Goal: Task Accomplishment & Management: Complete application form

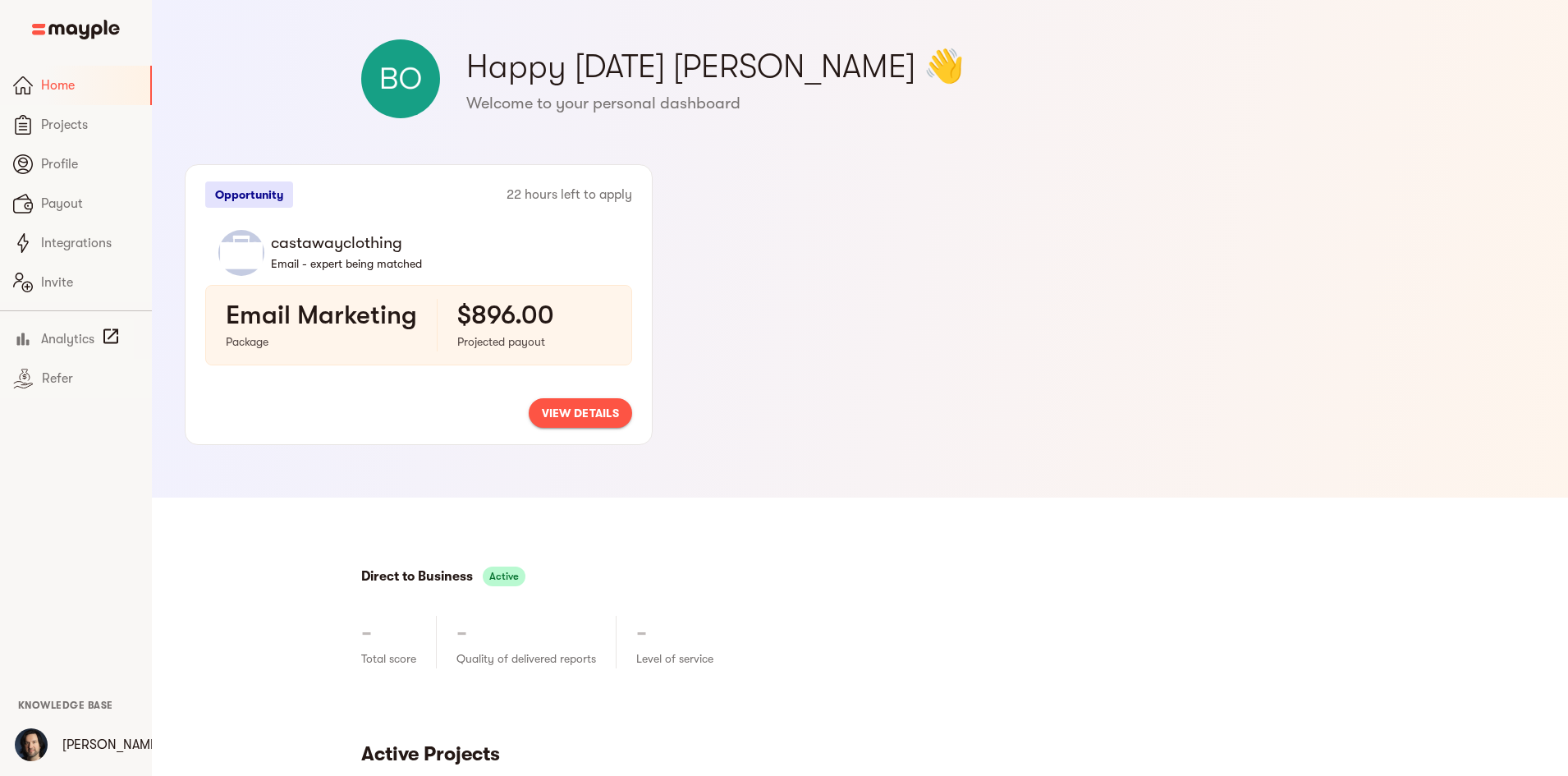
click at [619, 413] on span "view details" at bounding box center [581, 413] width 77 height 20
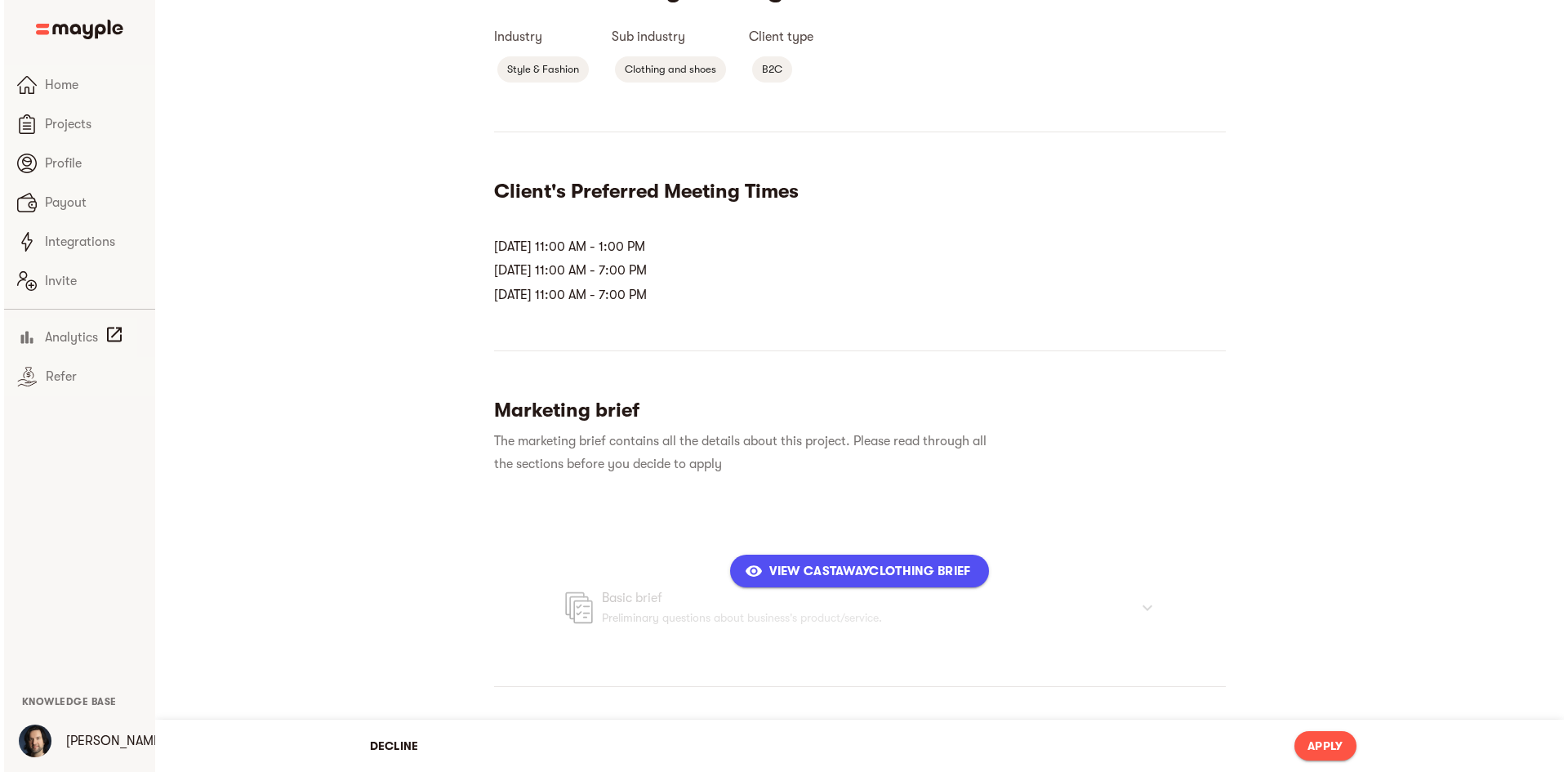
scroll to position [327, 0]
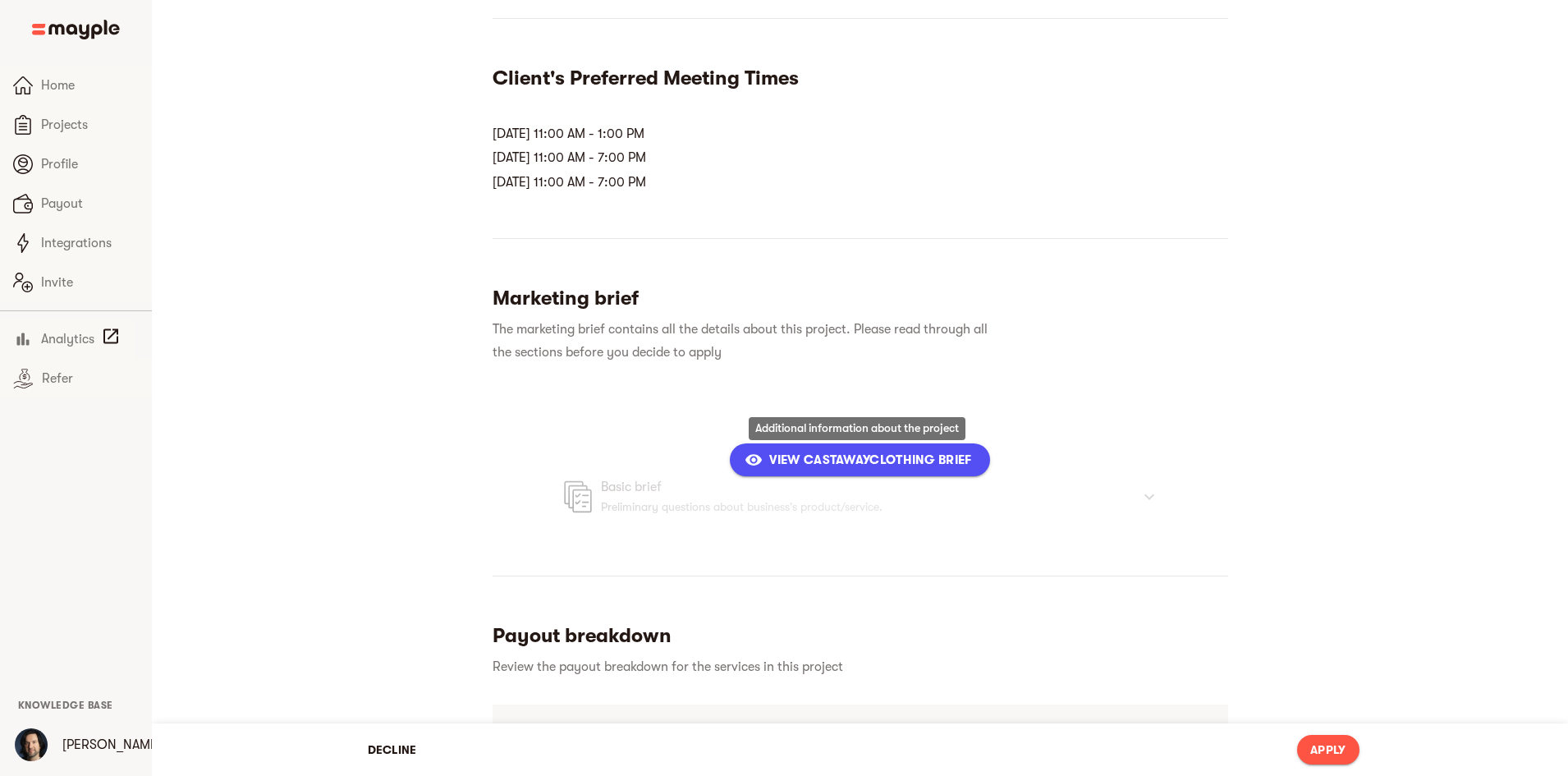
click at [789, 461] on span "View castawayclothing Brief" at bounding box center [859, 460] width 223 height 20
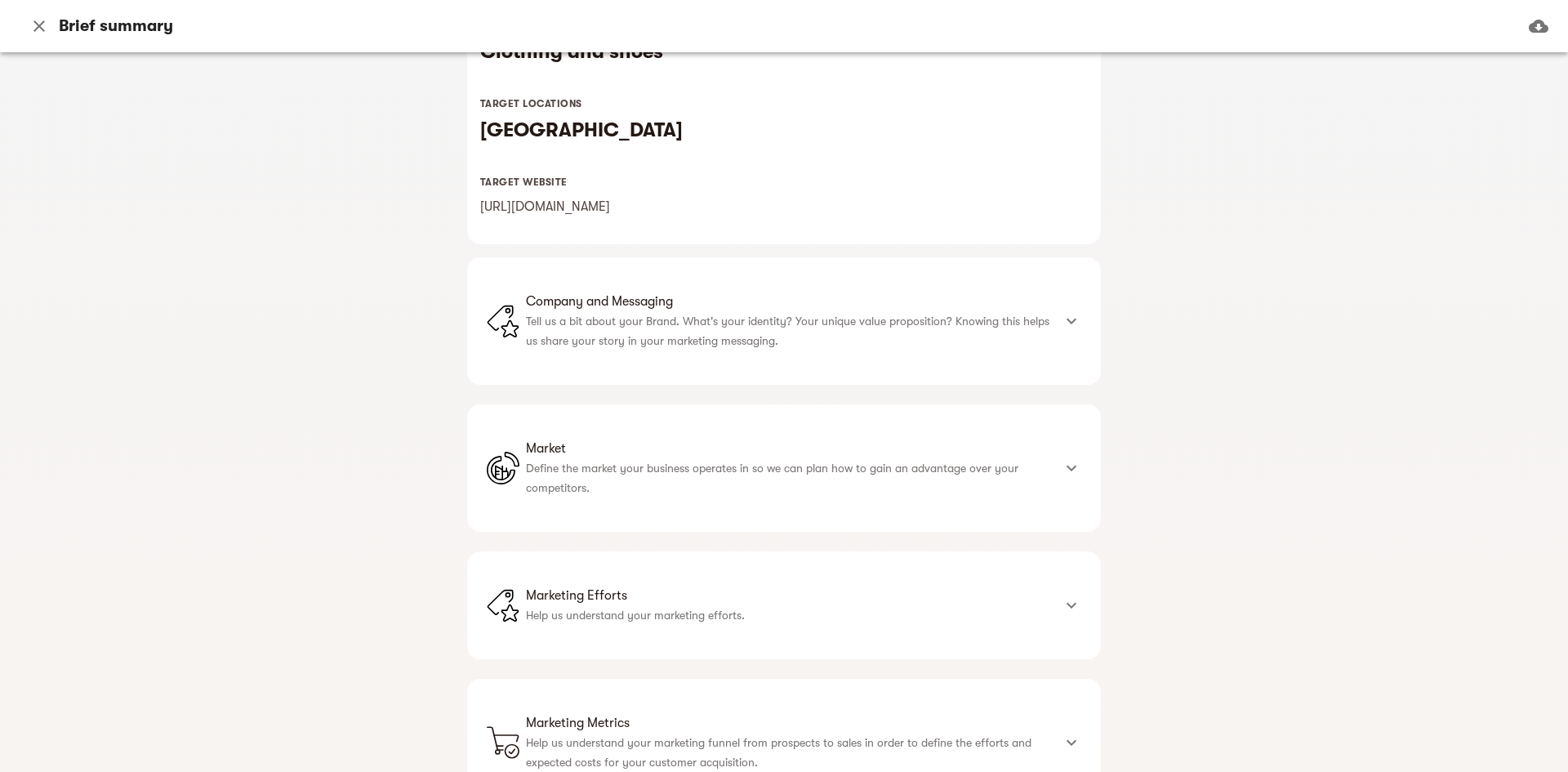
scroll to position [400, 0]
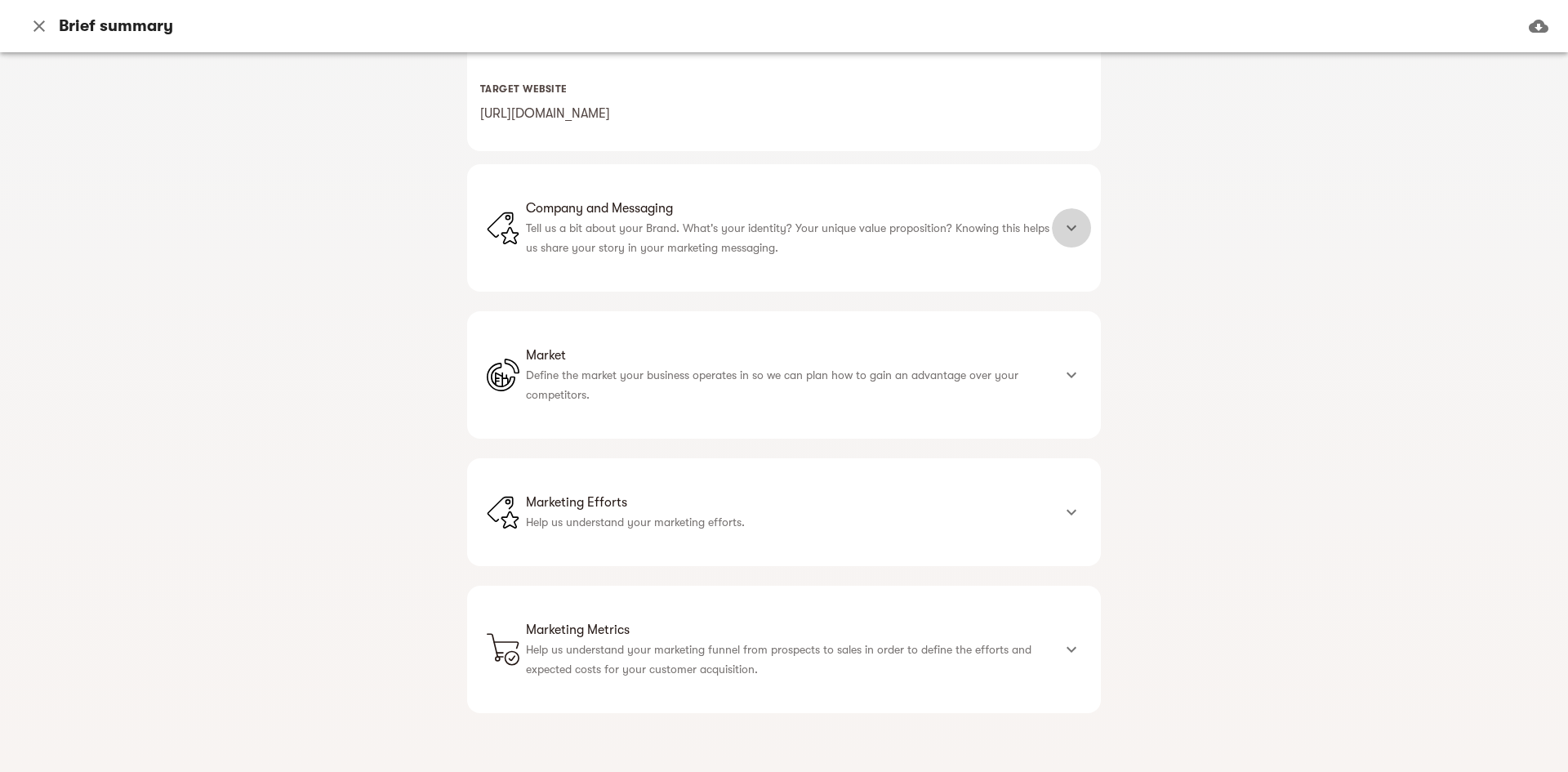
click at [1067, 227] on icon at bounding box center [1072, 228] width 20 height 20
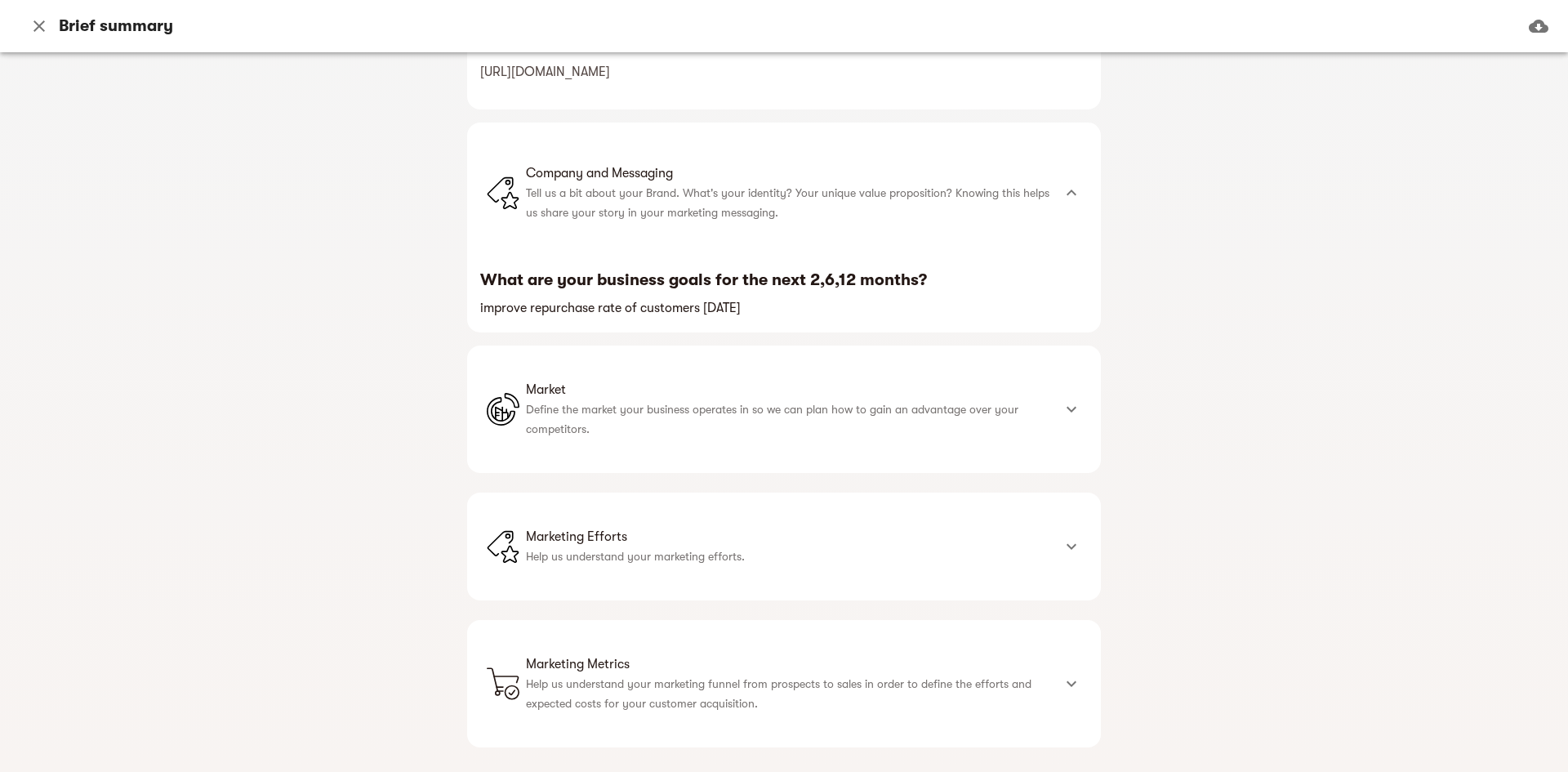
scroll to position [476, 0]
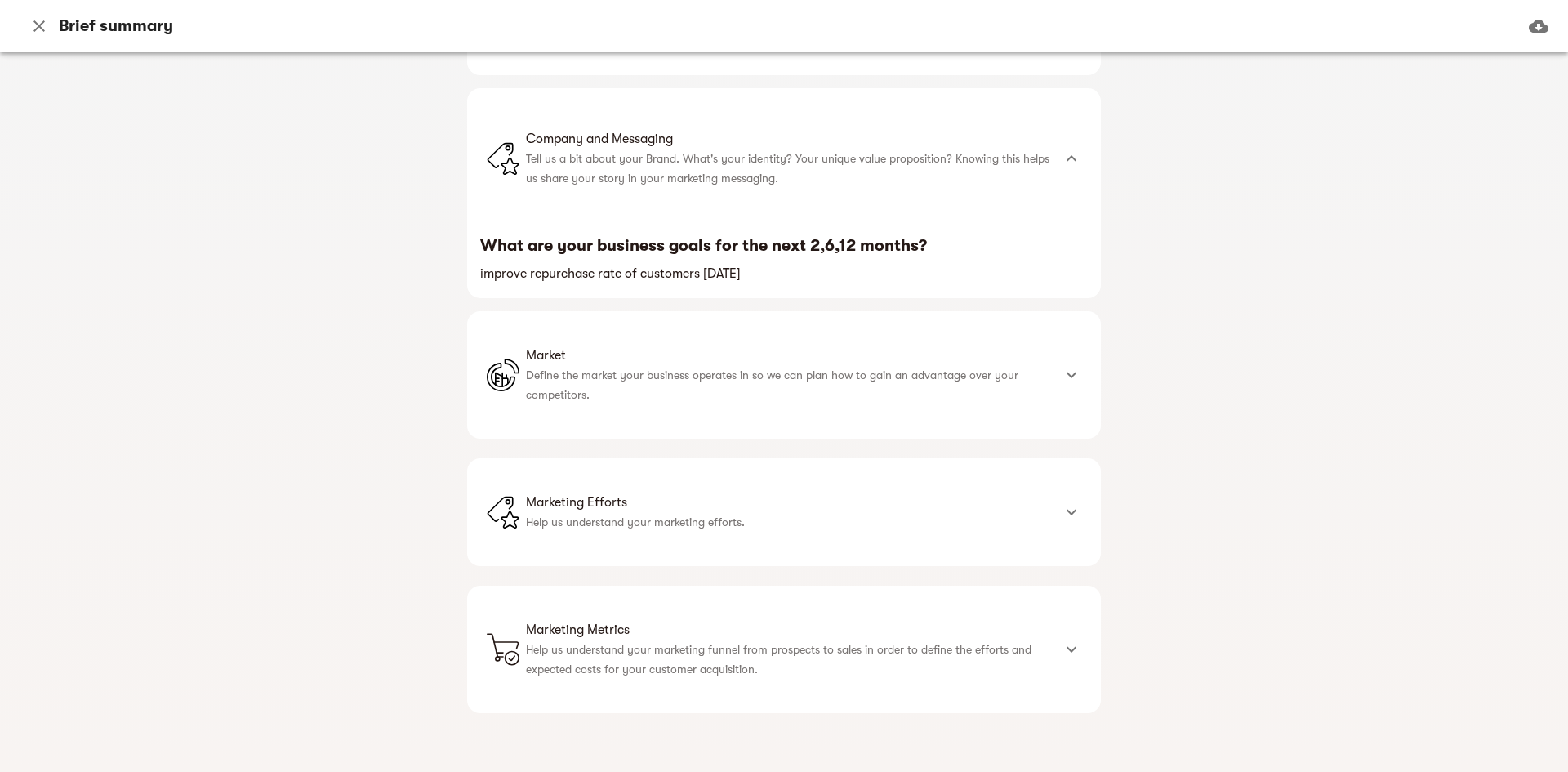
click at [1062, 376] on icon at bounding box center [1072, 375] width 20 height 20
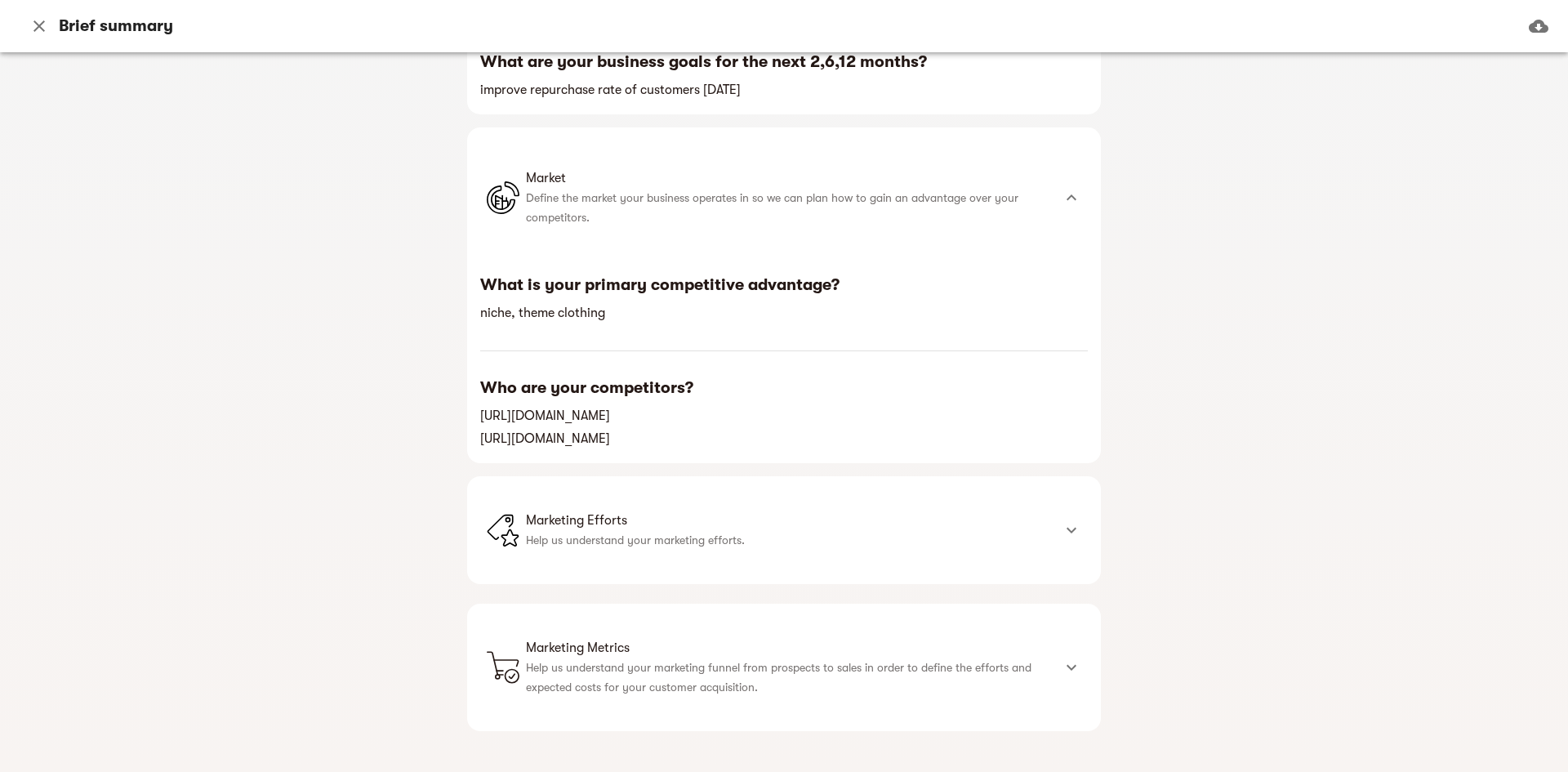
scroll to position [677, 0]
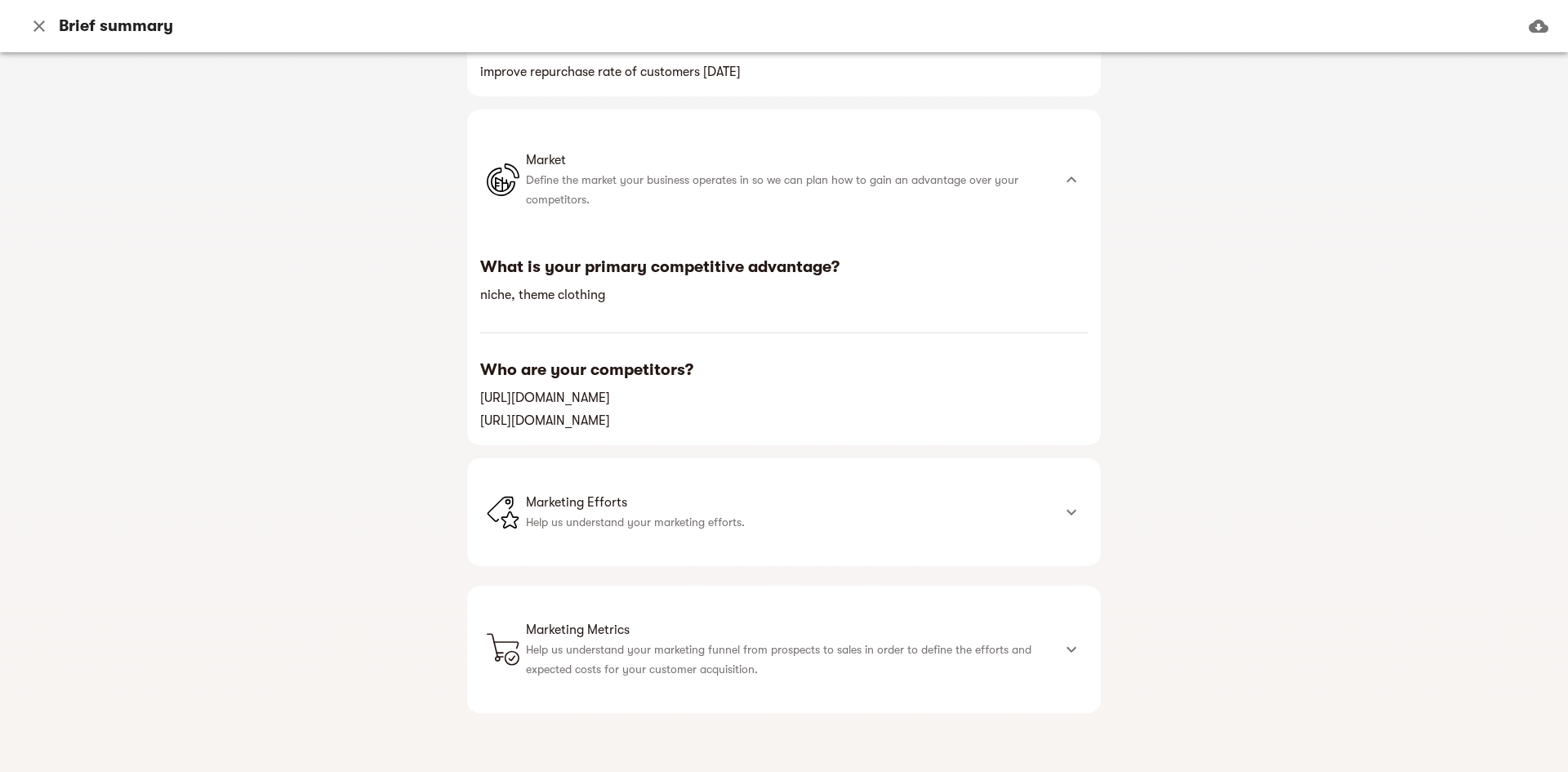
click at [1068, 514] on icon at bounding box center [1072, 512] width 10 height 6
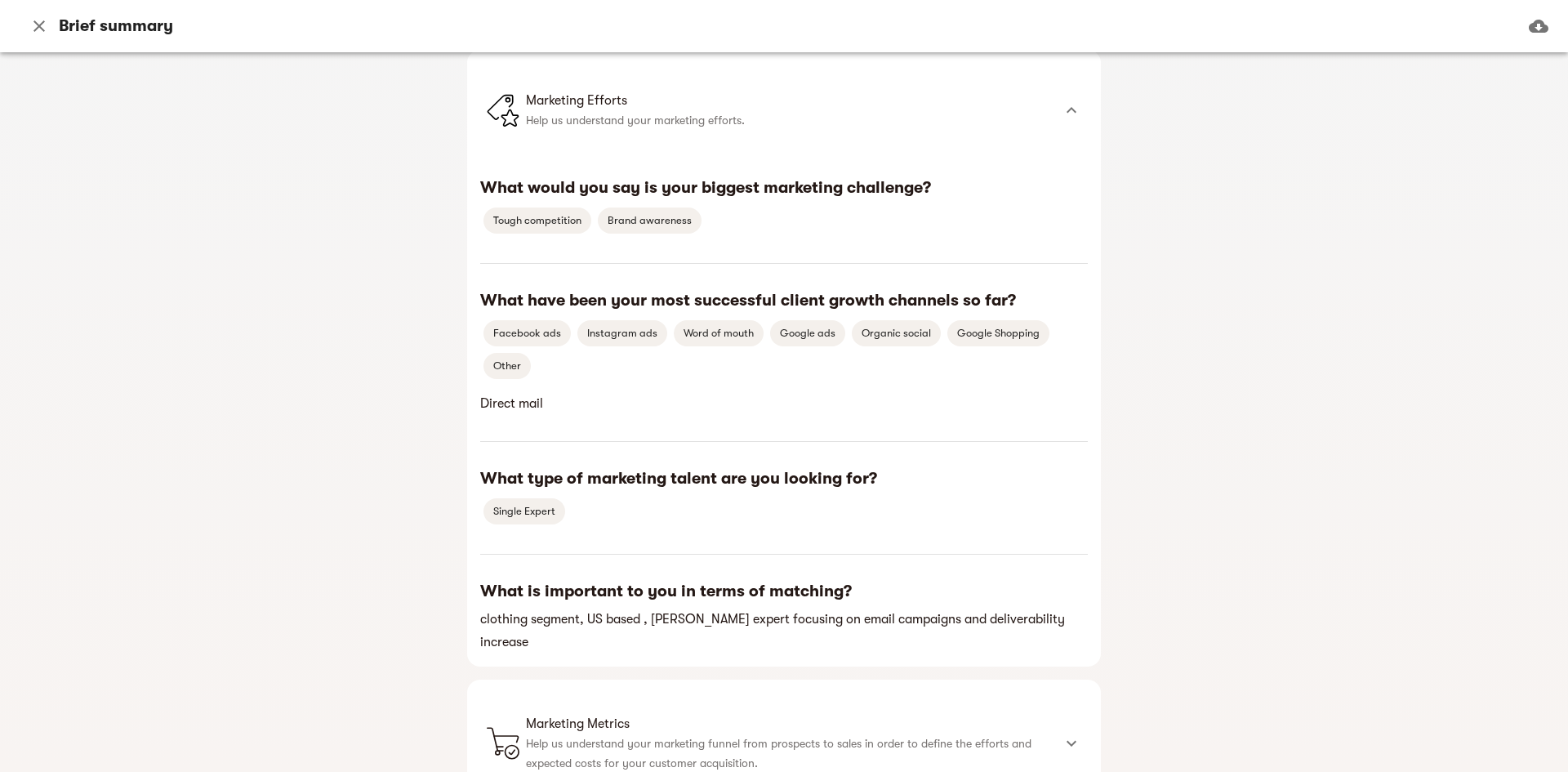
scroll to position [1157, 0]
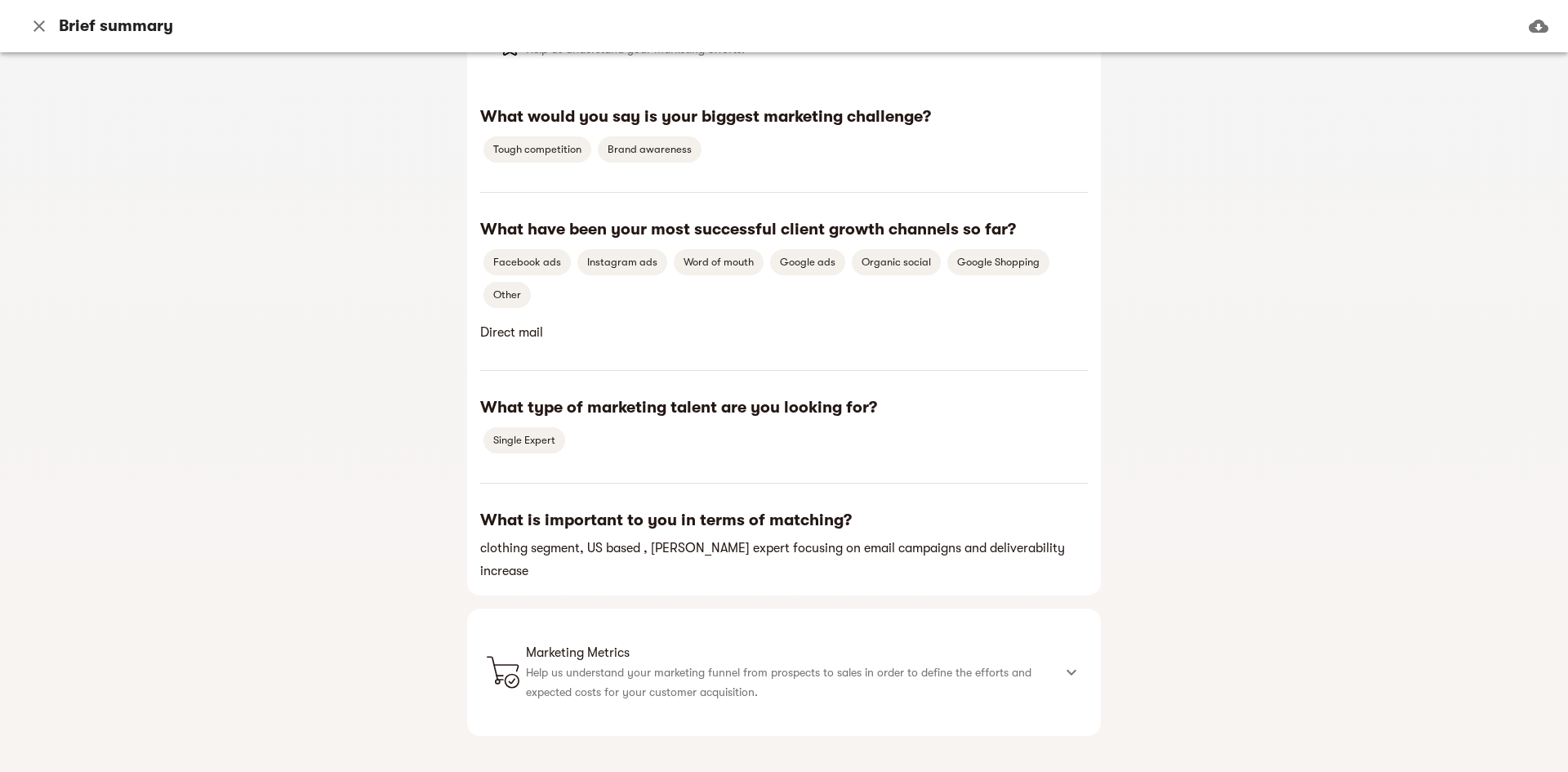
click at [1071, 670] on icon at bounding box center [1072, 672] width 10 height 6
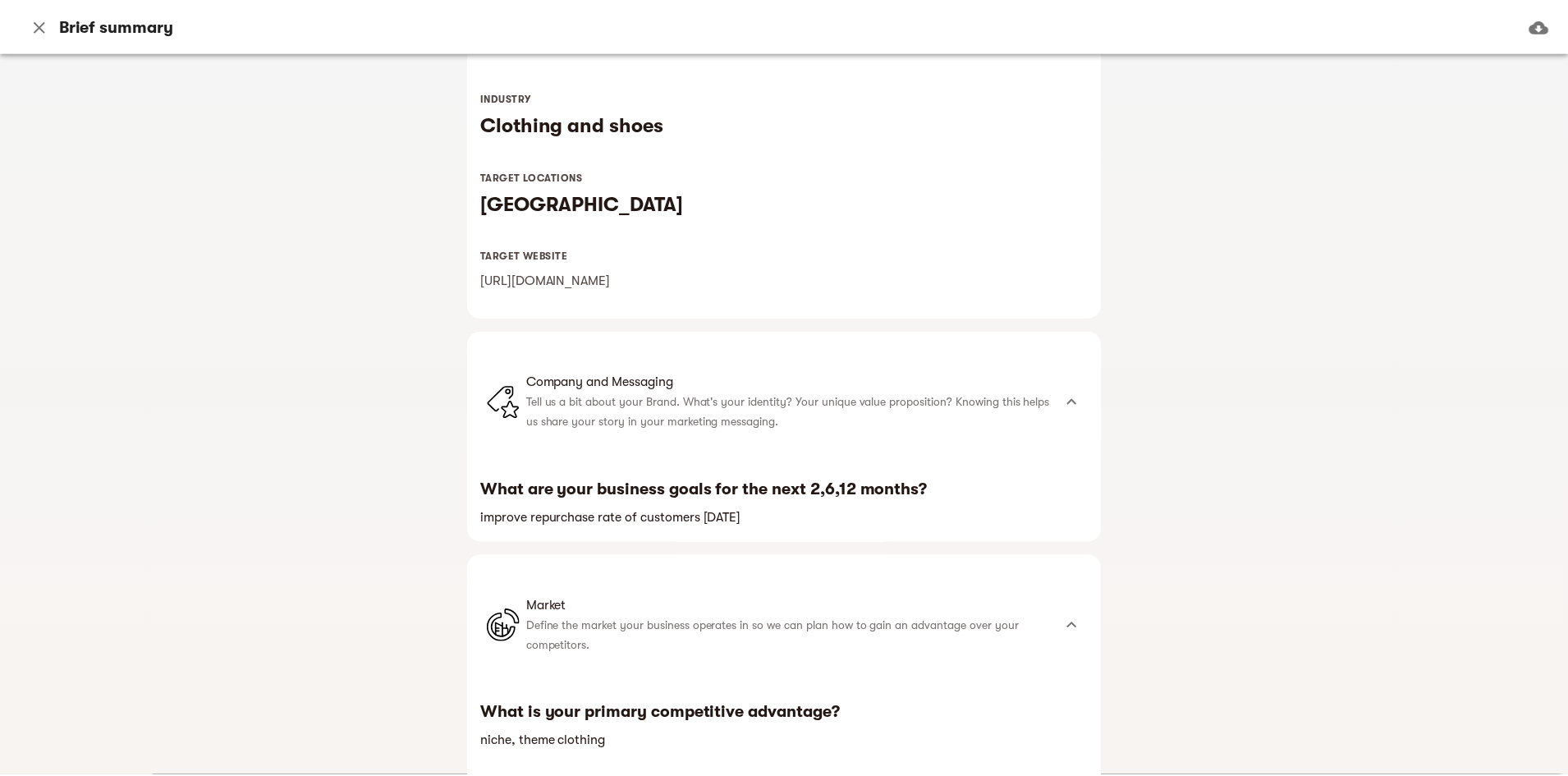
scroll to position [0, 0]
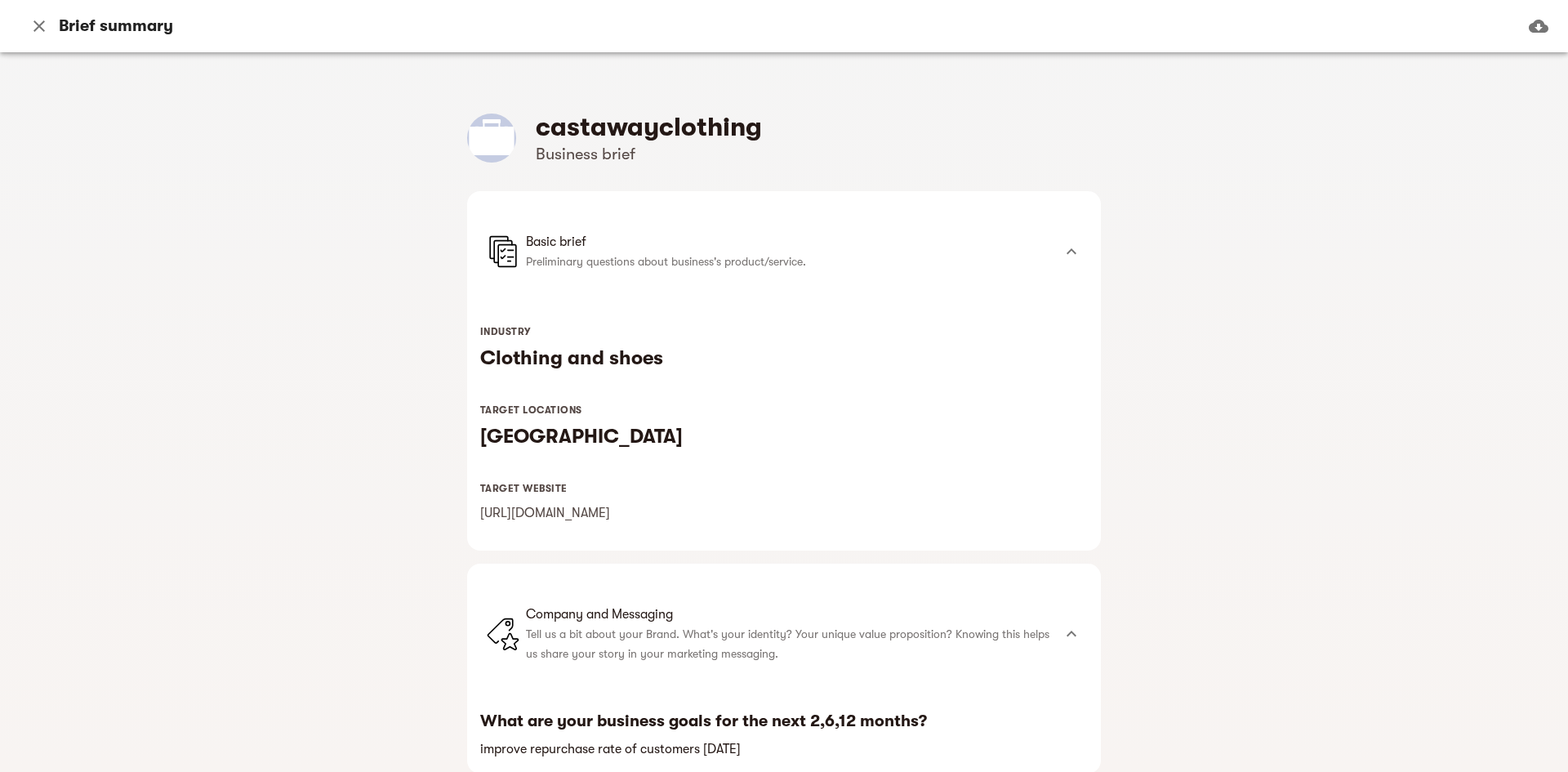
click at [41, 25] on icon "button" at bounding box center [39, 26] width 11 height 11
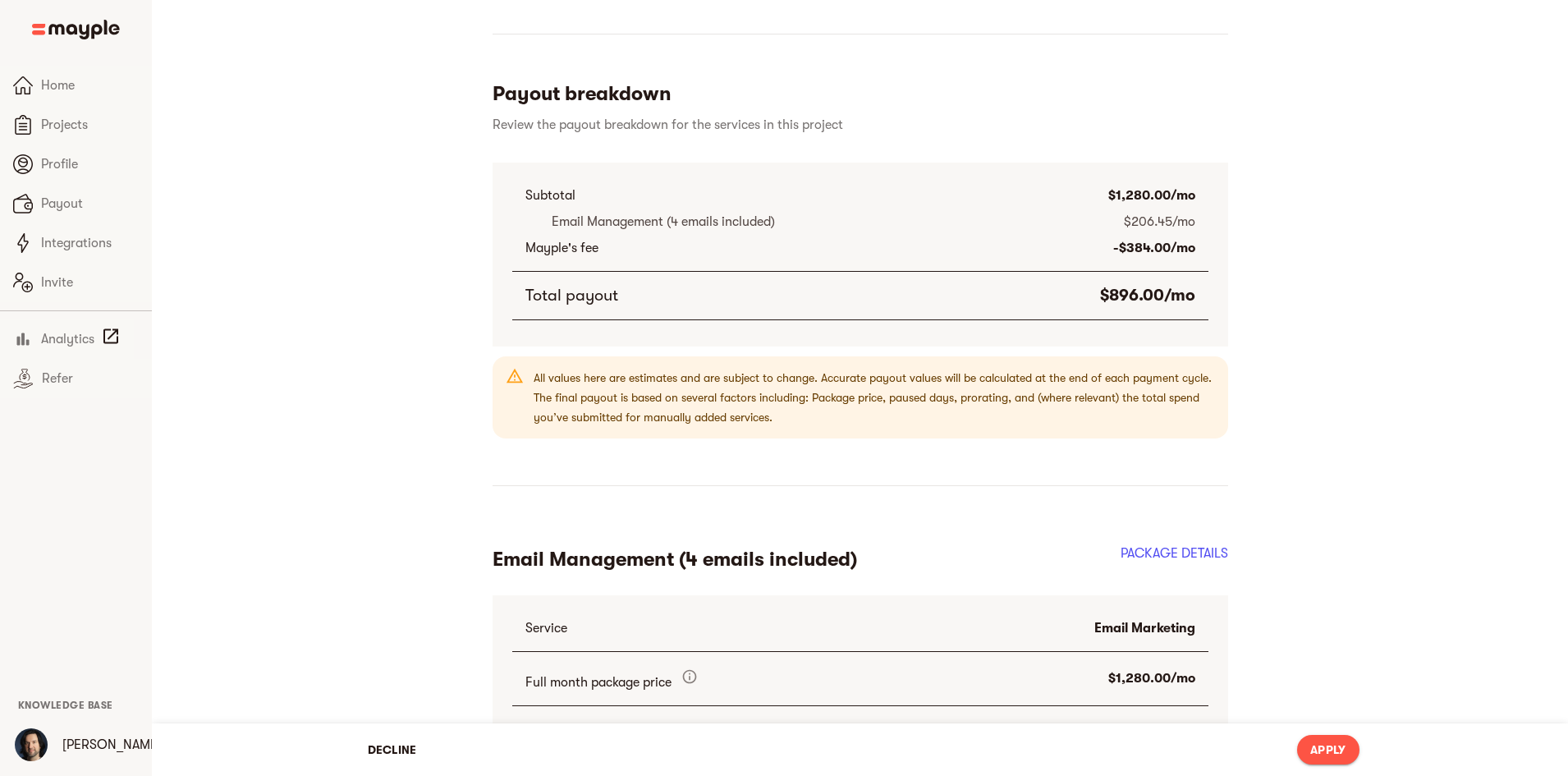
scroll to position [926, 0]
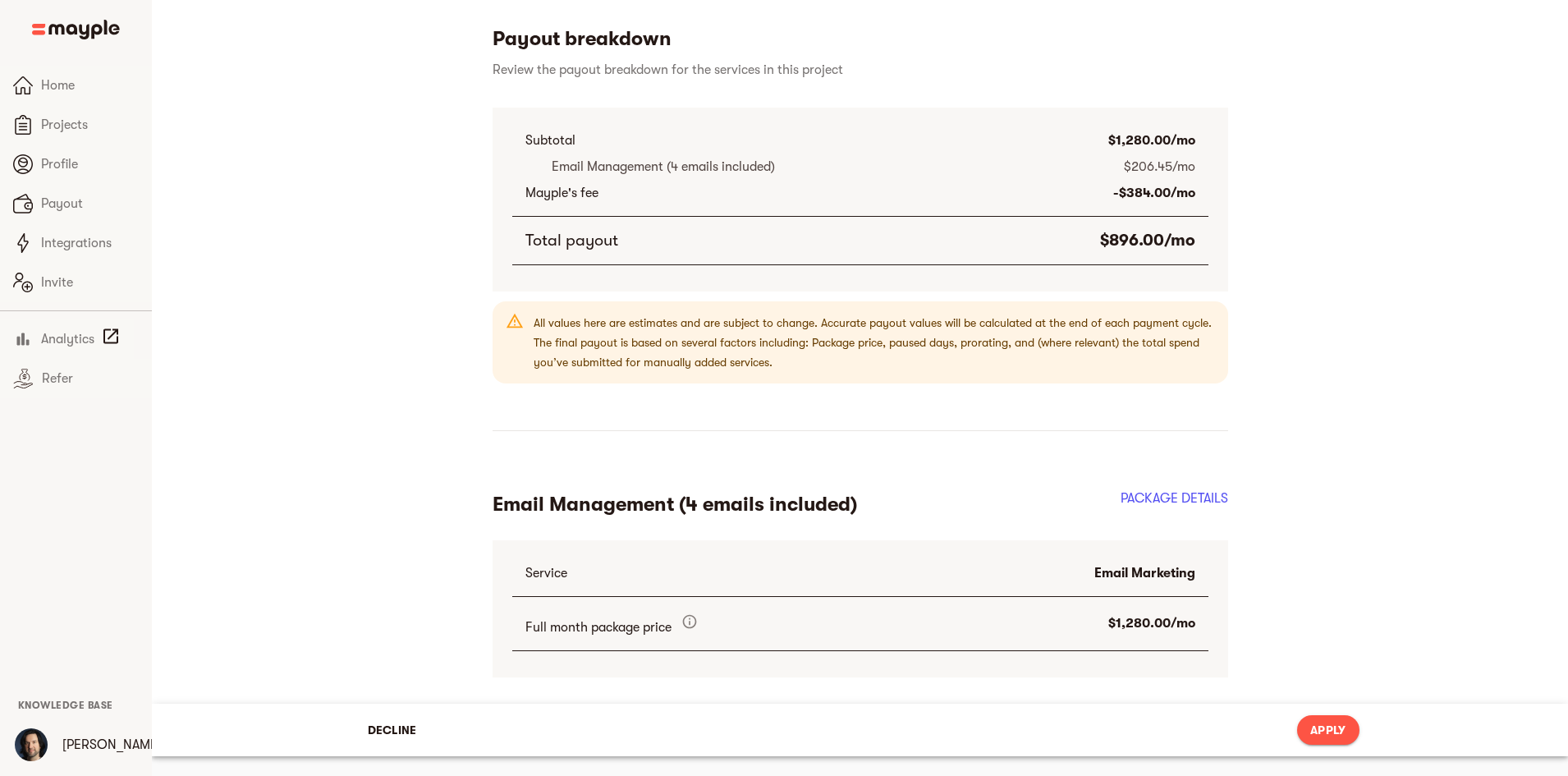
drag, startPoint x: 1416, startPoint y: 724, endPoint x: 1422, endPoint y: 731, distance: 9.2
click at [1346, 724] on span "Apply" at bounding box center [1328, 730] width 35 height 20
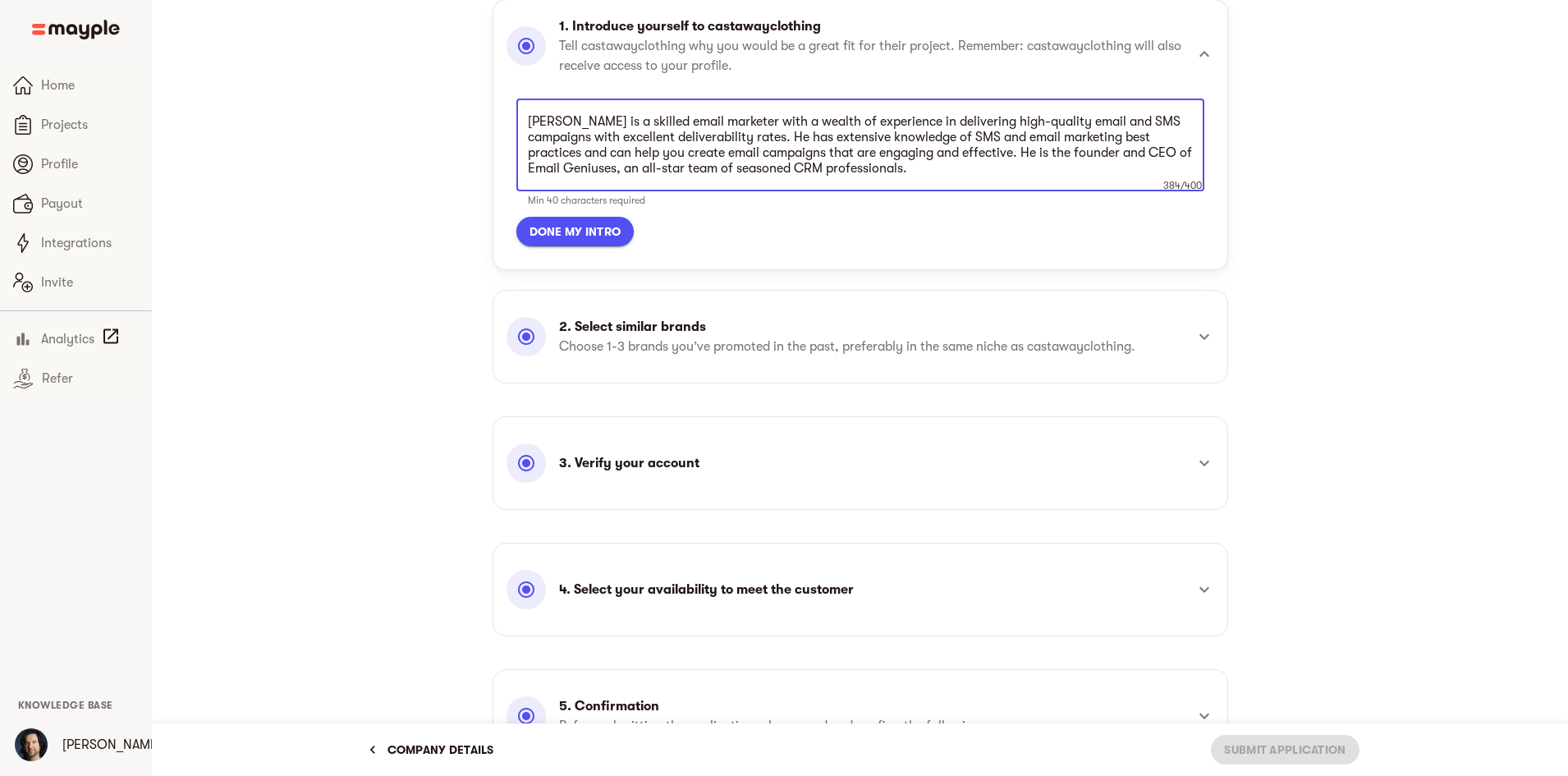
scroll to position [76, 0]
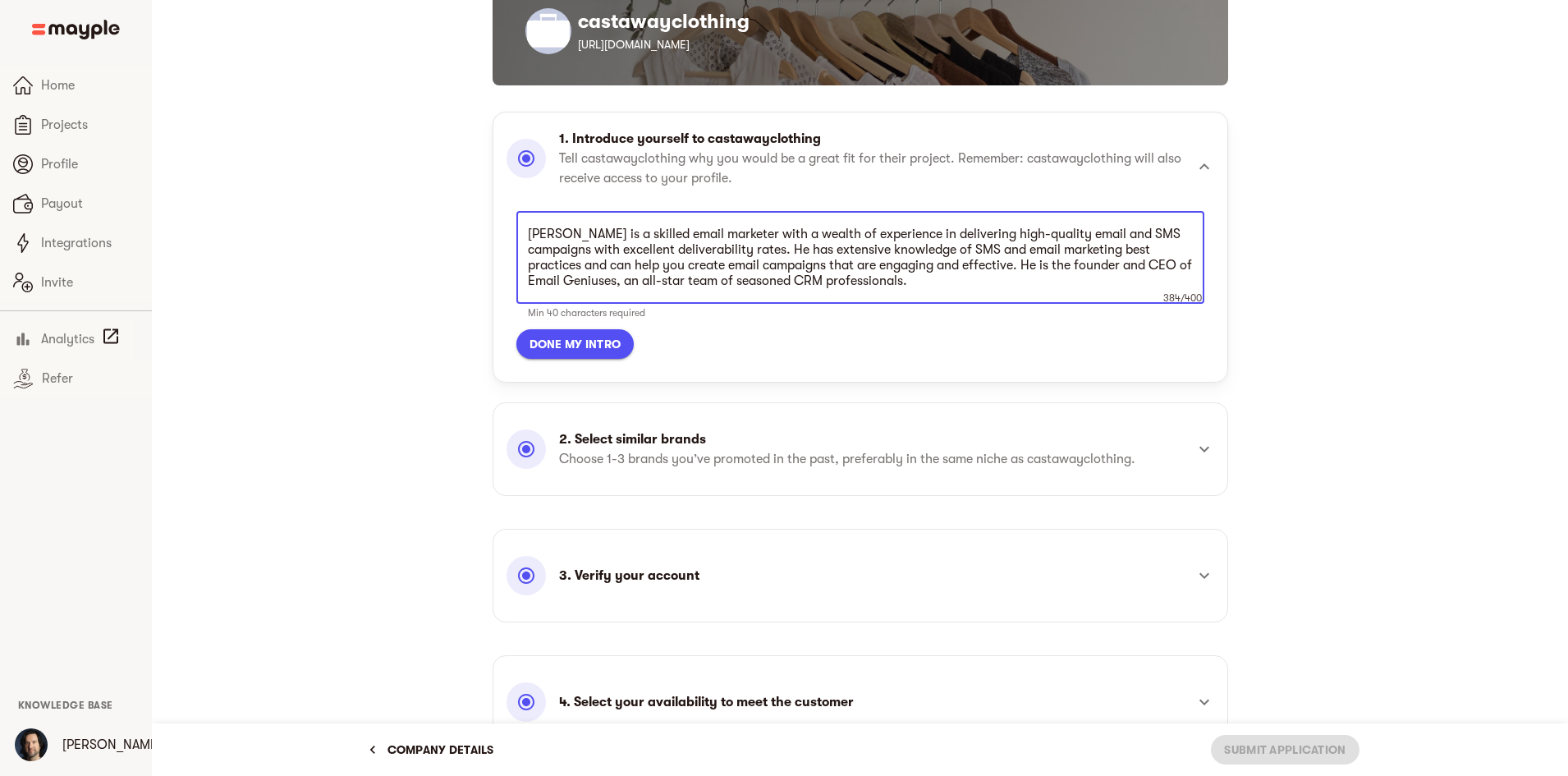
click at [619, 342] on span "Done my intro" at bounding box center [576, 344] width 92 height 20
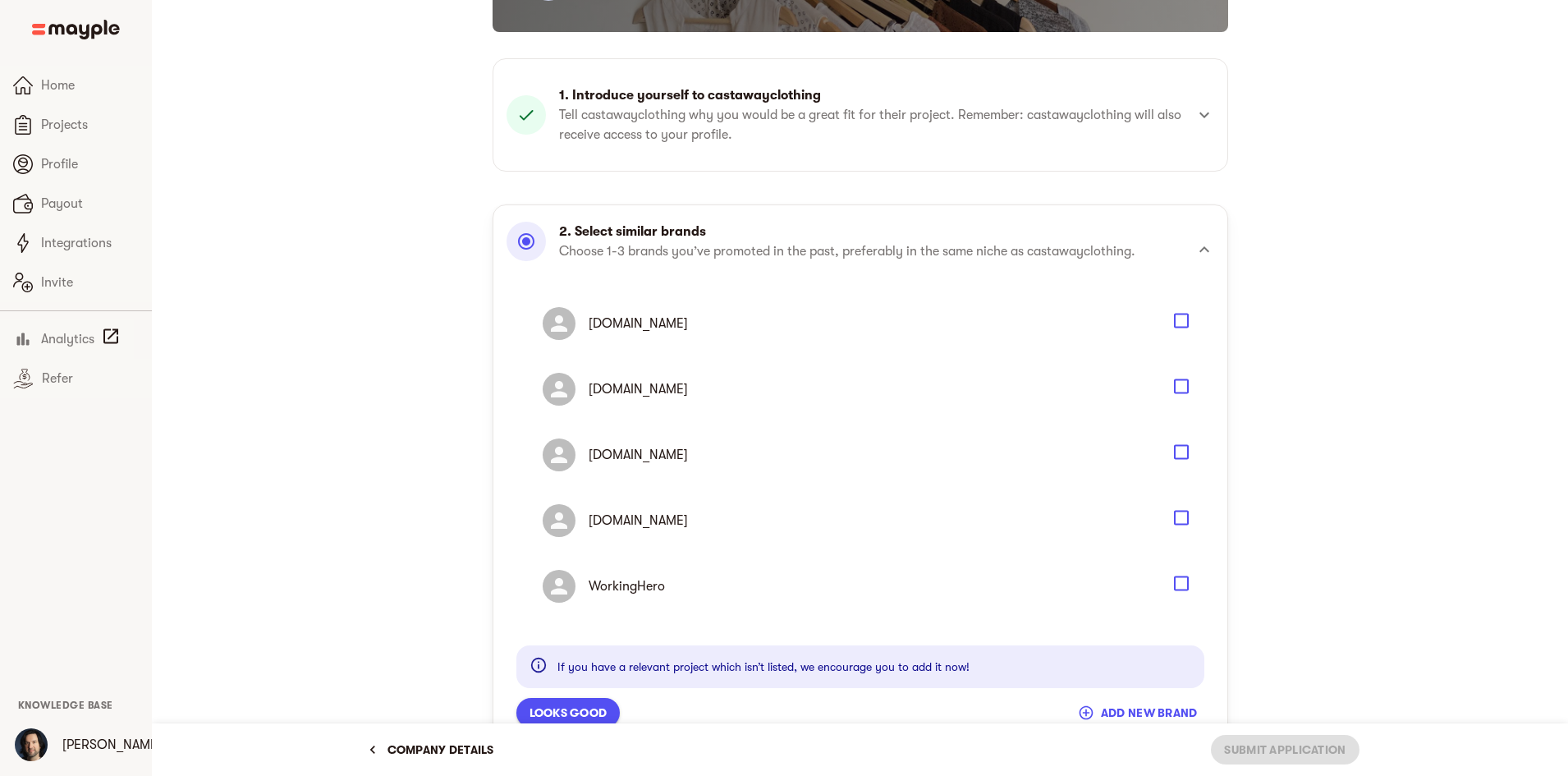
scroll to position [158, 0]
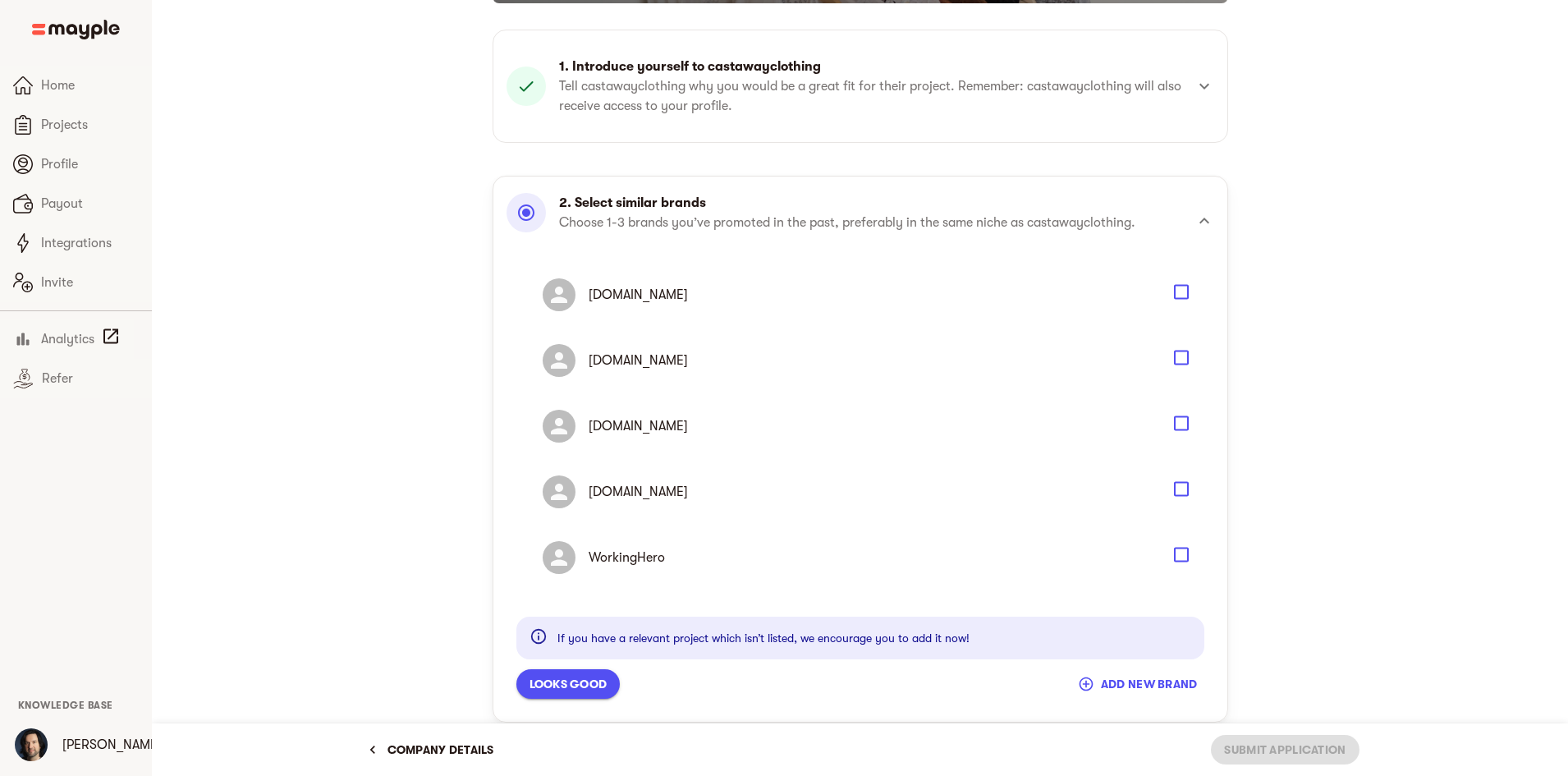
click at [1194, 294] on div "[DOMAIN_NAME]" at bounding box center [861, 295] width 688 height 66
click at [1181, 293] on icon "Select" at bounding box center [1181, 292] width 20 height 20
click at [1178, 426] on icon "Select" at bounding box center [1181, 424] width 20 height 20
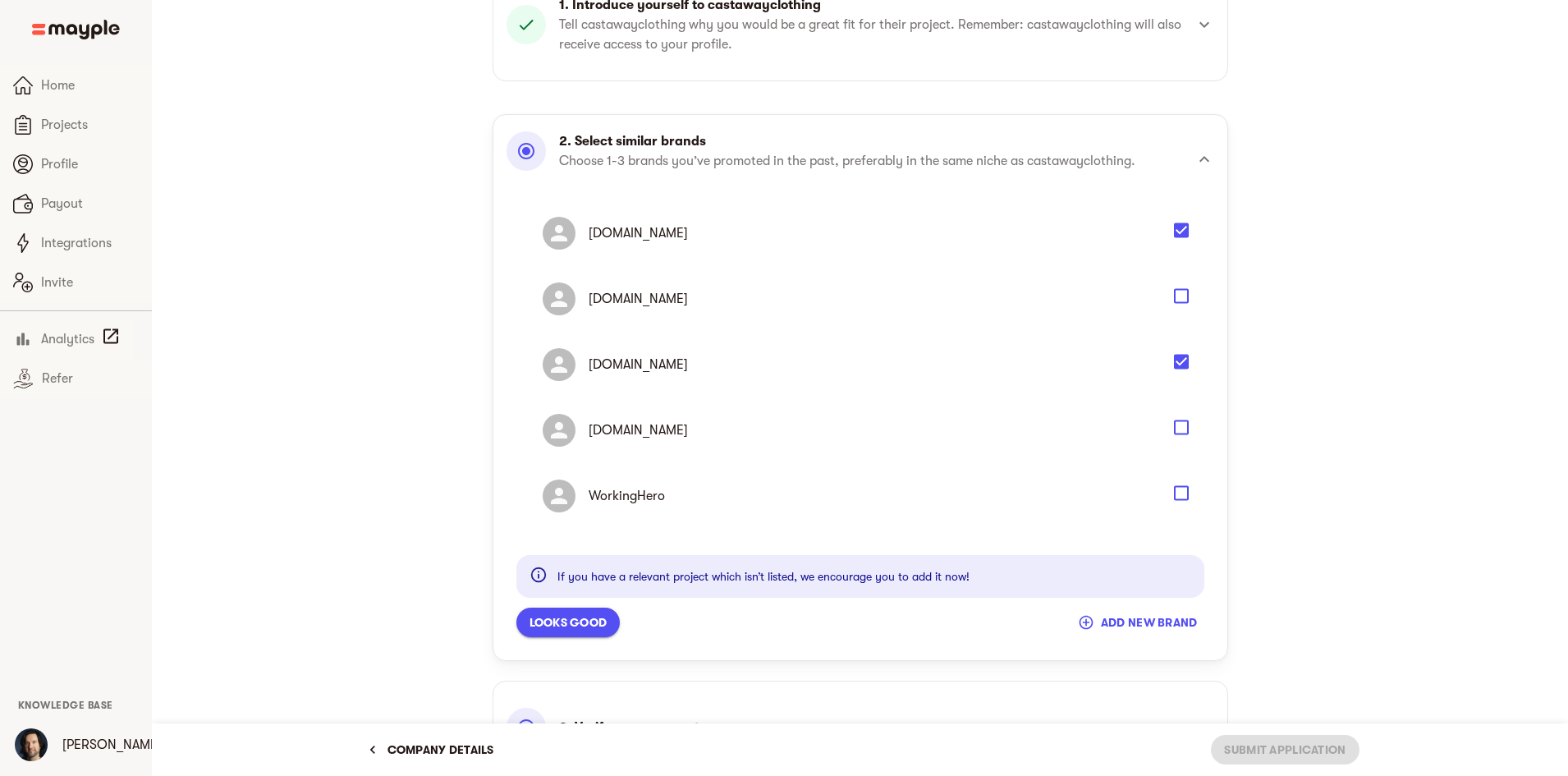
scroll to position [322, 0]
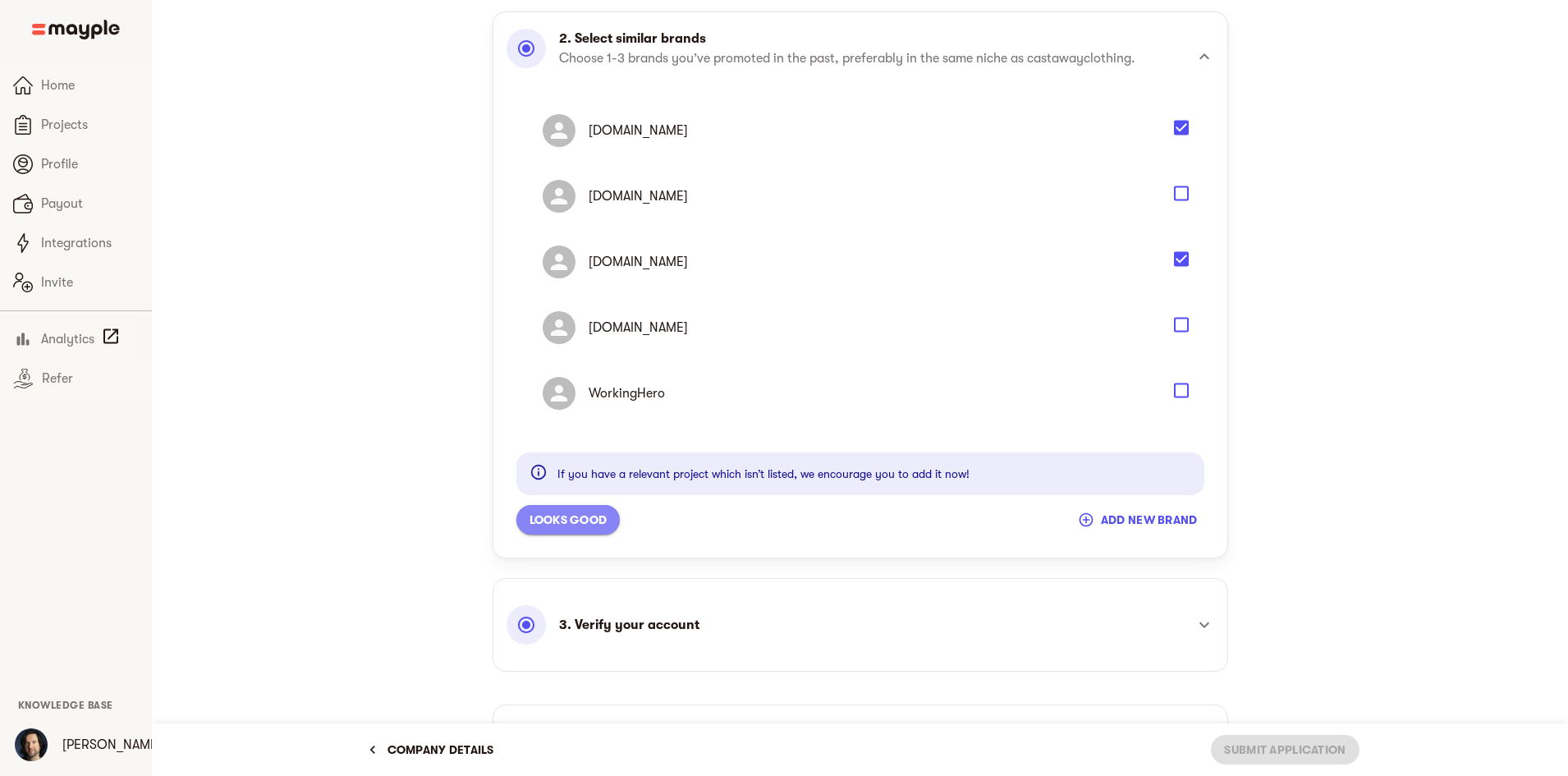
click at [571, 528] on span "Looks good" at bounding box center [568, 520] width 78 height 20
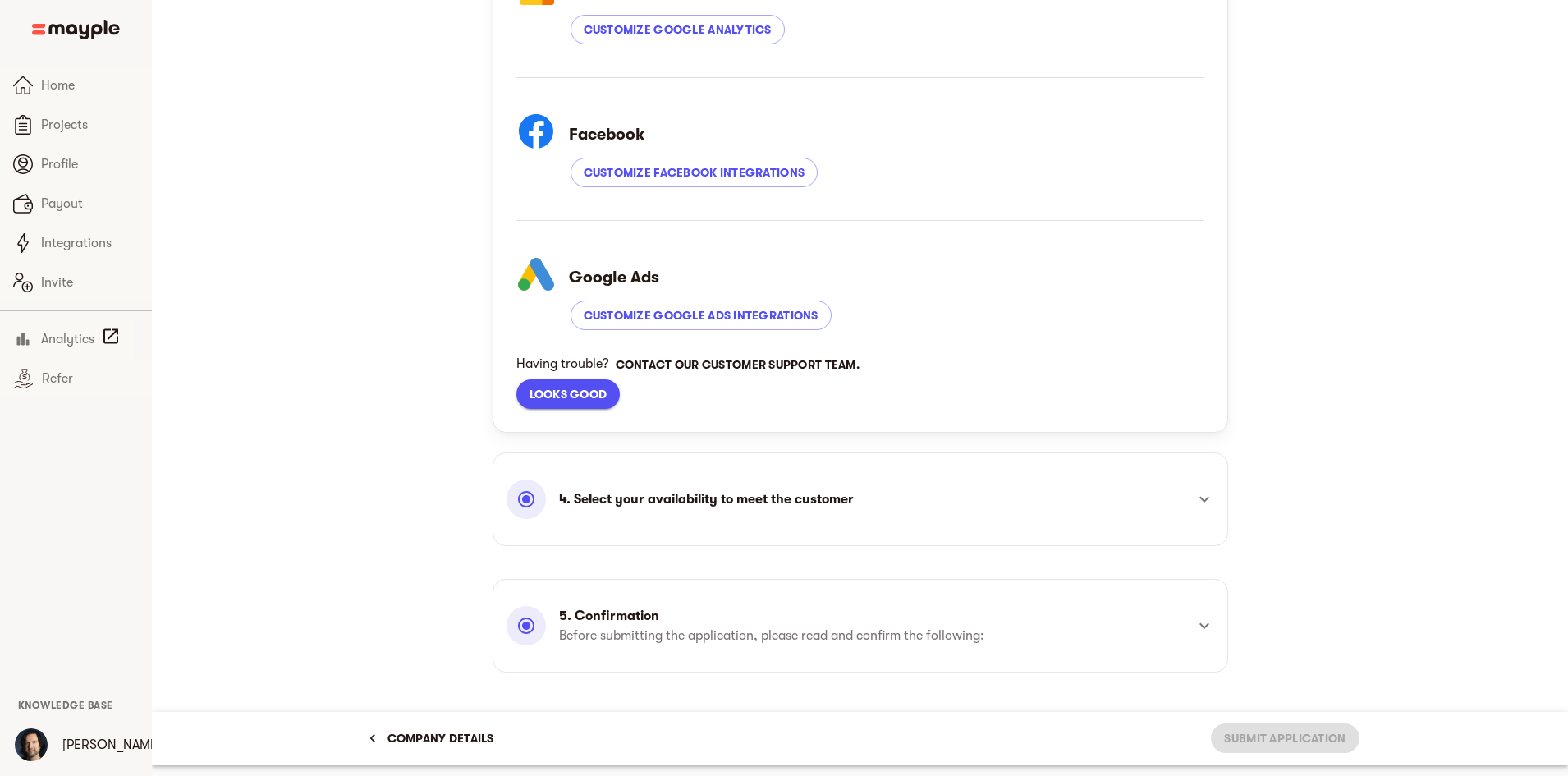
scroll to position [580, 0]
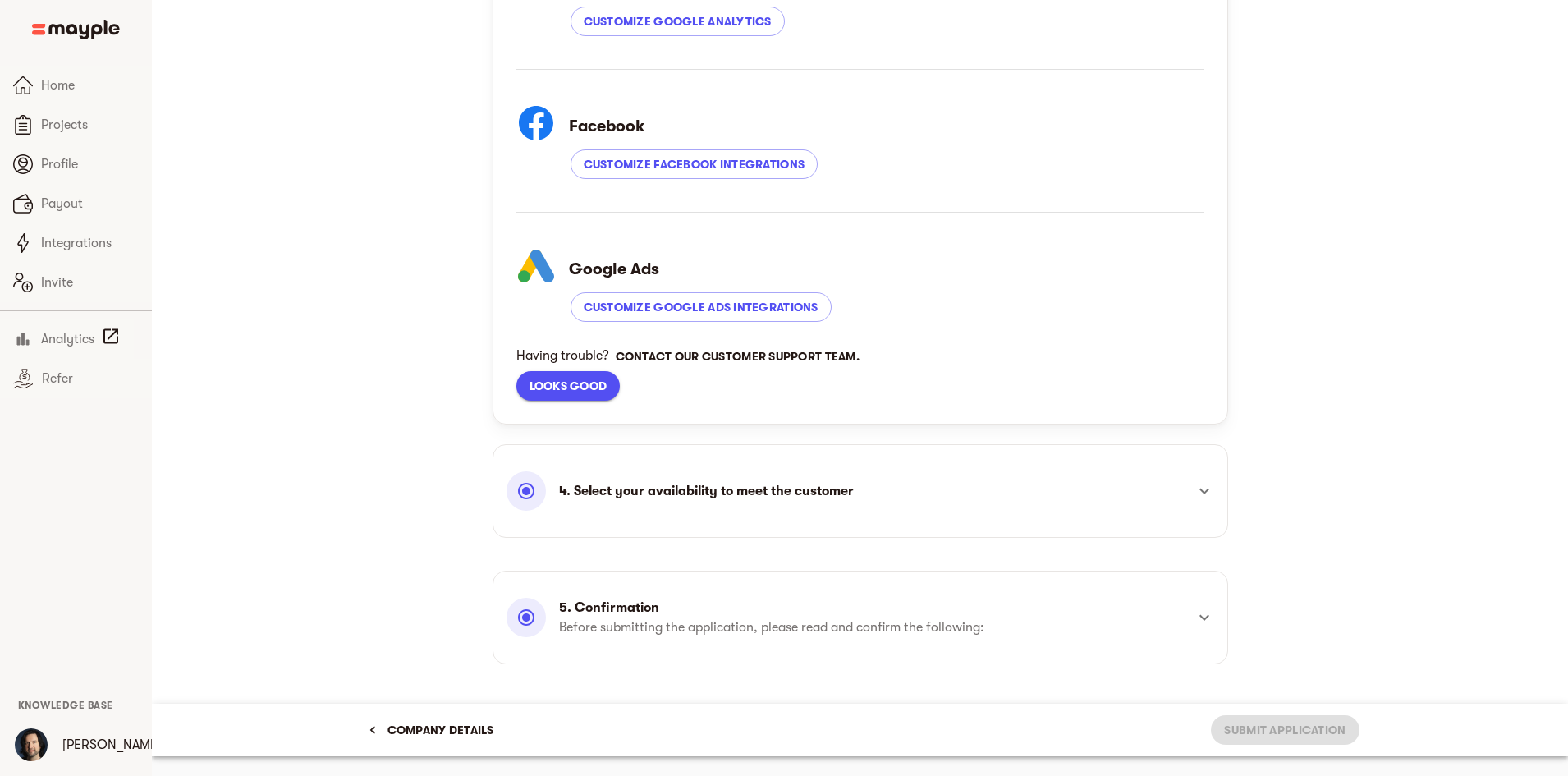
click at [824, 481] on p "4. Select your availability to meet the customer" at bounding box center [707, 491] width 295 height 20
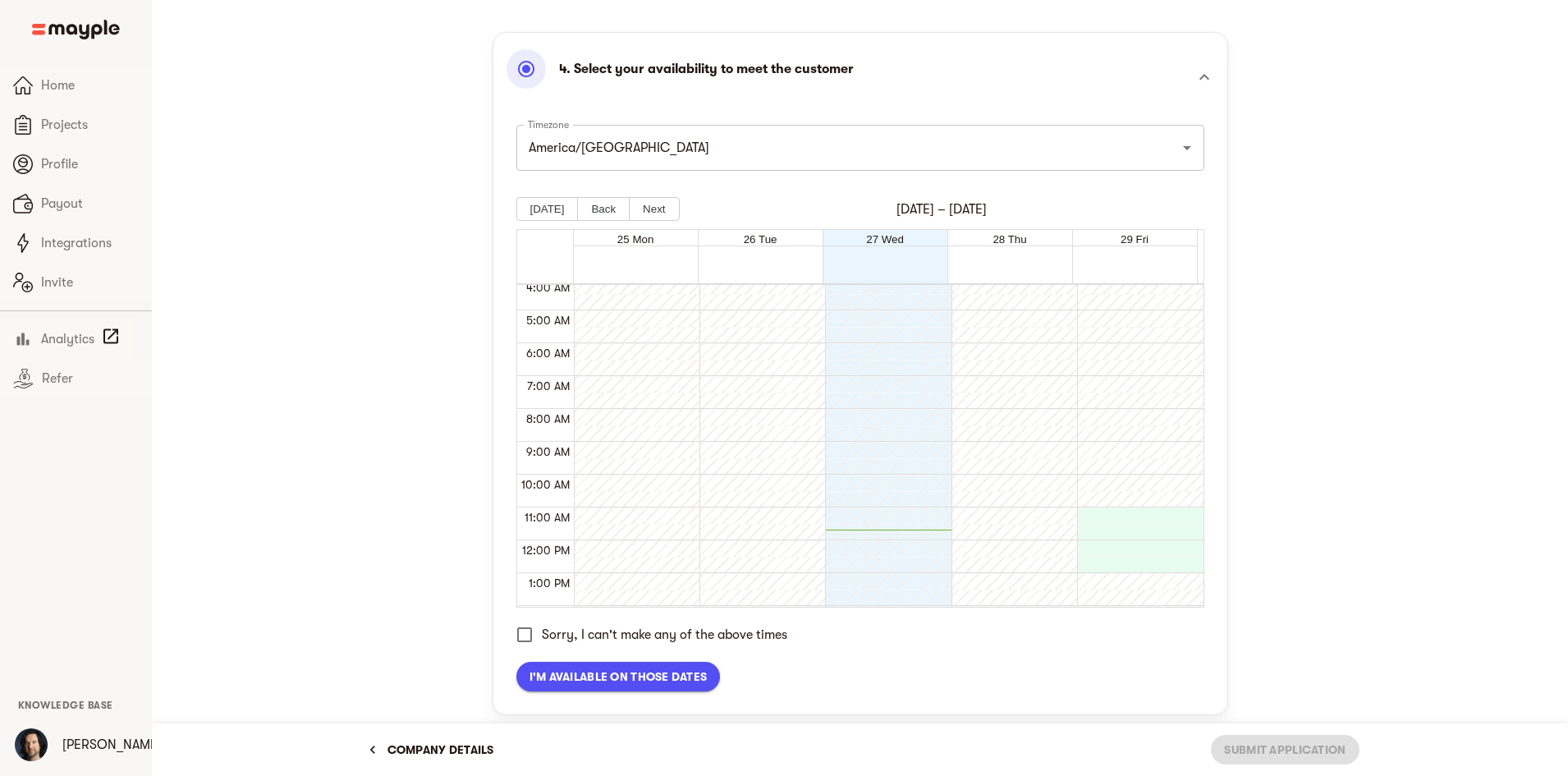
scroll to position [138, 0]
click at [651, 205] on button "Next" at bounding box center [654, 209] width 50 height 24
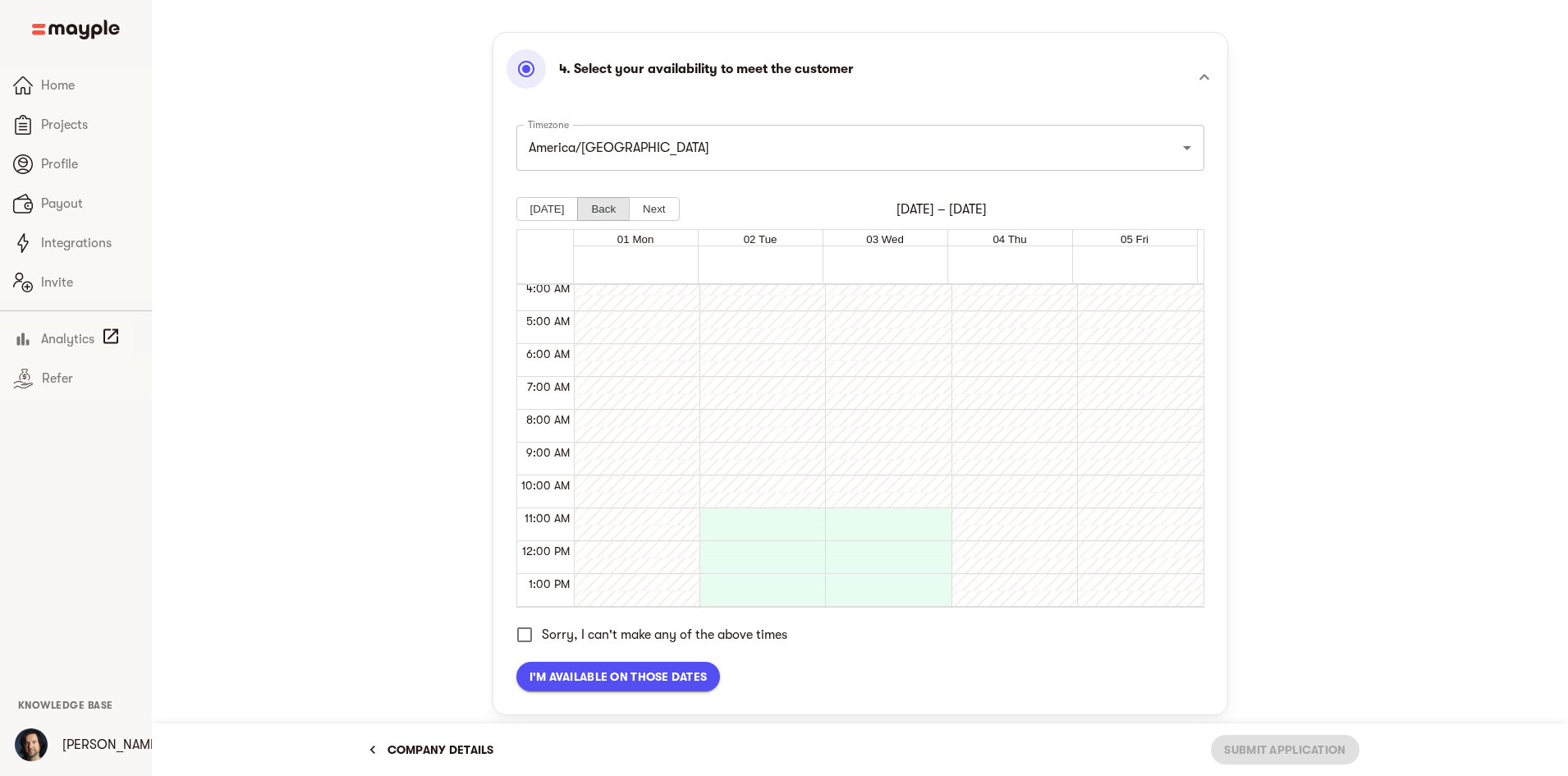
click at [602, 211] on button "Back" at bounding box center [604, 209] width 53 height 24
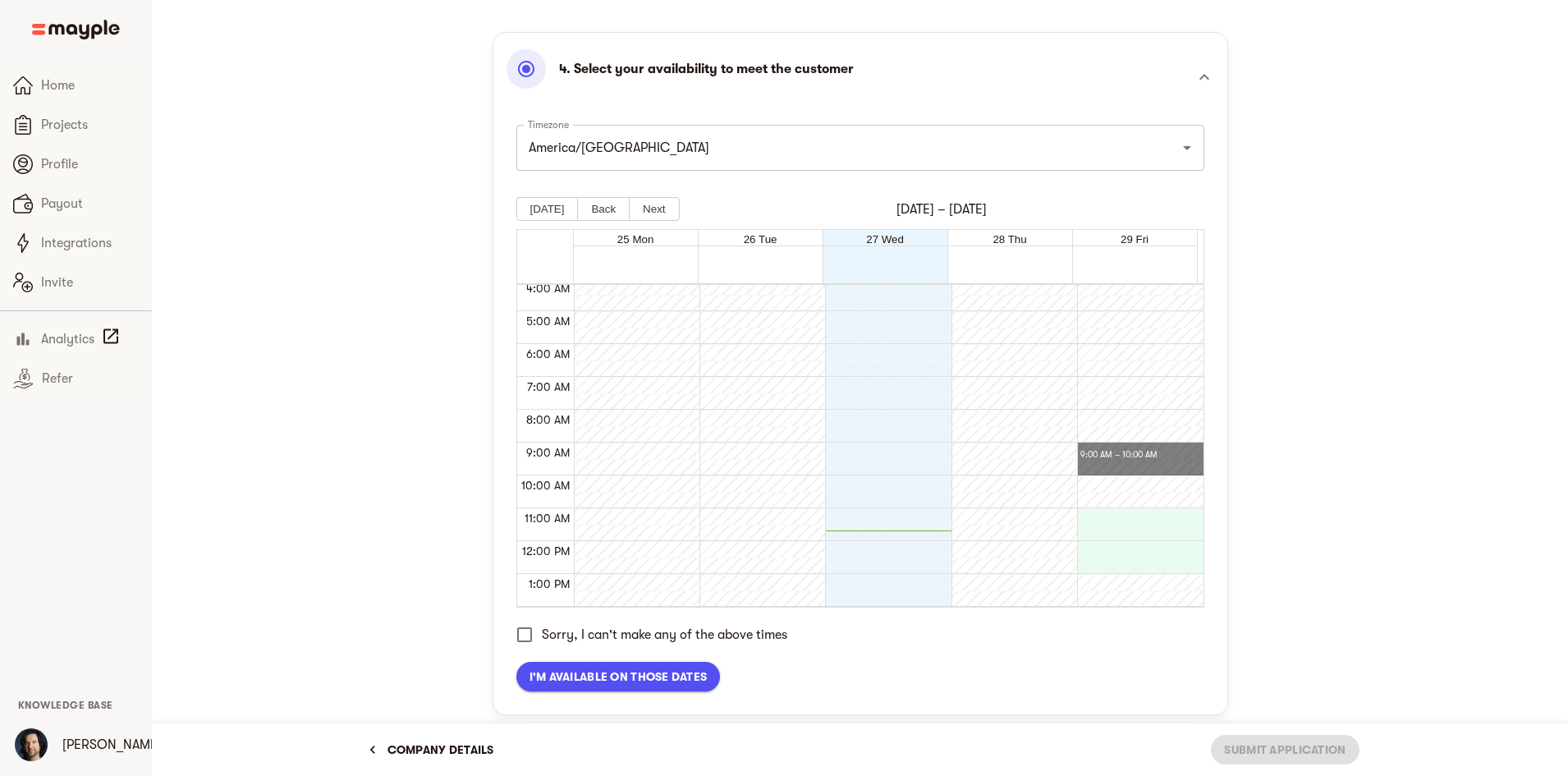
drag, startPoint x: 1108, startPoint y: 451, endPoint x: 1108, endPoint y: 465, distance: 14.0
click at [1137, 444] on div at bounding box center [1136, 541] width 118 height 788
click at [912, 537] on div at bounding box center [884, 541] width 118 height 788
click at [1159, 496] on div at bounding box center [1136, 541] width 118 height 788
click at [1152, 394] on div at bounding box center [1136, 541] width 118 height 788
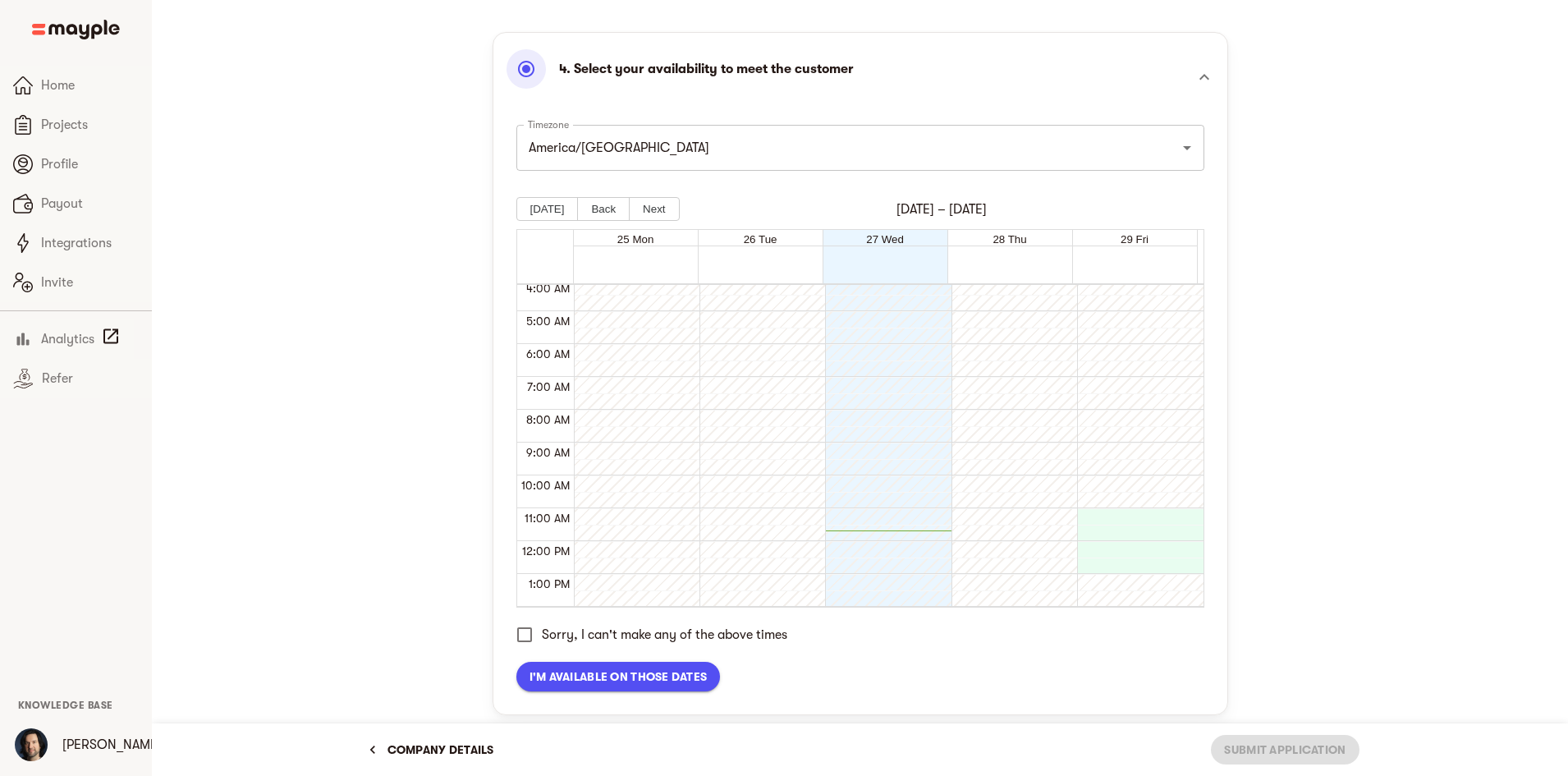
drag, startPoint x: 1148, startPoint y: 424, endPoint x: 1144, endPoint y: 444, distance: 20.4
click at [1148, 426] on div at bounding box center [1136, 541] width 118 height 788
click at [1144, 446] on div at bounding box center [1136, 541] width 118 height 788
drag, startPoint x: 1142, startPoint y: 449, endPoint x: 1133, endPoint y: 481, distance: 33.2
click at [1142, 453] on div at bounding box center [1136, 541] width 118 height 788
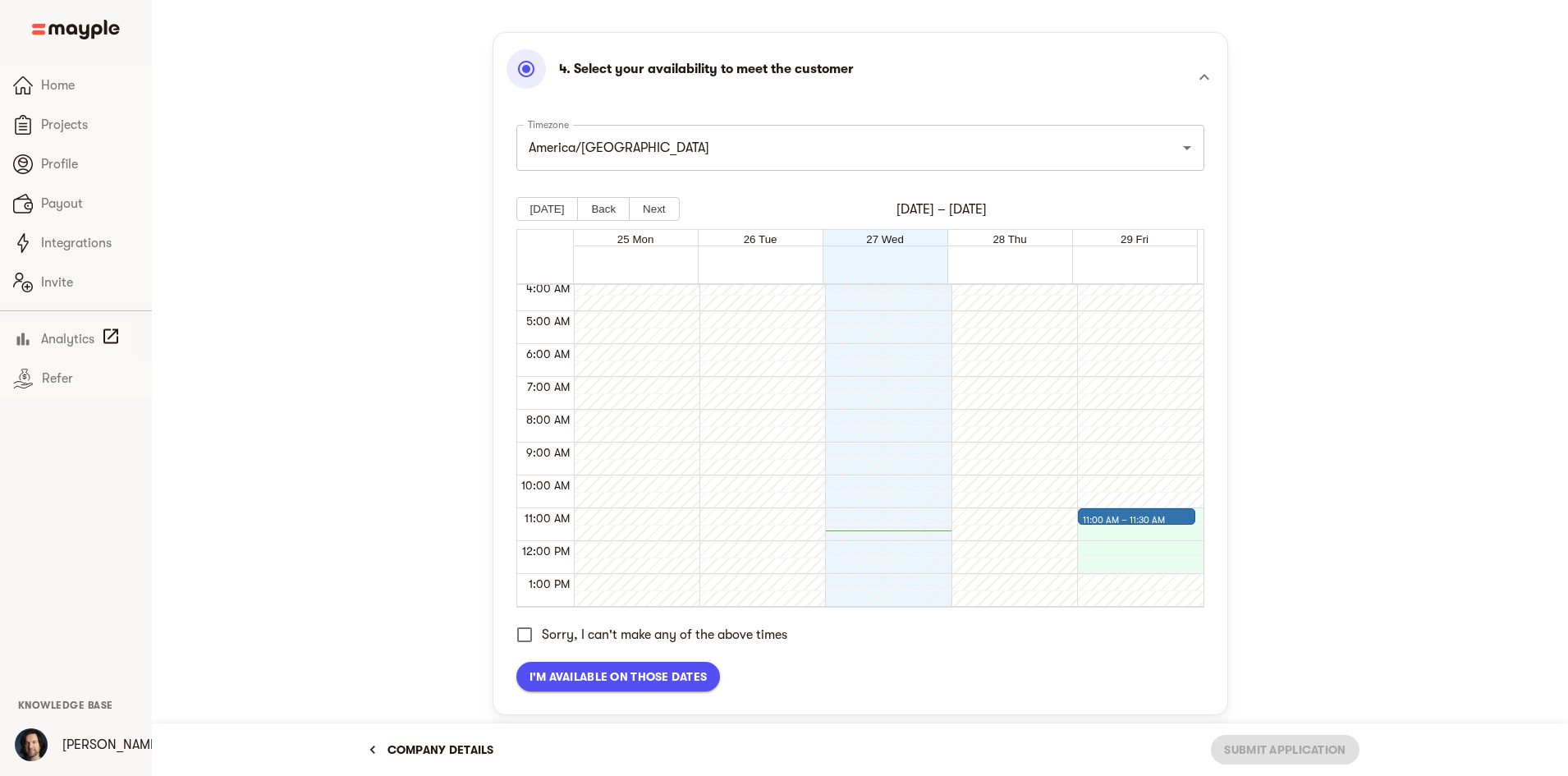
click at [1126, 550] on div "11:00 AM – 11:30 AM" at bounding box center [1136, 541] width 118 height 788
drag, startPoint x: 1128, startPoint y: 580, endPoint x: 1129, endPoint y: 567, distance: 13.0
click at [1128, 578] on div "11:00 AM – 11:30 AM" at bounding box center [1136, 541] width 118 height 788
click at [1129, 544] on div "11:00 AM – 11:30 AM" at bounding box center [1136, 541] width 118 height 788
click at [1130, 531] on div "11:00 AM – 11:30 AM" at bounding box center [1136, 541] width 118 height 788
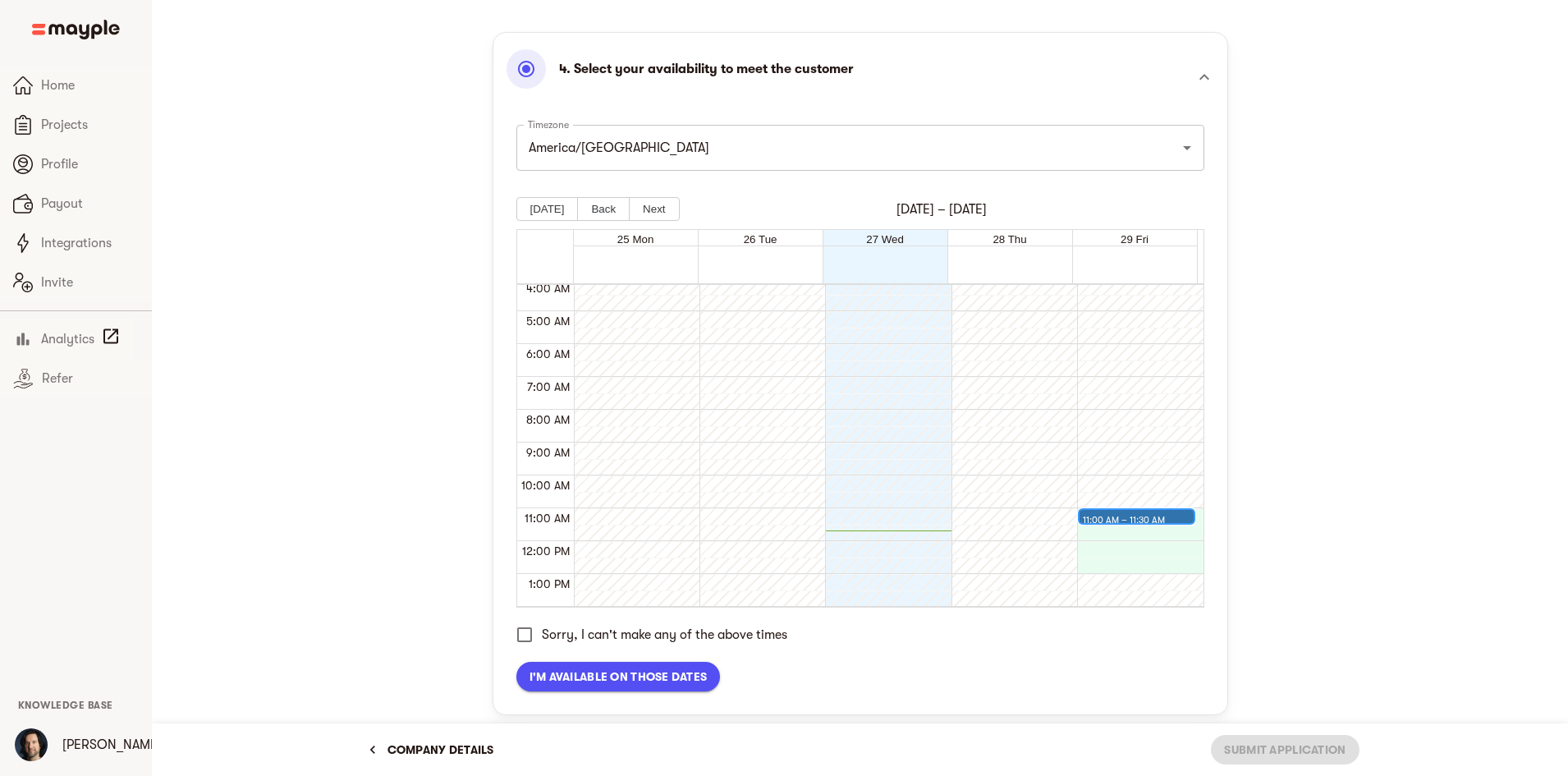
click at [1135, 513] on div "11:00 AM – 11:30 AM" at bounding box center [1125, 521] width 86 height 20
click at [1102, 537] on div "11:00 AM – 11:30 AM" at bounding box center [1136, 541] width 118 height 788
drag, startPoint x: 1110, startPoint y: 542, endPoint x: 1148, endPoint y: 538, distance: 38.2
click at [1112, 545] on div "11:00 AM – 11:30 AM" at bounding box center [1136, 541] width 118 height 788
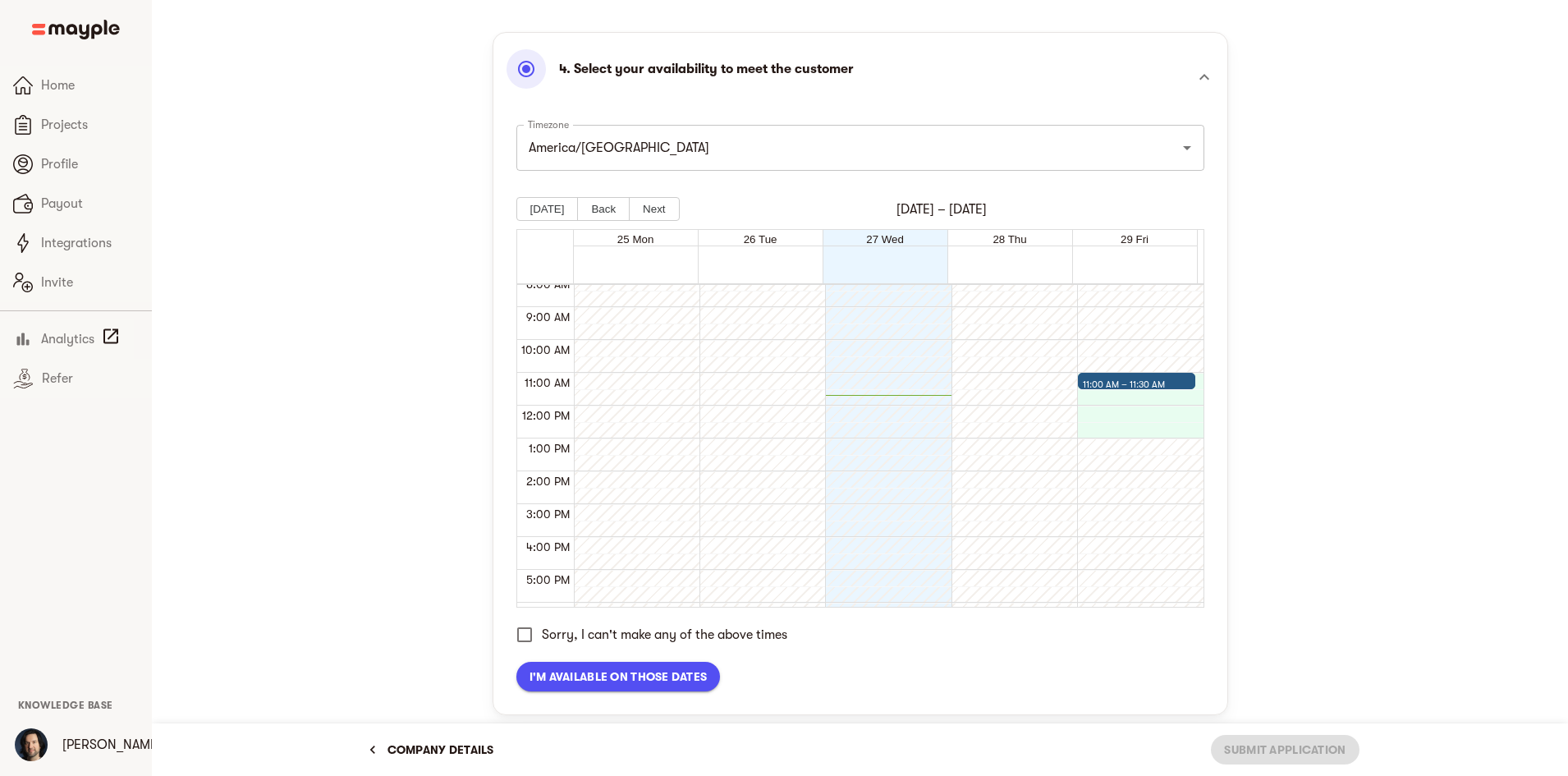
scroll to position [302, 0]
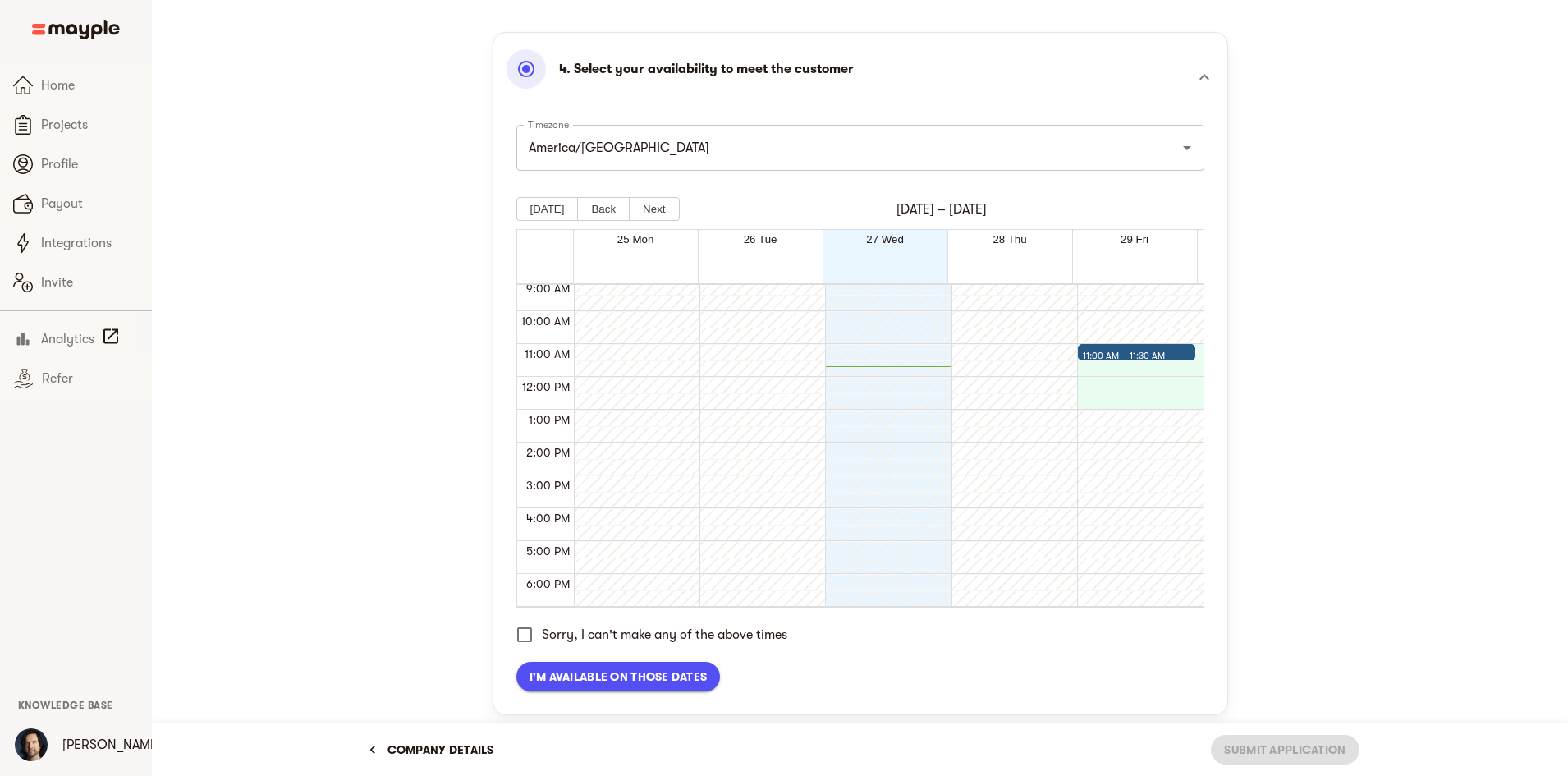
click at [1130, 387] on div "11:00 AM – 11:30 AM" at bounding box center [1136, 377] width 118 height 788
click at [1130, 376] on div "11:00 AM – 11:30 AM" at bounding box center [1136, 377] width 118 height 788
click at [1130, 374] on div "11:00 AM – 11:30 AM" at bounding box center [1136, 377] width 118 height 788
drag, startPoint x: 1130, startPoint y: 374, endPoint x: 1129, endPoint y: 390, distance: 16.0
click at [1130, 379] on div "11:00 AM – 11:30 AM" at bounding box center [1136, 377] width 118 height 788
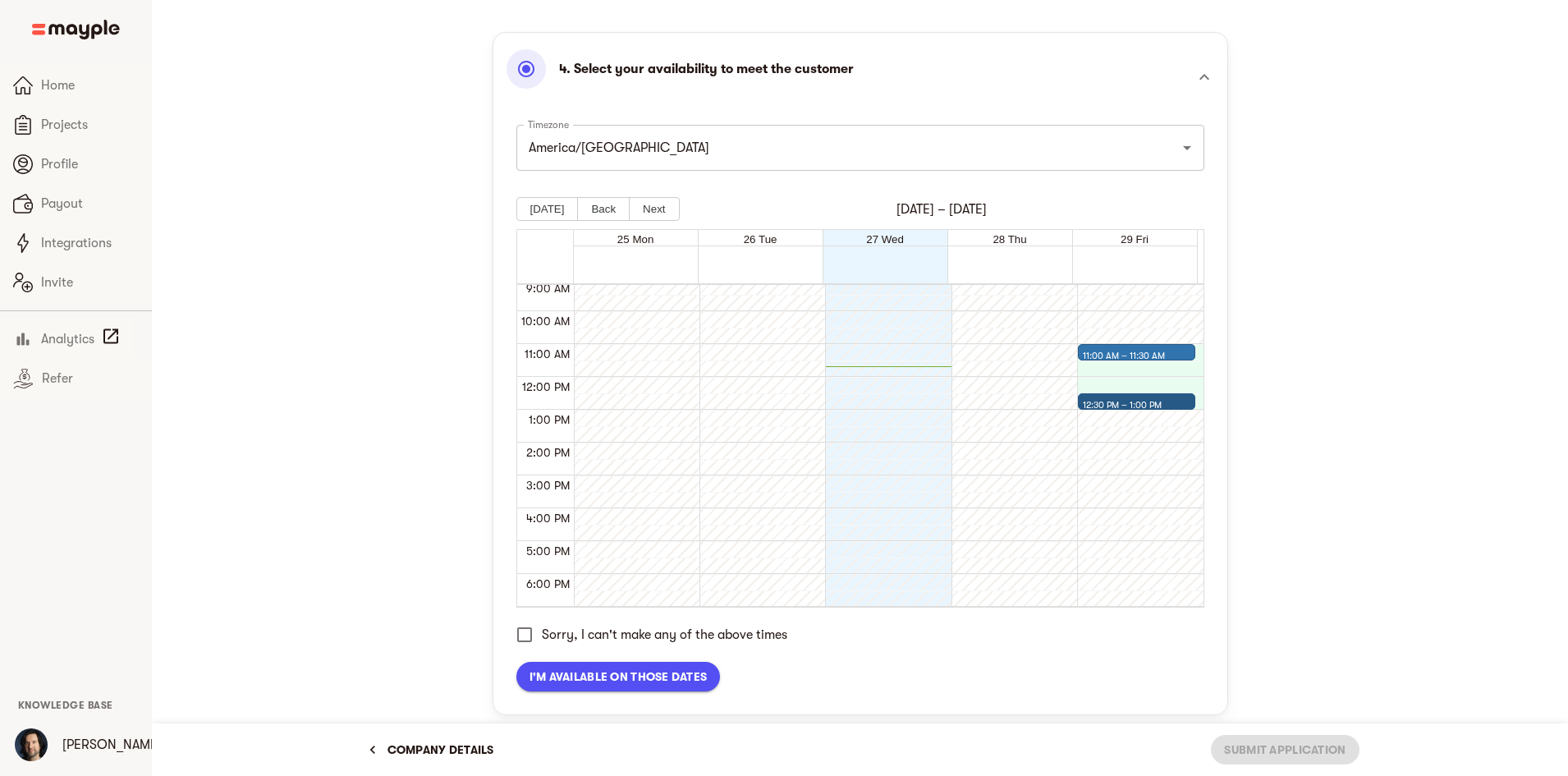
click at [1125, 419] on div "11:00 AM – 11:30 AM 12:30 PM – 1:00 PM" at bounding box center [1136, 377] width 118 height 788
click at [1125, 421] on div "11:00 AM – 11:30 AM 12:30 PM – 1:00 PM" at bounding box center [1136, 377] width 118 height 788
drag, startPoint x: 1125, startPoint y: 442, endPoint x: 1124, endPoint y: 450, distance: 8.1
click at [1125, 445] on div "11:00 AM – 11:30 AM 12:30 PM – 1:00 PM" at bounding box center [1136, 377] width 118 height 788
click at [1124, 450] on div "11:00 AM – 11:30 AM 12:30 PM – 1:00 PM" at bounding box center [1136, 377] width 118 height 788
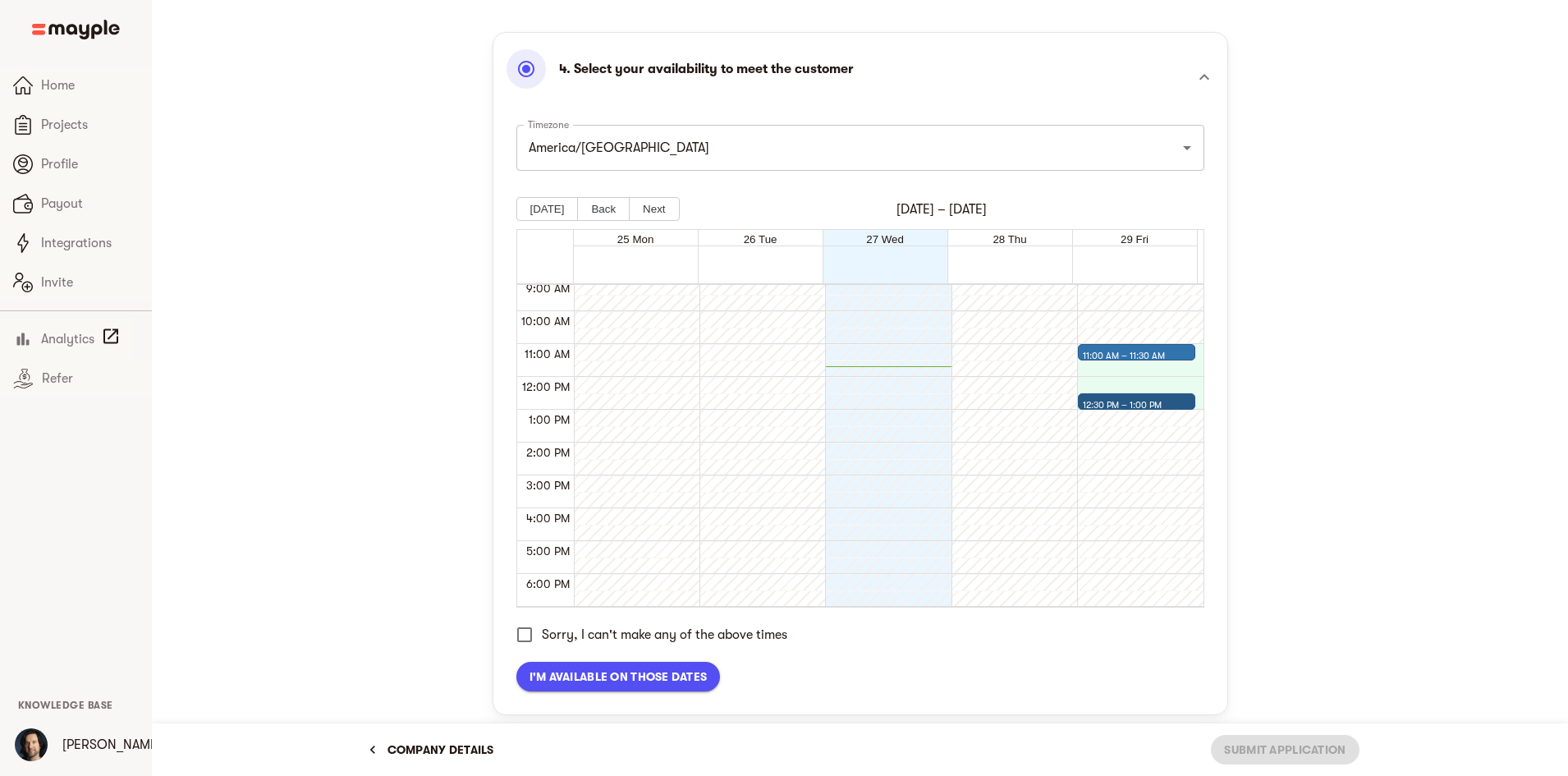
click at [1124, 467] on div "11:00 AM – 11:30 AM 12:30 PM – 1:00 PM" at bounding box center [1136, 377] width 118 height 788
click at [1124, 470] on div "11:00 AM – 11:30 AM 12:30 PM – 1:00 PM" at bounding box center [1136, 377] width 118 height 788
click at [1124, 476] on div "11:00 AM – 11:30 AM 12:30 PM – 1:00 PM" at bounding box center [1136, 377] width 118 height 788
click at [1124, 477] on div "11:00 AM – 11:30 AM 12:30 PM – 1:00 PM" at bounding box center [1136, 377] width 118 height 788
click at [1123, 489] on div "11:00 AM – 11:30 AM 12:30 PM – 1:00 PM" at bounding box center [1136, 377] width 118 height 788
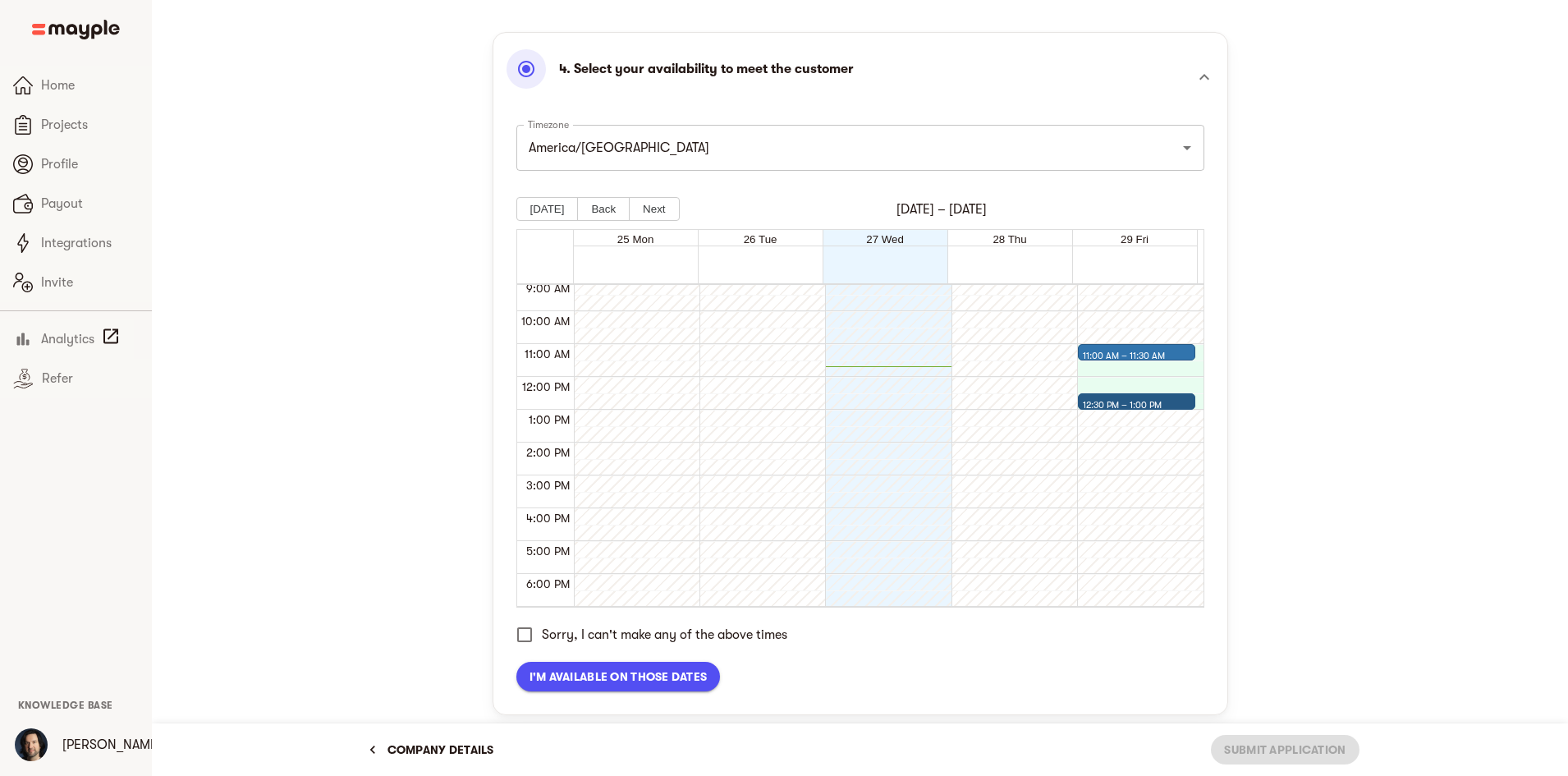
click at [1124, 492] on div "11:00 AM – 11:30 AM 12:30 PM – 1:00 PM" at bounding box center [1136, 377] width 118 height 788
click at [1128, 476] on div "11:00 AM – 11:30 AM 12:30 PM – 1:00 PM" at bounding box center [1136, 377] width 118 height 788
click at [1127, 488] on div "11:00 AM – 11:30 AM 12:30 PM – 1:00 PM" at bounding box center [1136, 377] width 118 height 788
drag, startPoint x: 1139, startPoint y: 456, endPoint x: 1135, endPoint y: 492, distance: 36.2
drag, startPoint x: 1135, startPoint y: 499, endPoint x: 1136, endPoint y: 511, distance: 12.0
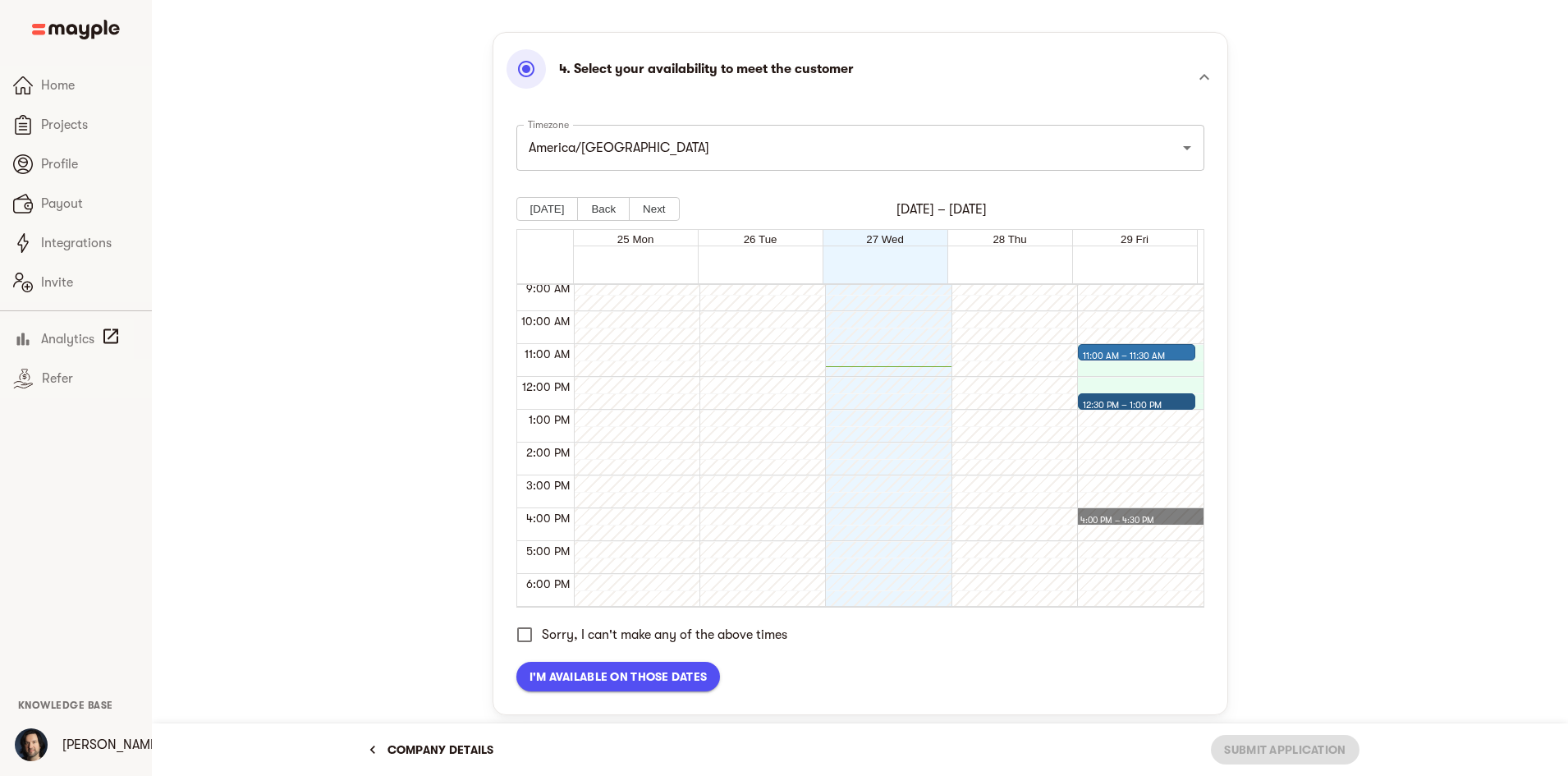
drag, startPoint x: 1136, startPoint y: 511, endPoint x: 1134, endPoint y: 540, distance: 29.1
drag, startPoint x: 1134, startPoint y: 543, endPoint x: 1135, endPoint y: 570, distance: 27.0
drag, startPoint x: 1138, startPoint y: 560, endPoint x: 1149, endPoint y: 515, distance: 46.3
click at [1138, 563] on div "11:00 AM – 11:30 AM 12:30 PM – 1:00 PM" at bounding box center [1136, 377] width 118 height 788
drag, startPoint x: 1148, startPoint y: 467, endPoint x: 1133, endPoint y: 538, distance: 72.6
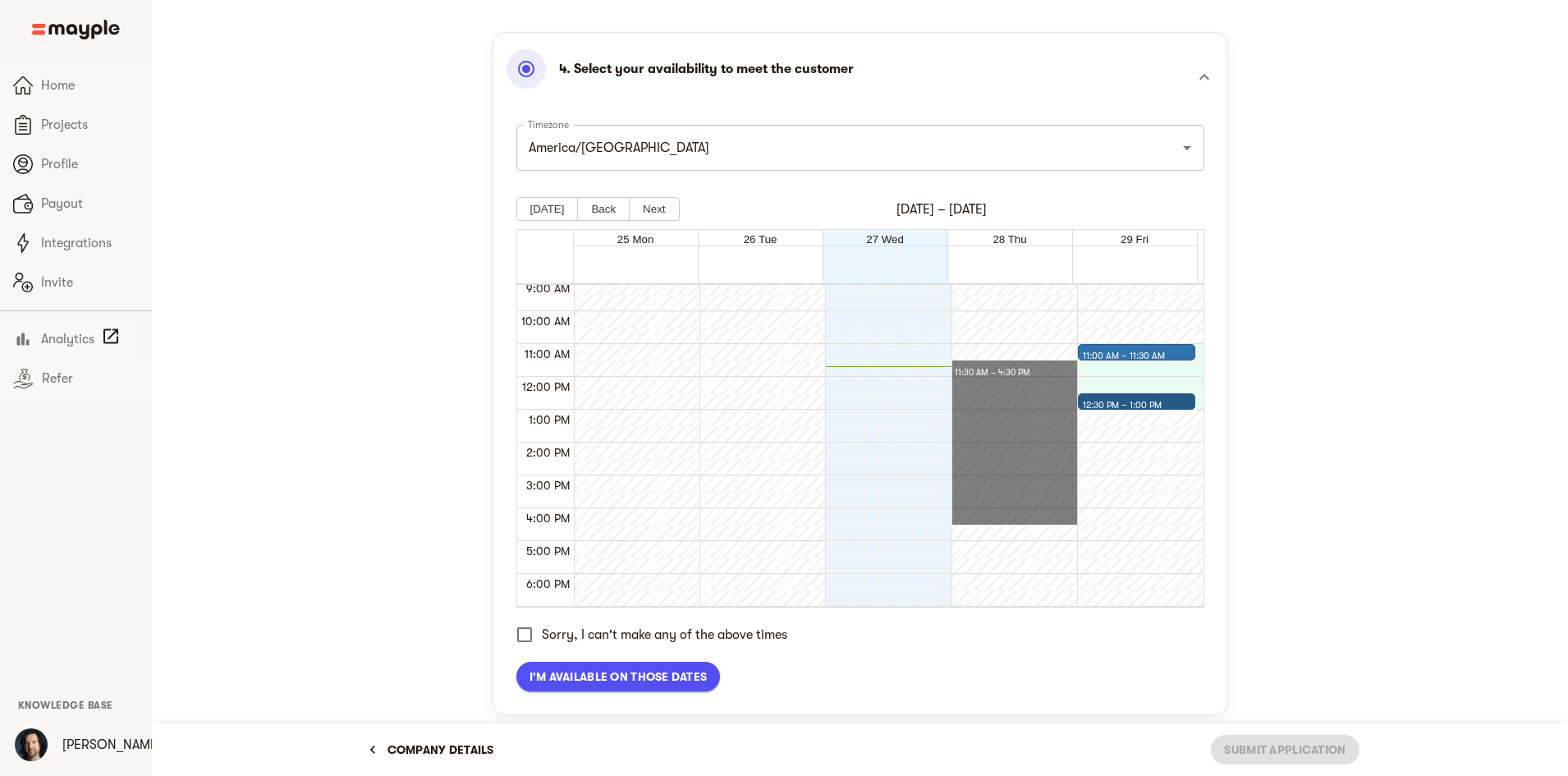
drag, startPoint x: 1034, startPoint y: 449, endPoint x: 1040, endPoint y: 574, distance: 125.1
drag, startPoint x: 984, startPoint y: 351, endPoint x: 998, endPoint y: 509, distance: 158.6
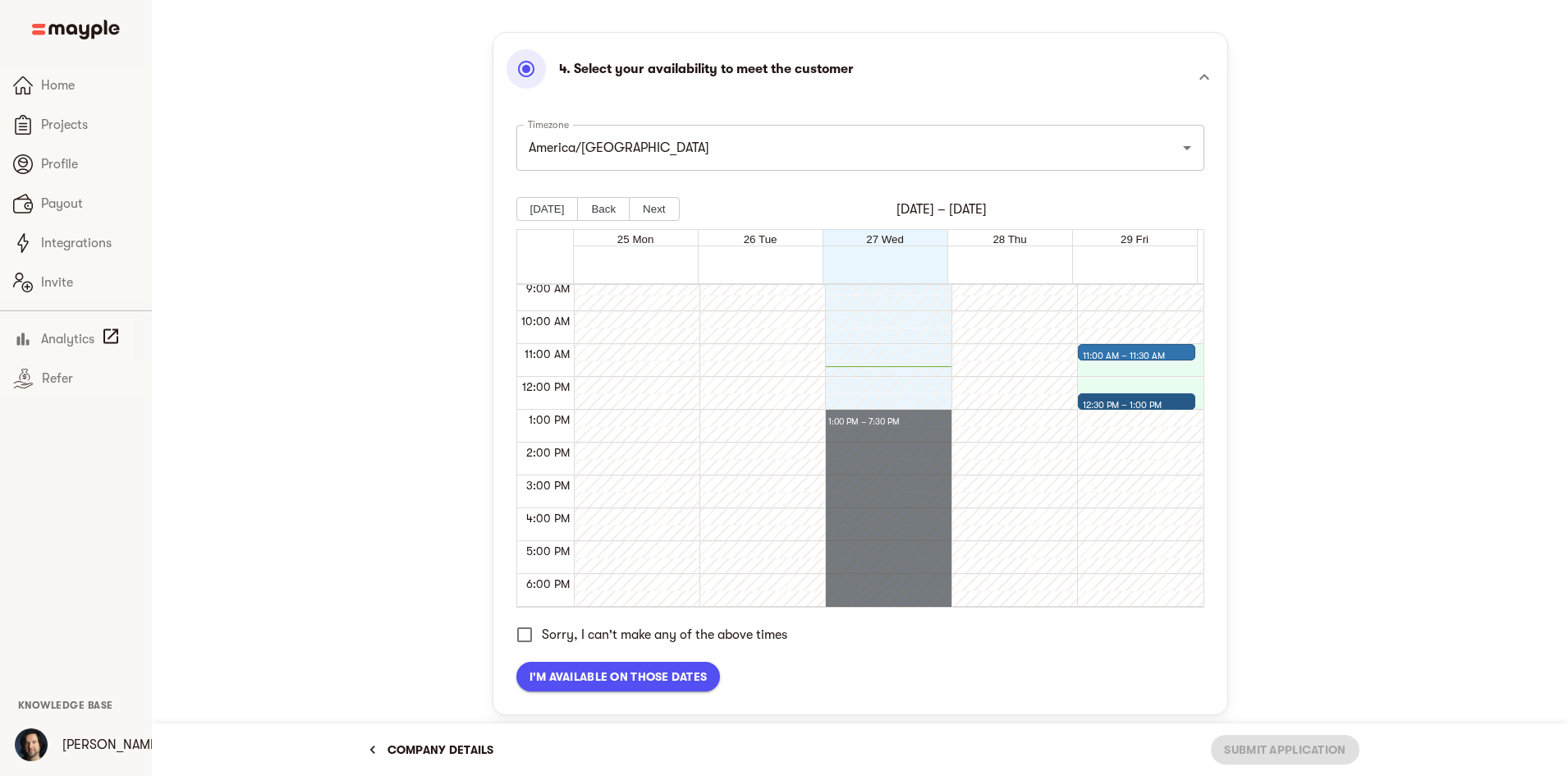
drag, startPoint x: 899, startPoint y: 505, endPoint x: 918, endPoint y: 612, distance: 108.7
click at [918, 612] on div "Timezone America/[GEOGRAPHIC_DATA] Timezone [DATE] Back Next [DATE] – [DATE] 25…" at bounding box center [861, 365] width 688 height 506
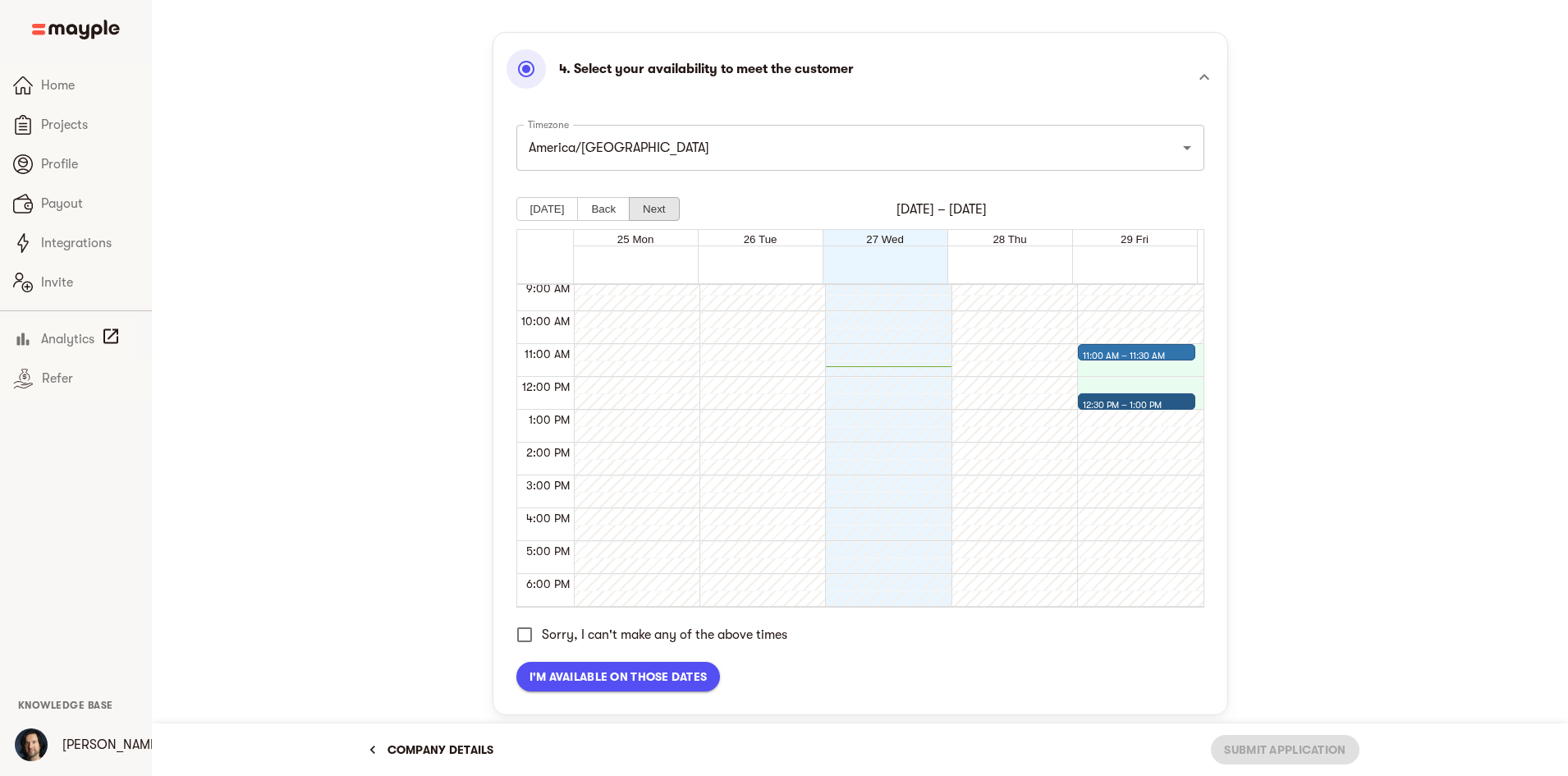
click at [645, 212] on button "Next" at bounding box center [654, 209] width 50 height 24
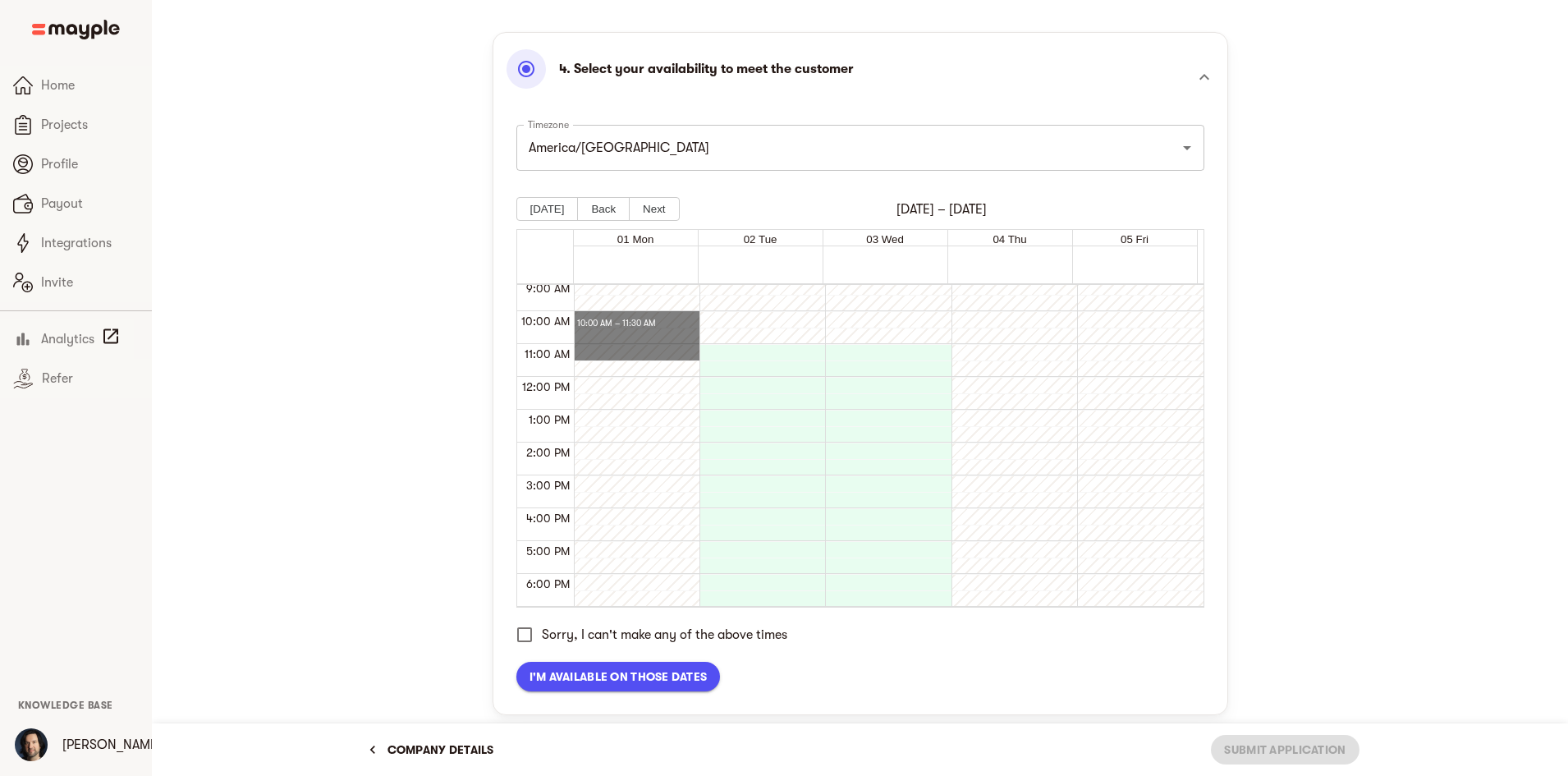
drag, startPoint x: 631, startPoint y: 330, endPoint x: 643, endPoint y: 576, distance: 246.3
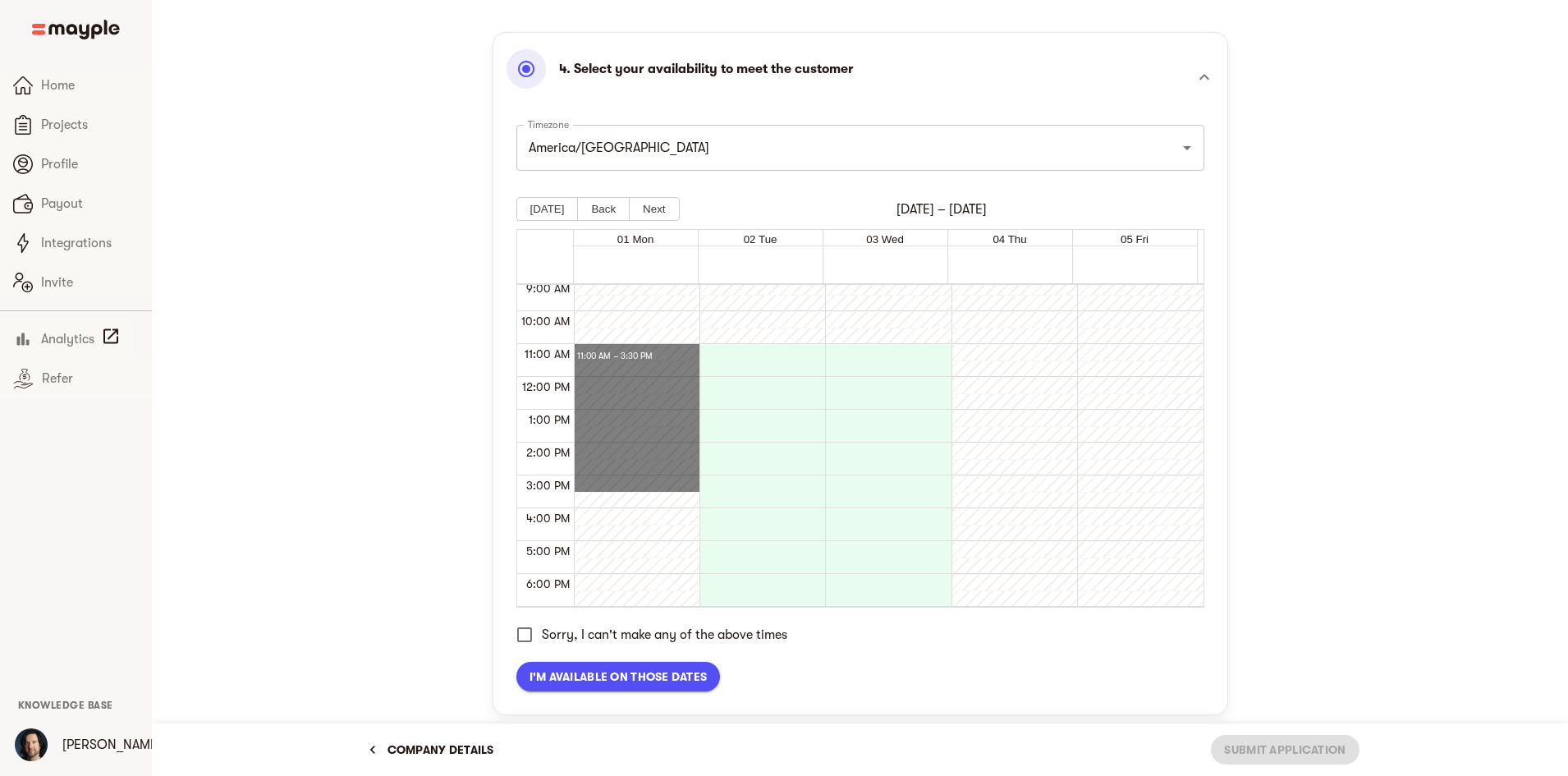
drag, startPoint x: 607, startPoint y: 351, endPoint x: 655, endPoint y: 332, distance: 51.6
drag, startPoint x: 655, startPoint y: 332, endPoint x: 656, endPoint y: 397, distance: 65.0
drag, startPoint x: 649, startPoint y: 462, endPoint x: 655, endPoint y: 357, distance: 105.2
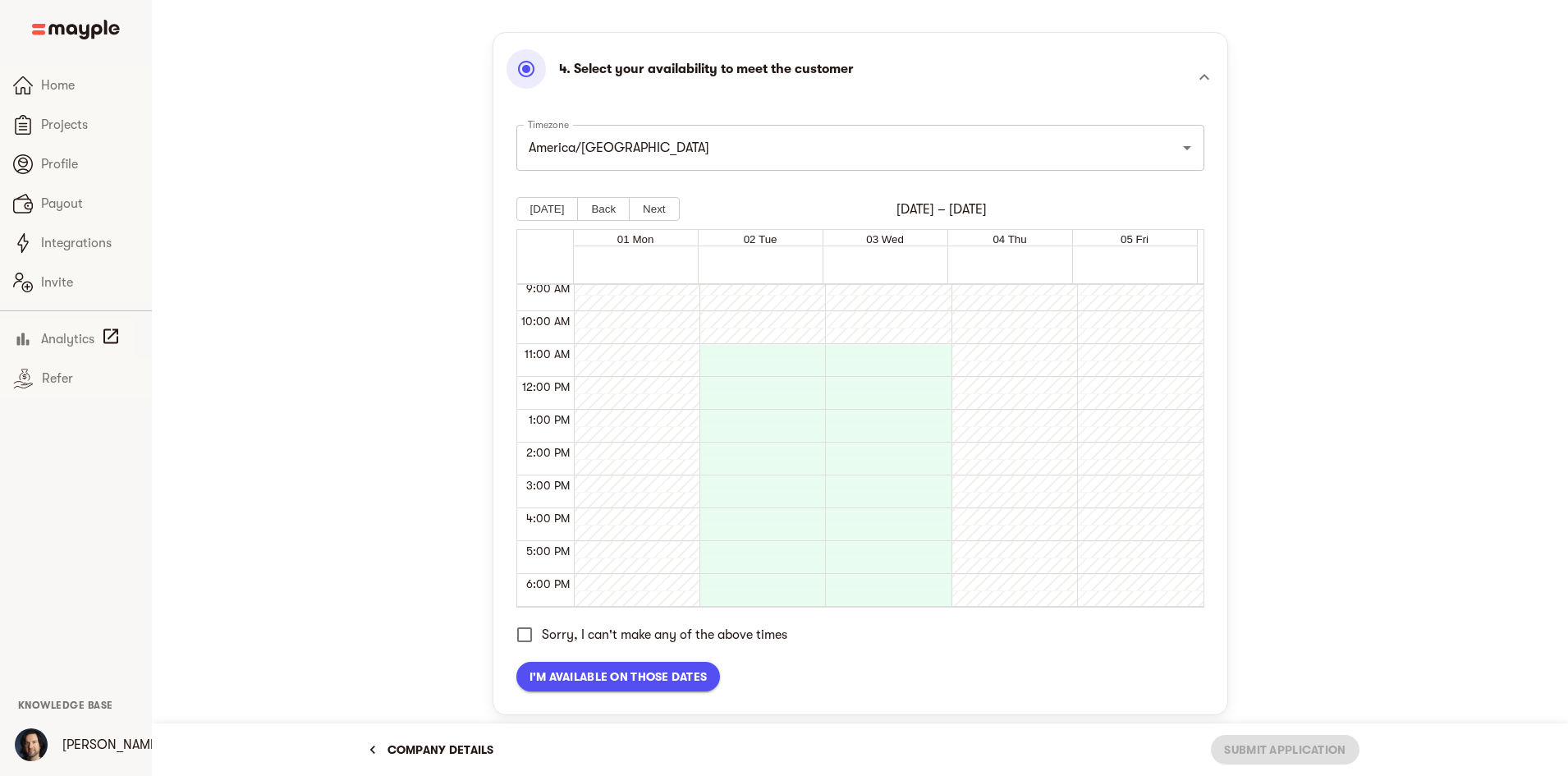
click at [655, 351] on div at bounding box center [633, 377] width 118 height 788
drag, startPoint x: 645, startPoint y: 484, endPoint x: 650, endPoint y: 531, distance: 47.3
drag, startPoint x: 672, startPoint y: 560, endPoint x: 690, endPoint y: 546, distance: 22.8
click at [691, 480] on div at bounding box center [638, 484] width 125 height 16
drag, startPoint x: 689, startPoint y: 458, endPoint x: 689, endPoint y: 442, distance: 16.0
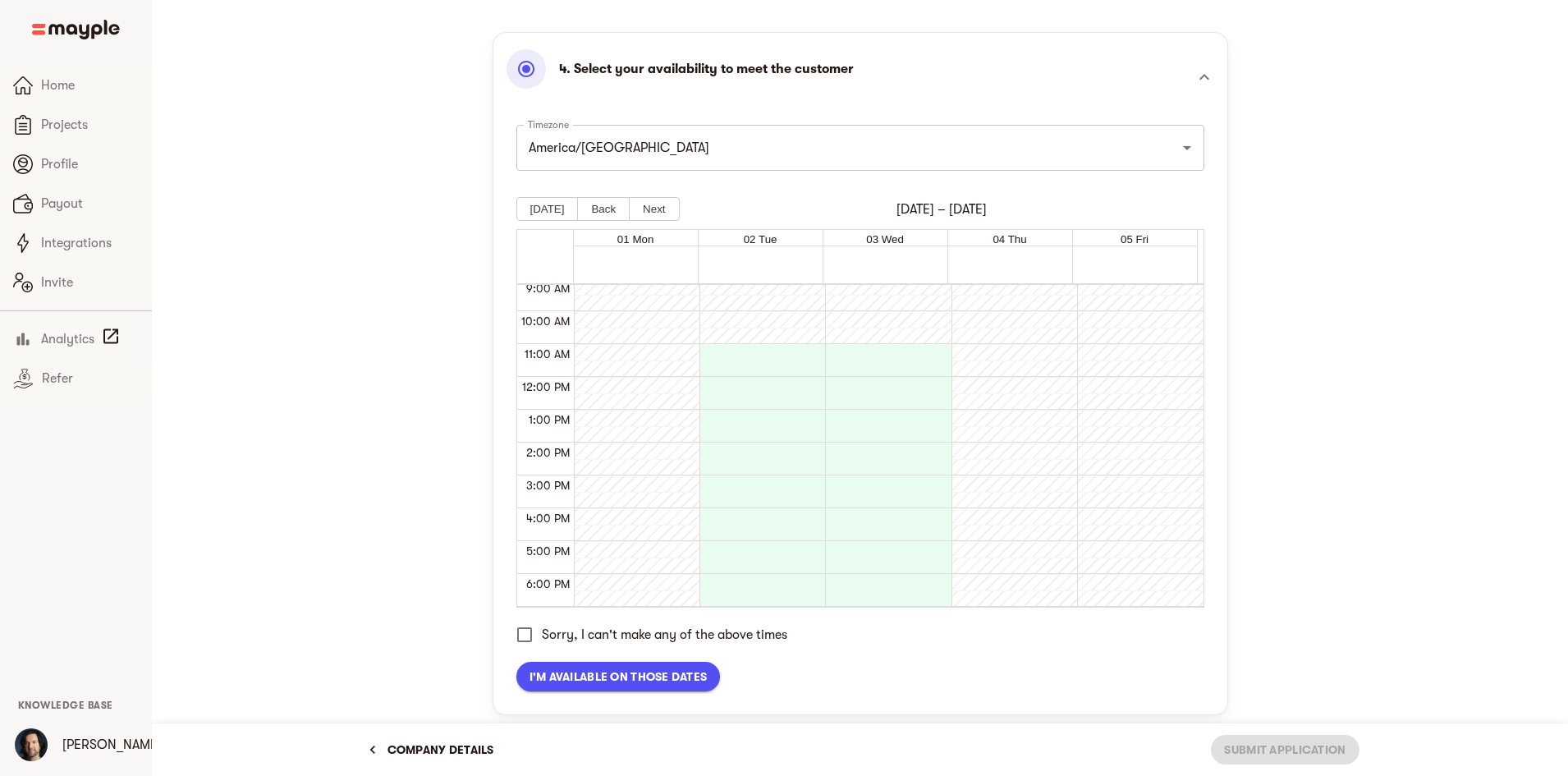
click at [689, 458] on div at bounding box center [637, 459] width 126 height 33
drag, startPoint x: 689, startPoint y: 442, endPoint x: 689, endPoint y: 402, distance: 40.0
click at [689, 441] on div at bounding box center [633, 377] width 118 height 788
drag, startPoint x: 673, startPoint y: 325, endPoint x: 672, endPoint y: 313, distance: 12.0
click at [672, 324] on div at bounding box center [633, 377] width 118 height 788
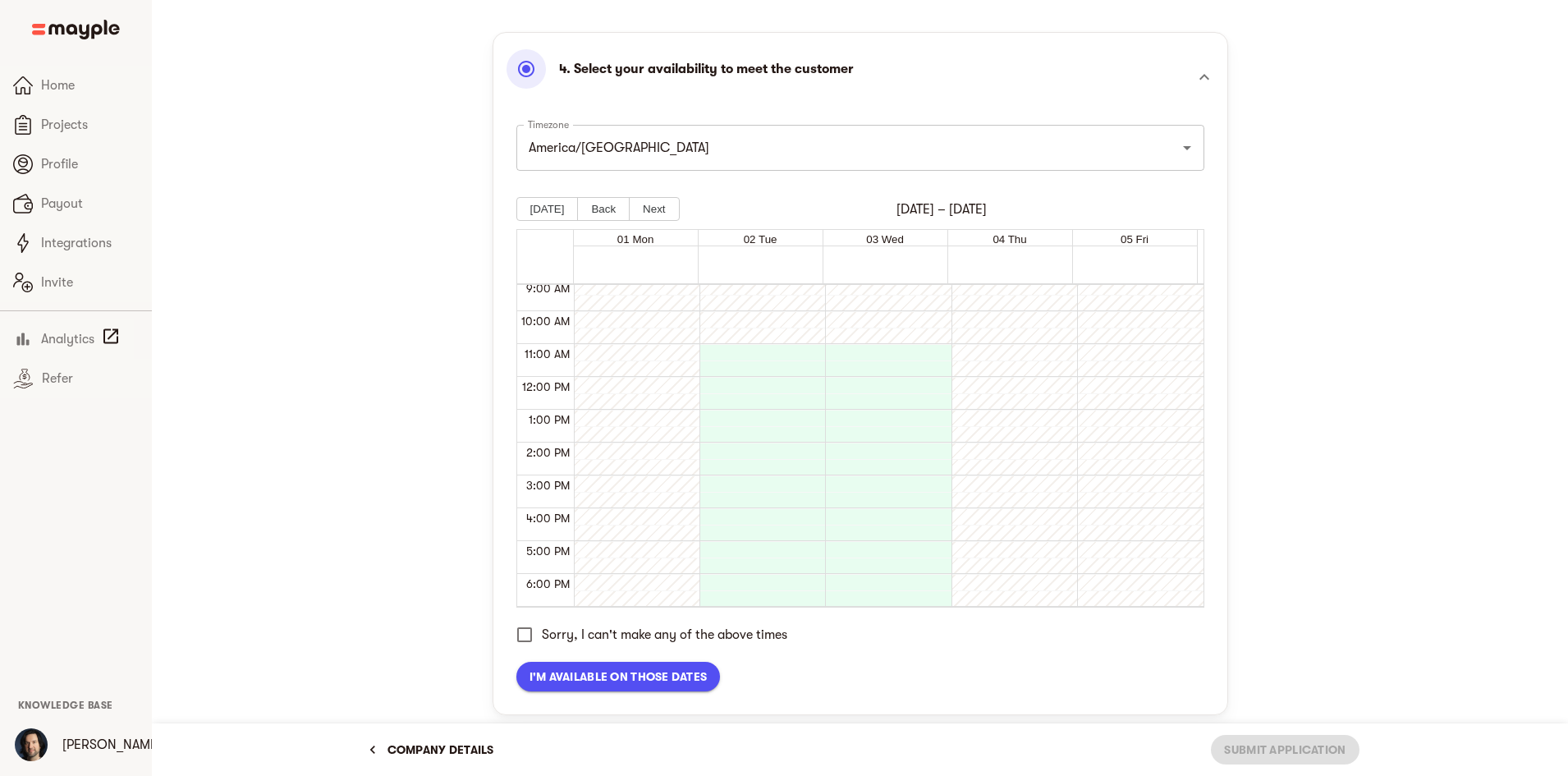
click at [671, 312] on div at bounding box center [633, 377] width 118 height 788
click at [671, 304] on div at bounding box center [633, 377] width 118 height 788
click at [729, 299] on div at bounding box center [758, 377] width 118 height 788
click at [732, 297] on div at bounding box center [758, 377] width 118 height 788
drag, startPoint x: 742, startPoint y: 365, endPoint x: 740, endPoint y: 377, distance: 12.2
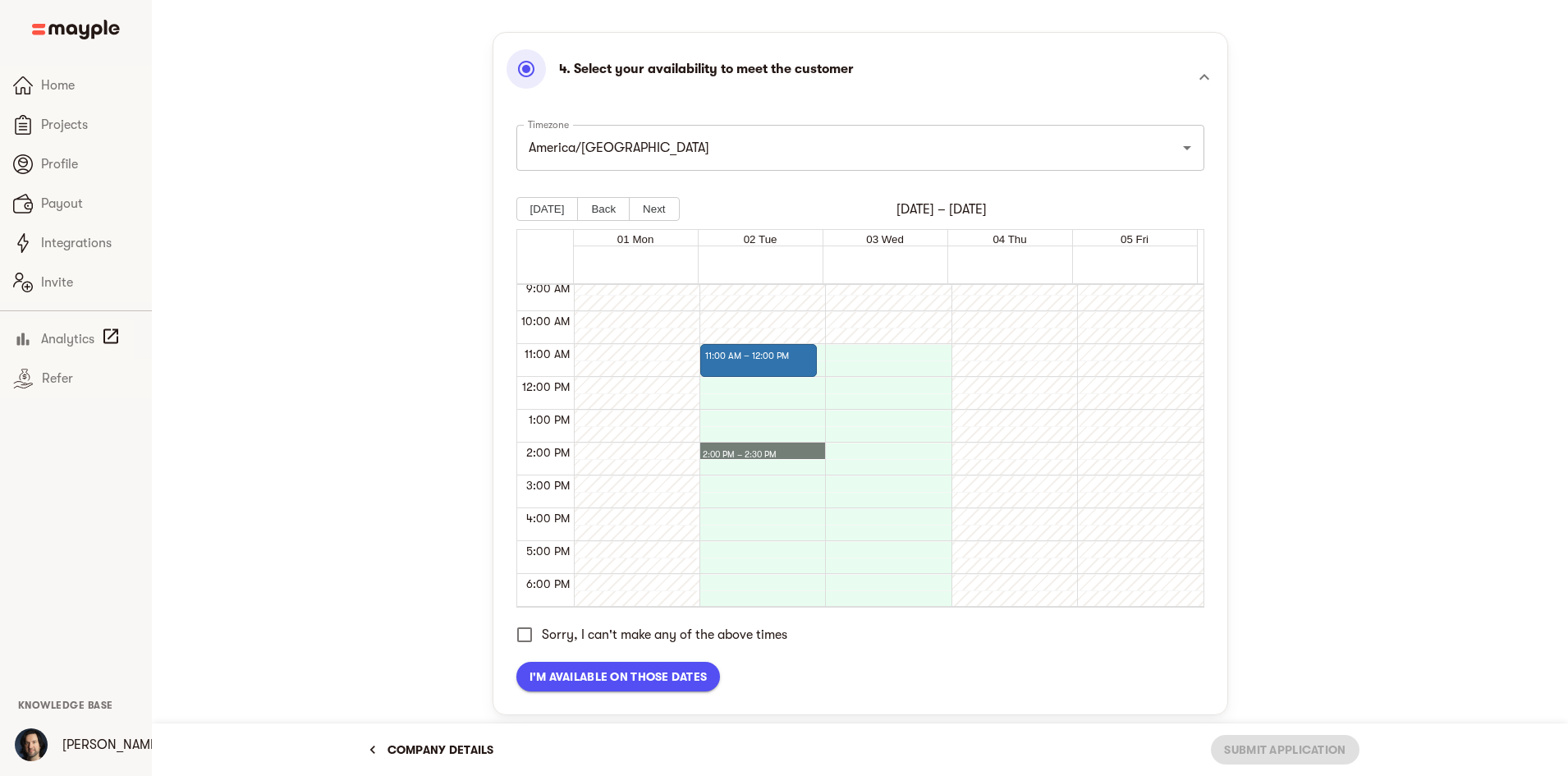
drag, startPoint x: 740, startPoint y: 449, endPoint x: 740, endPoint y: 462, distance: 13.0
drag, startPoint x: 813, startPoint y: 541, endPoint x: 826, endPoint y: 546, distance: 13.9
click at [814, 544] on div "11:00 AM – 12:00 PM 2:00 PM – 2:30 PM 3:00 PM – 3:30 PM 4:00 PM – 5:00 PM" at bounding box center [758, 377] width 118 height 788
click at [828, 546] on div at bounding box center [884, 377] width 118 height 788
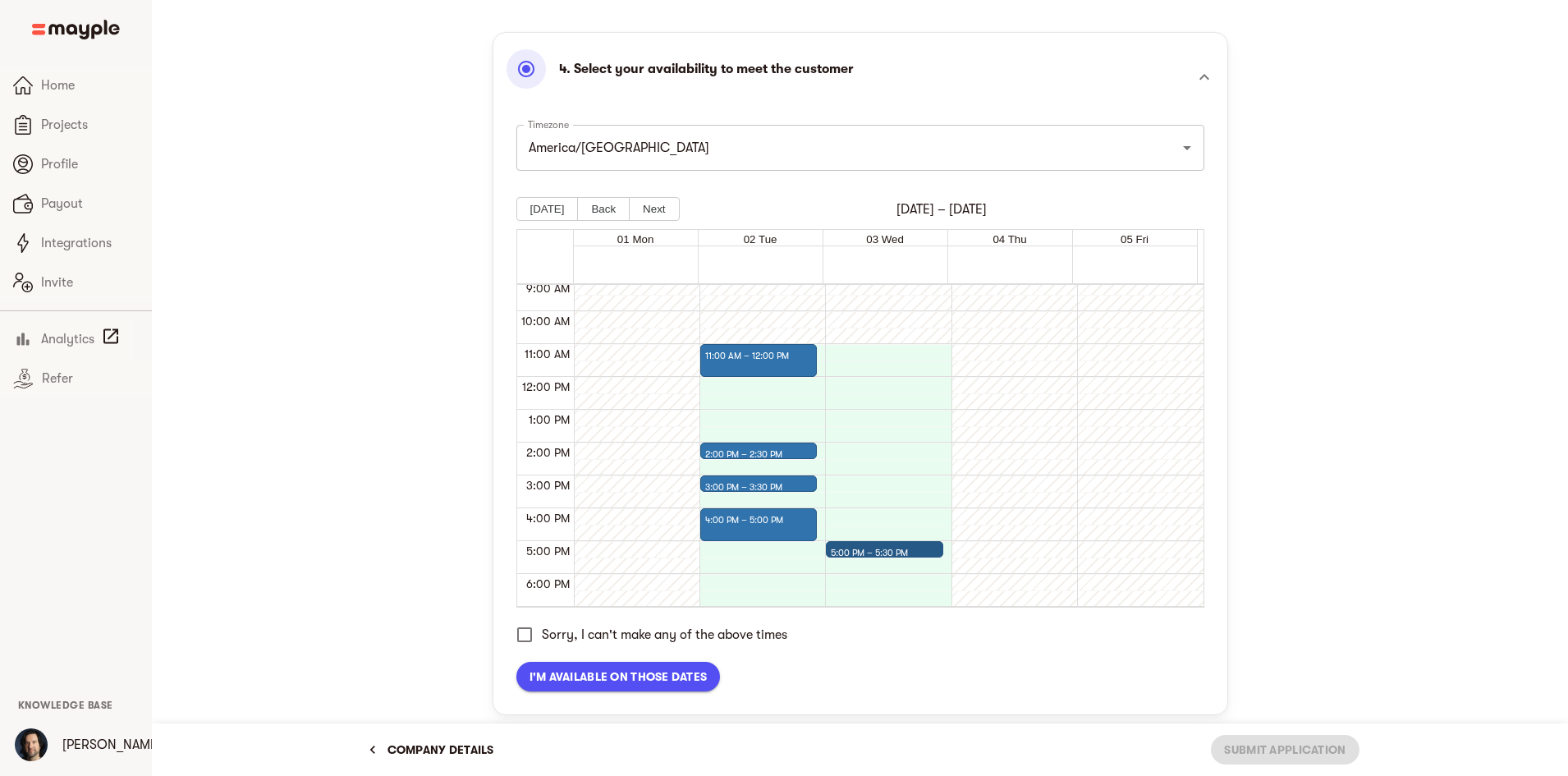
click at [931, 447] on div "5:00 PM – 5:30 PM" at bounding box center [884, 377] width 118 height 788
click at [908, 371] on div "3:00 PM – 4:30 PM 5:00 PM – 5:30 PM" at bounding box center [884, 377] width 118 height 788
drag, startPoint x: 905, startPoint y: 351, endPoint x: 897, endPoint y: 335, distance: 17.9
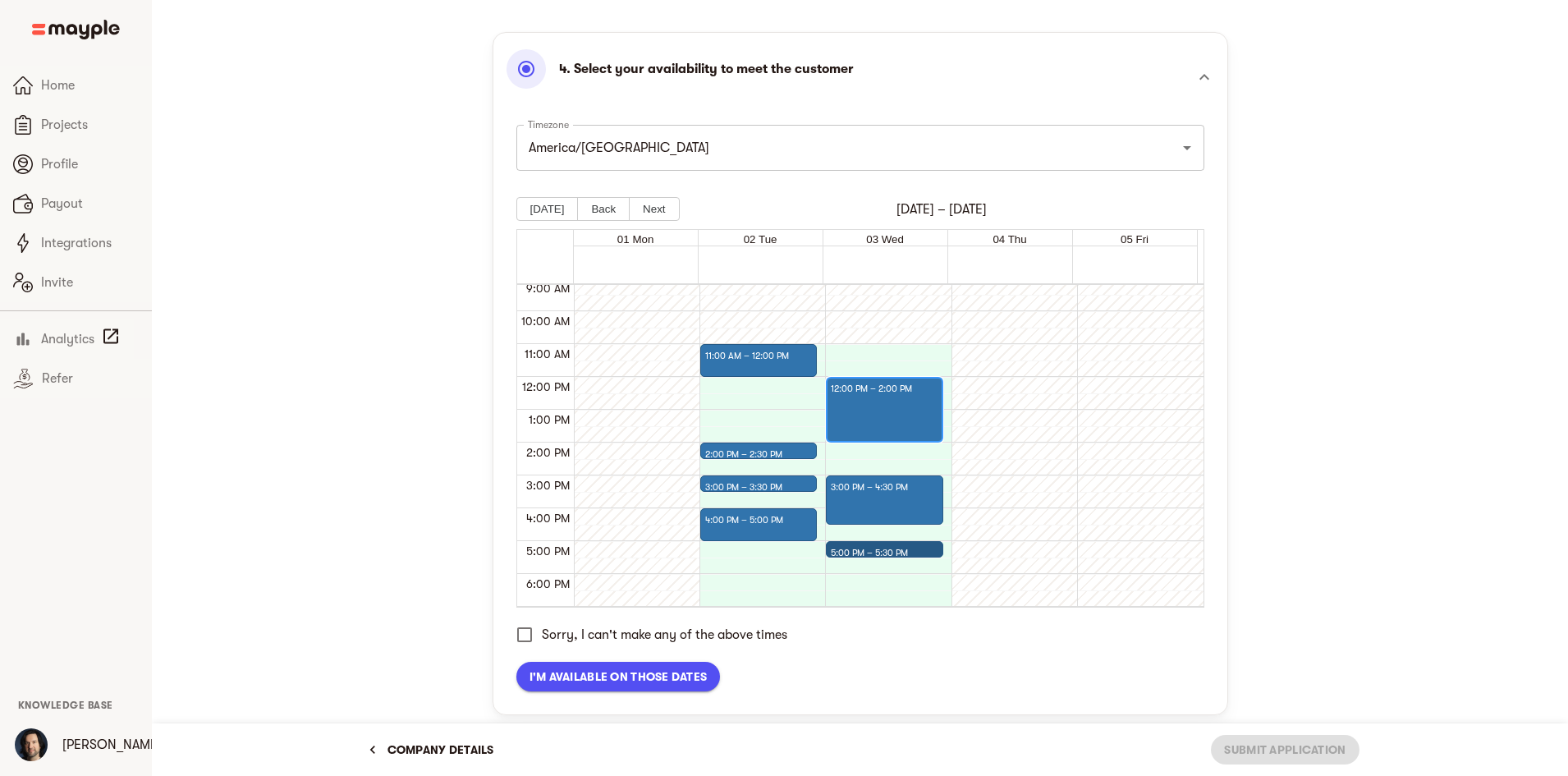
click at [882, 377] on div "12:00 PM – 2:00 PM" at bounding box center [884, 410] width 117 height 66
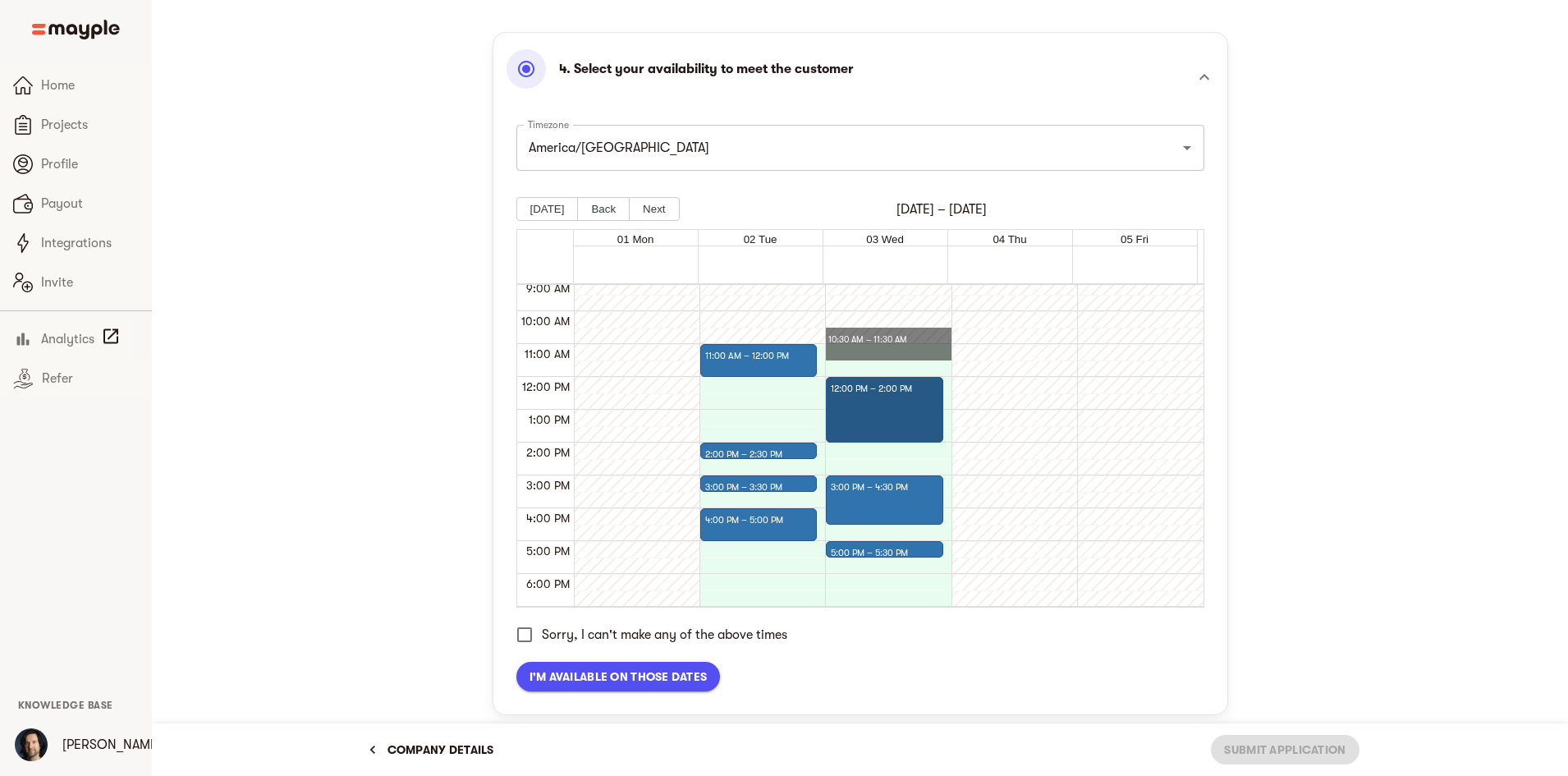
drag, startPoint x: 885, startPoint y: 343, endPoint x: 882, endPoint y: 313, distance: 30.1
drag
click at [878, 280] on div "01 Mon 02 Tue 03 Wed 04 Thu 05 Fri 12:00 AM 1:00 AM 2:00 AM 3:00 AM 4:00 AM 5:0…" at bounding box center [861, 418] width 688 height 379
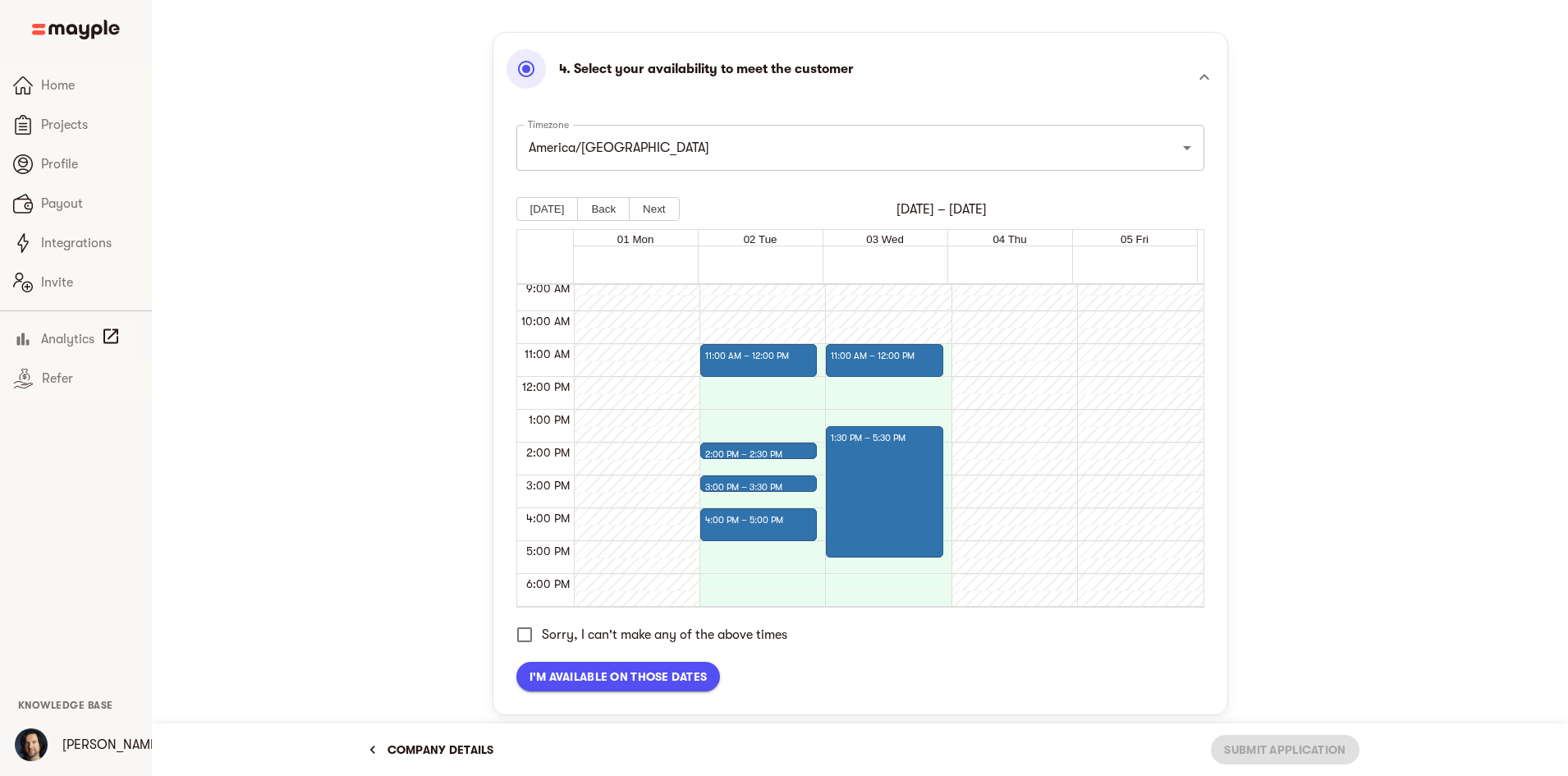
click at [1008, 339] on div "01 Mon 02 Tue 03 Wed 04 Thu 05 Fri 12:00 AM 1:00 AM 2:00 AM 3:00 AM 4:00 AM 5:0…" at bounding box center [861, 418] width 688 height 379
click at [1074, 399] on div "12:00 AM 1:00 AM 2:00 AM 3:00 AM 4:00 AM 5:00 AM 6:00 AM 7:00 AM 8:00 AM 9:00 A…" at bounding box center [861, 444] width 686 height 323
click at [600, 209] on button "Back" at bounding box center [604, 209] width 53 height 24
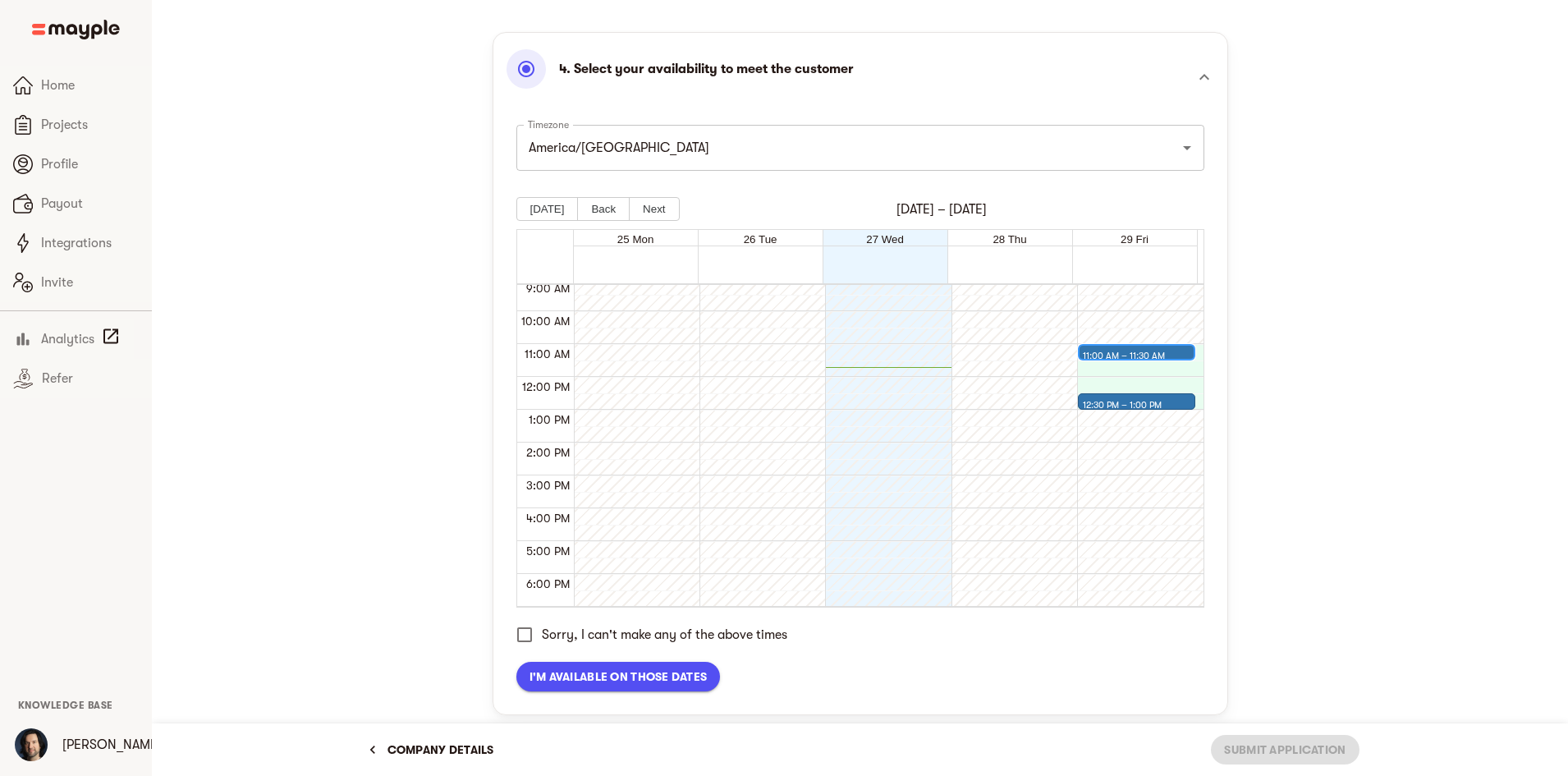
click at [1151, 355] on div "11:00 AM – 11:30 AM" at bounding box center [1125, 356] width 86 height 20
click at [1151, 351] on div "11:00 AM – 11:30 AM" at bounding box center [1125, 356] width 86 height 20
click at [1152, 369] on div "11:00 AM – 11:30 AM 12:30 PM – 1:00 PM" at bounding box center [1136, 377] width 118 height 788
click at [1128, 348] on div "11:00 AM – 11:30 AM" at bounding box center [1125, 356] width 86 height 20
click at [1131, 354] on div "11:00 AM – 11:30 AM" at bounding box center [1125, 356] width 86 height 20
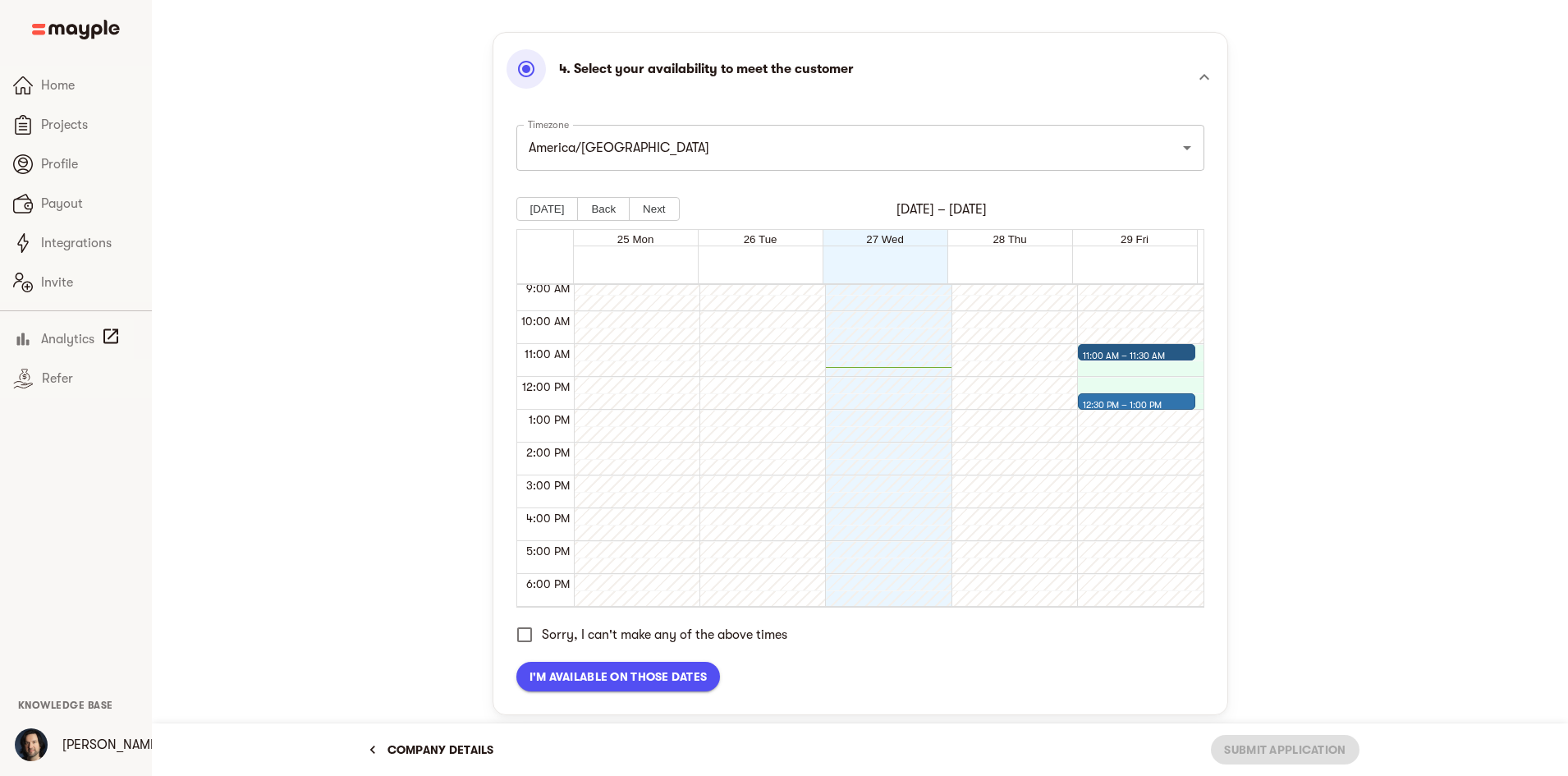
click at [1082, 368] on div "11:00 AM – 11:30 AM 12:30 PM – 1:00 PM" at bounding box center [1136, 377] width 118 height 788
click at [1125, 352] on div "11:00 AM – 11:30 AM" at bounding box center [1125, 356] width 86 height 20
click at [1125, 355] on div "11:00 AM – 11:30 AM" at bounding box center [1125, 356] width 86 height 20
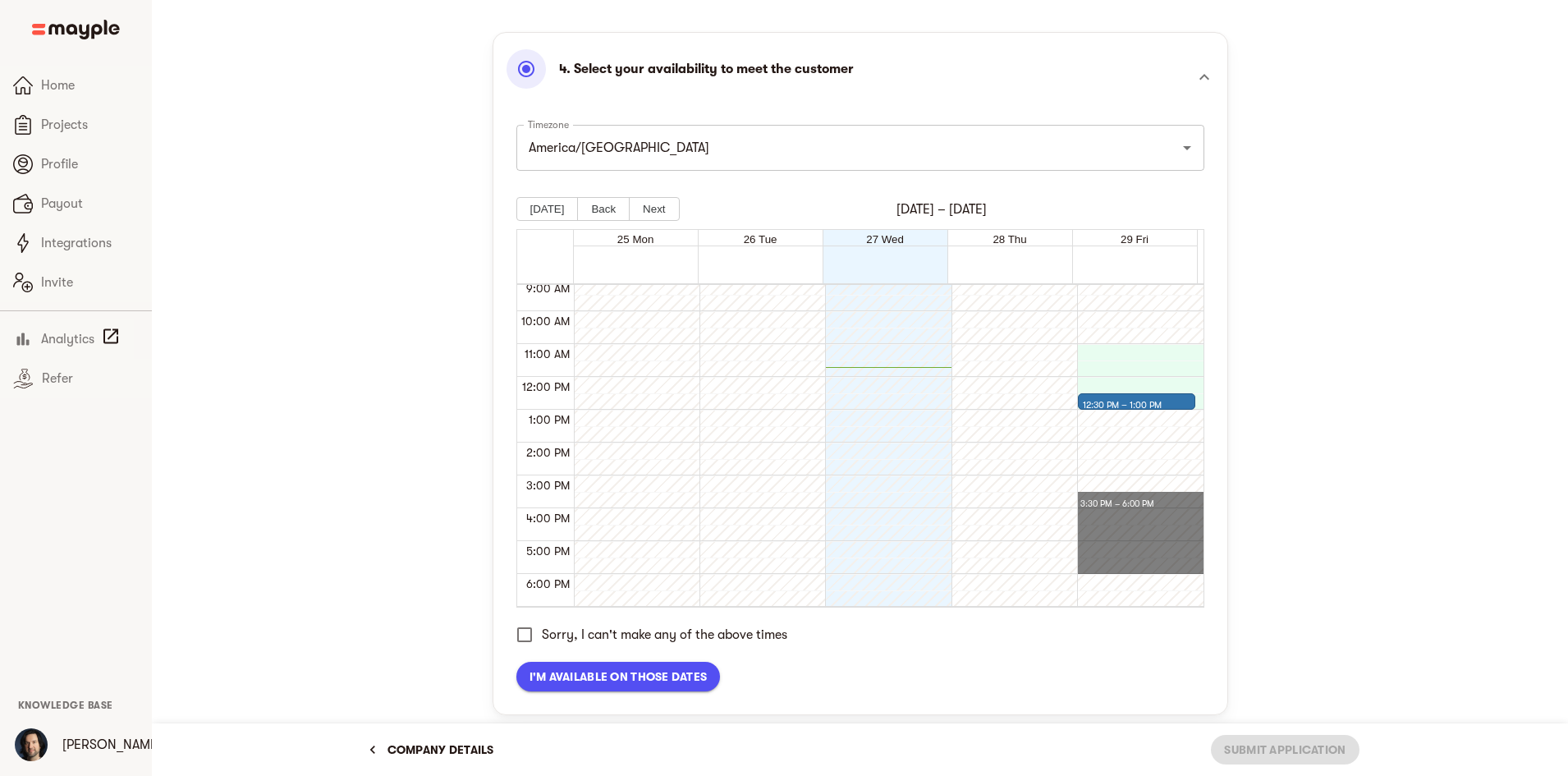
drag, startPoint x: 1123, startPoint y: 555, endPoint x: 1113, endPoint y: 484, distance: 71.7
drag, startPoint x: 1109, startPoint y: 540, endPoint x: 1119, endPoint y: 501, distance: 40.3
click at [645, 205] on button "Next" at bounding box center [654, 209] width 50 height 24
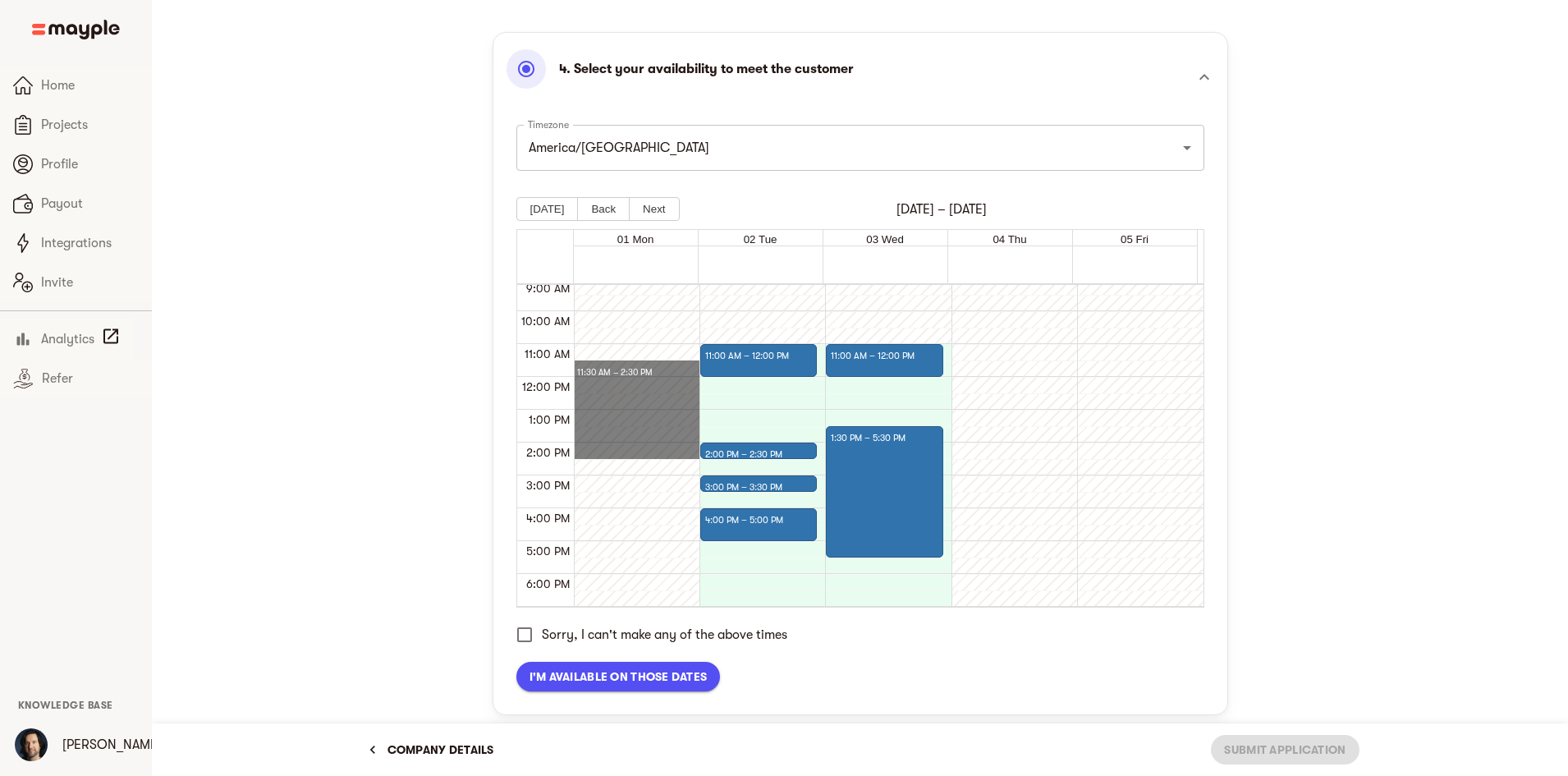
drag, startPoint x: 643, startPoint y: 370, endPoint x: 650, endPoint y: 455, distance: 85.3
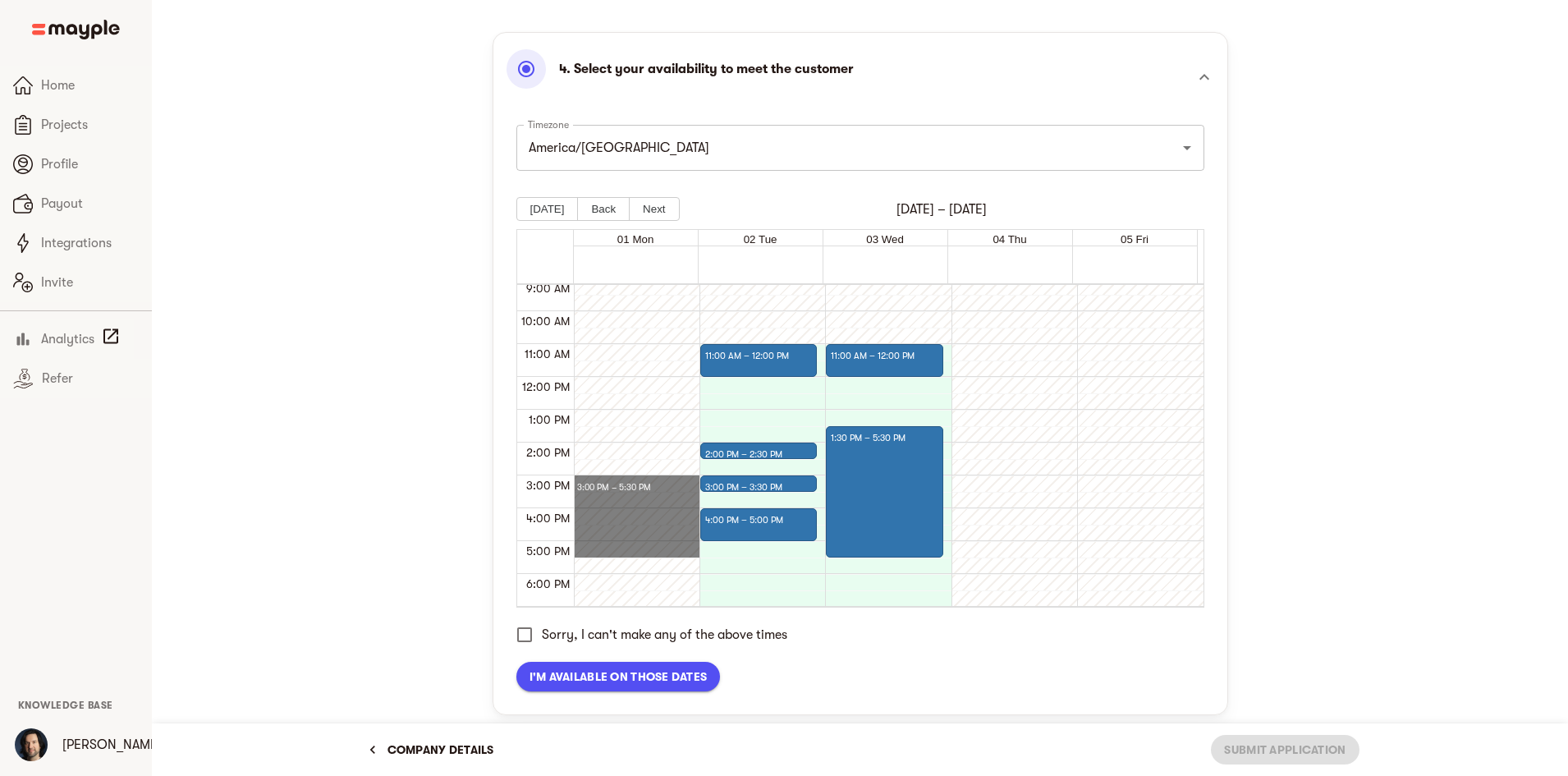
drag, startPoint x: 633, startPoint y: 551, endPoint x: 633, endPoint y: 478, distance: 73.0
drag, startPoint x: 632, startPoint y: 508, endPoint x: 641, endPoint y: 402, distance: 106.4
click at [646, 304] on div at bounding box center [633, 377] width 118 height 788
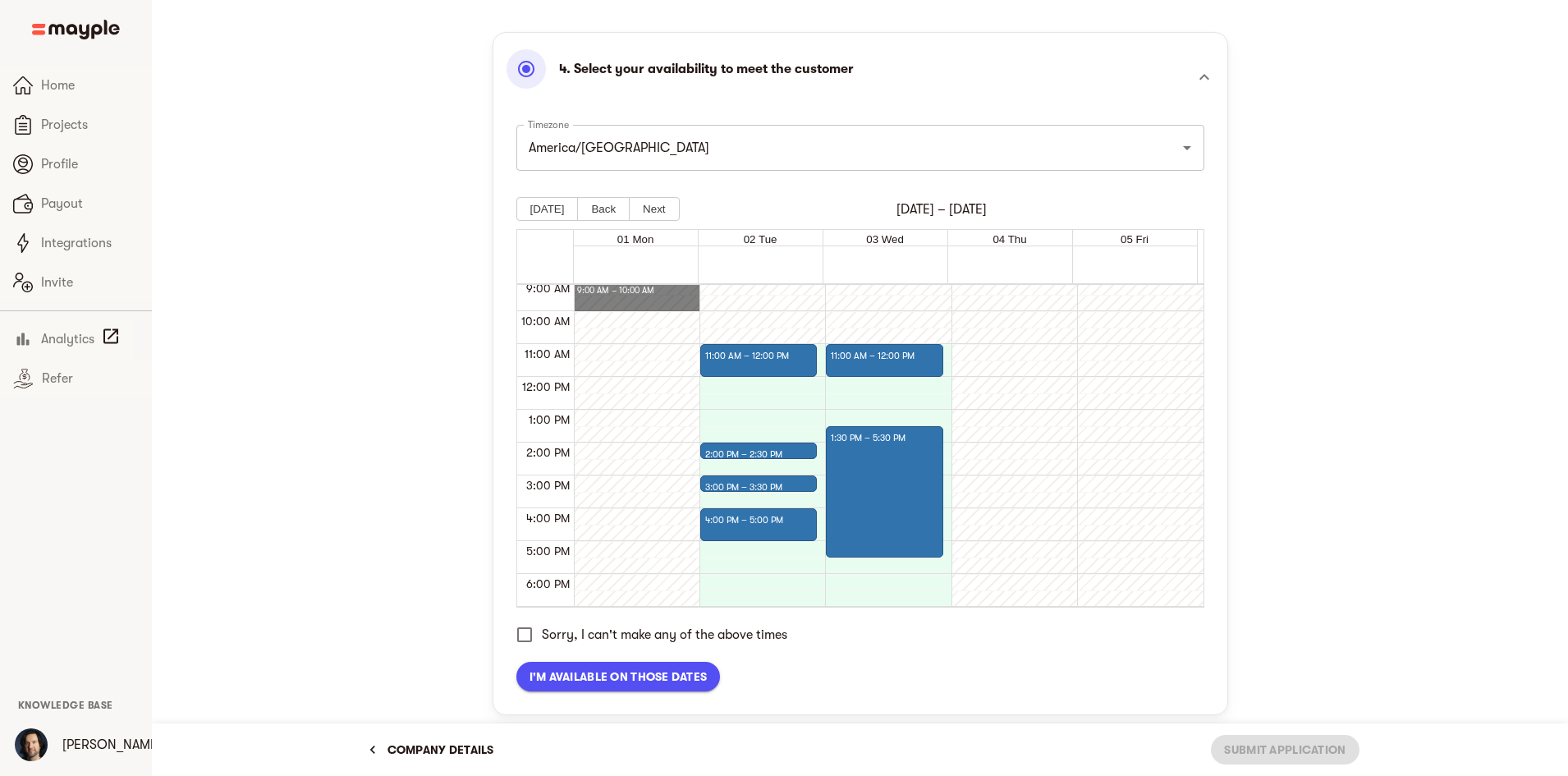
drag, startPoint x: 674, startPoint y: 300, endPoint x: 652, endPoint y: 276, distance: 32.6
click at [652, 269] on div "01 Mon 02 Tue 03 Wed 04 Thu 05 Fri 12:00 AM 1:00 AM 2:00 AM 3:00 AM 4:00 AM 5:0…" at bounding box center [861, 418] width 688 height 379
drag, startPoint x: 609, startPoint y: 562, endPoint x: 626, endPoint y: 474, distance: 89.6
drag, startPoint x: 643, startPoint y: 304, endPoint x: 637, endPoint y: 260, distance: 44.4
click at [636, 261] on div "01 Mon 02 Tue 03 Wed 04 Thu 05 Fri 12:00 AM 1:00 AM 2:00 AM 3:00 AM 4:00 AM 5:0…" at bounding box center [861, 418] width 688 height 379
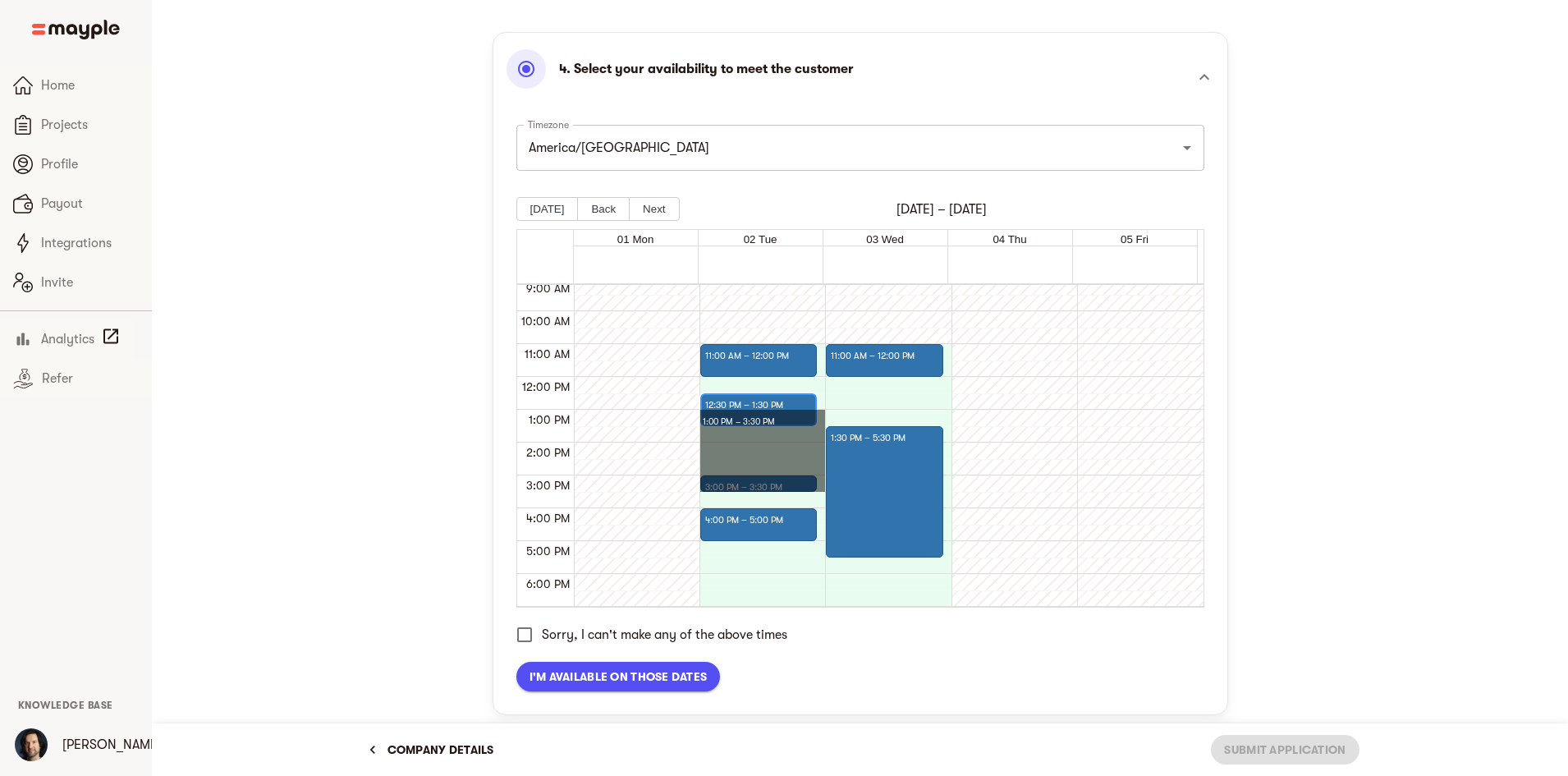
drag, startPoint x: 758, startPoint y: 425, endPoint x: 755, endPoint y: 476, distance: 51.1
drag, startPoint x: 743, startPoint y: 434, endPoint x: 743, endPoint y: 392, distance: 42.0
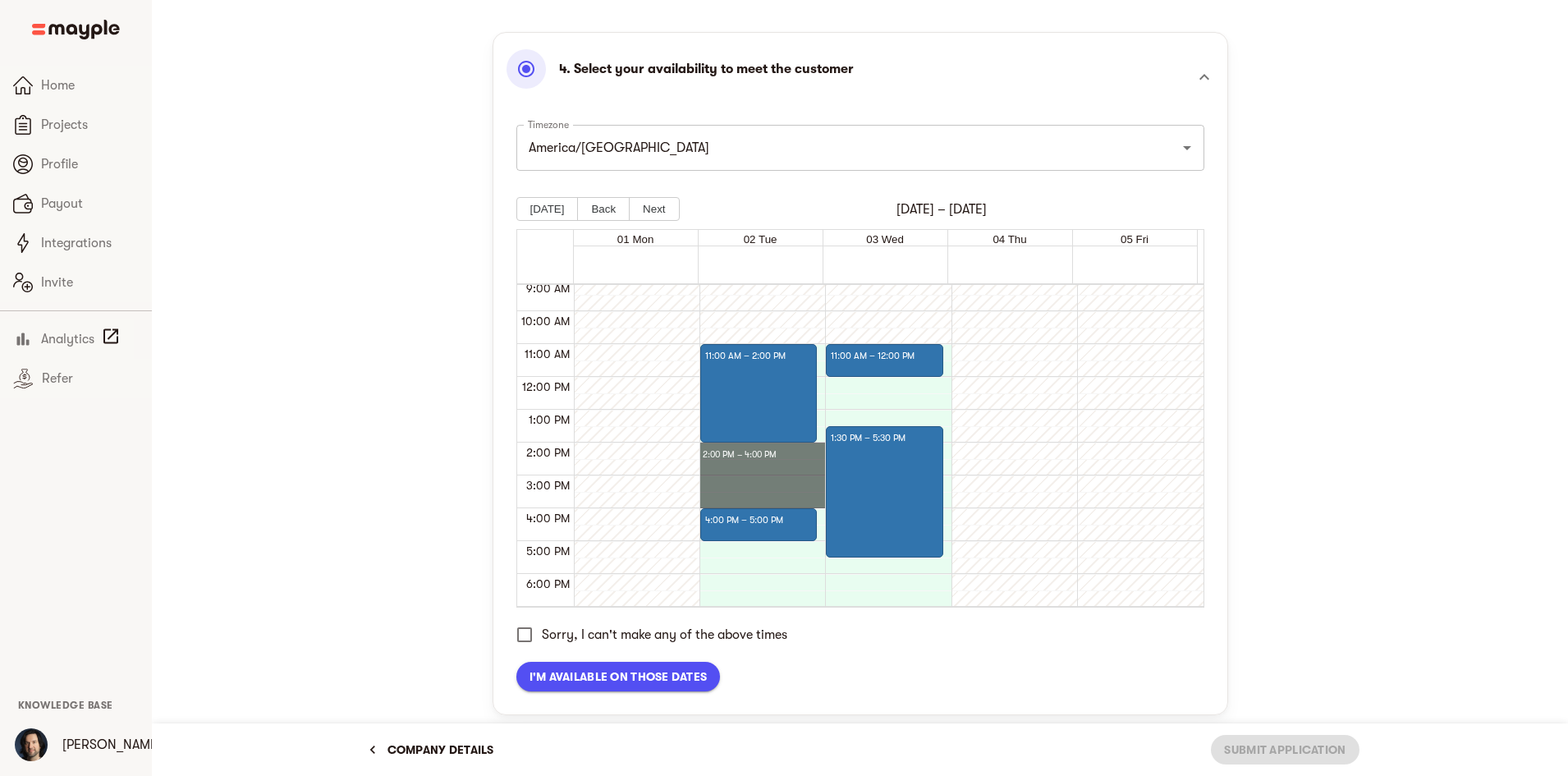
drag, startPoint x: 750, startPoint y: 467, endPoint x: 754, endPoint y: 444, distance: 23.3
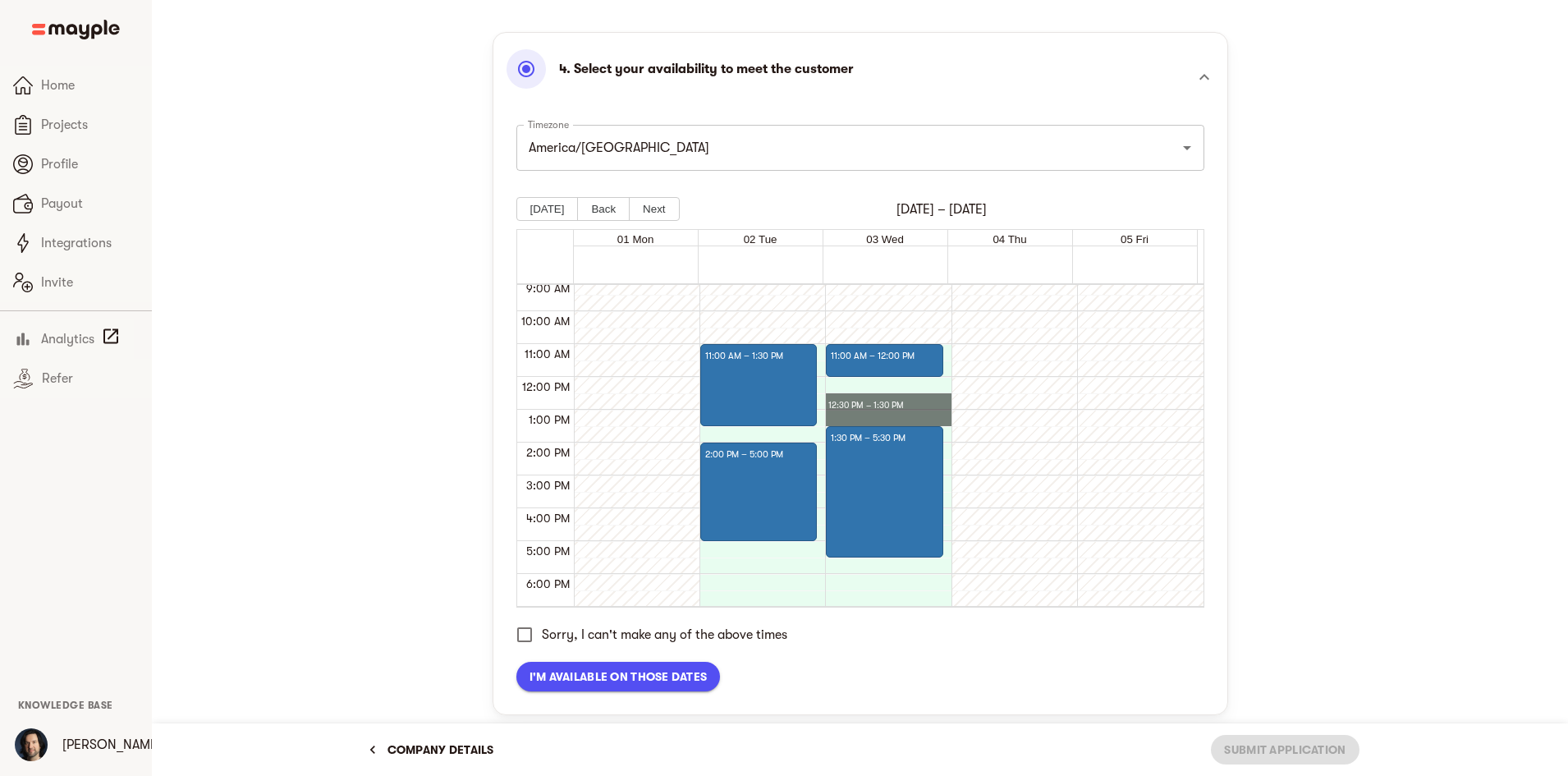
drag, startPoint x: 868, startPoint y: 416, endPoint x: 873, endPoint y: 396, distance: 20.6
click at [864, 492] on div at bounding box center [884, 486] width 107 height 140
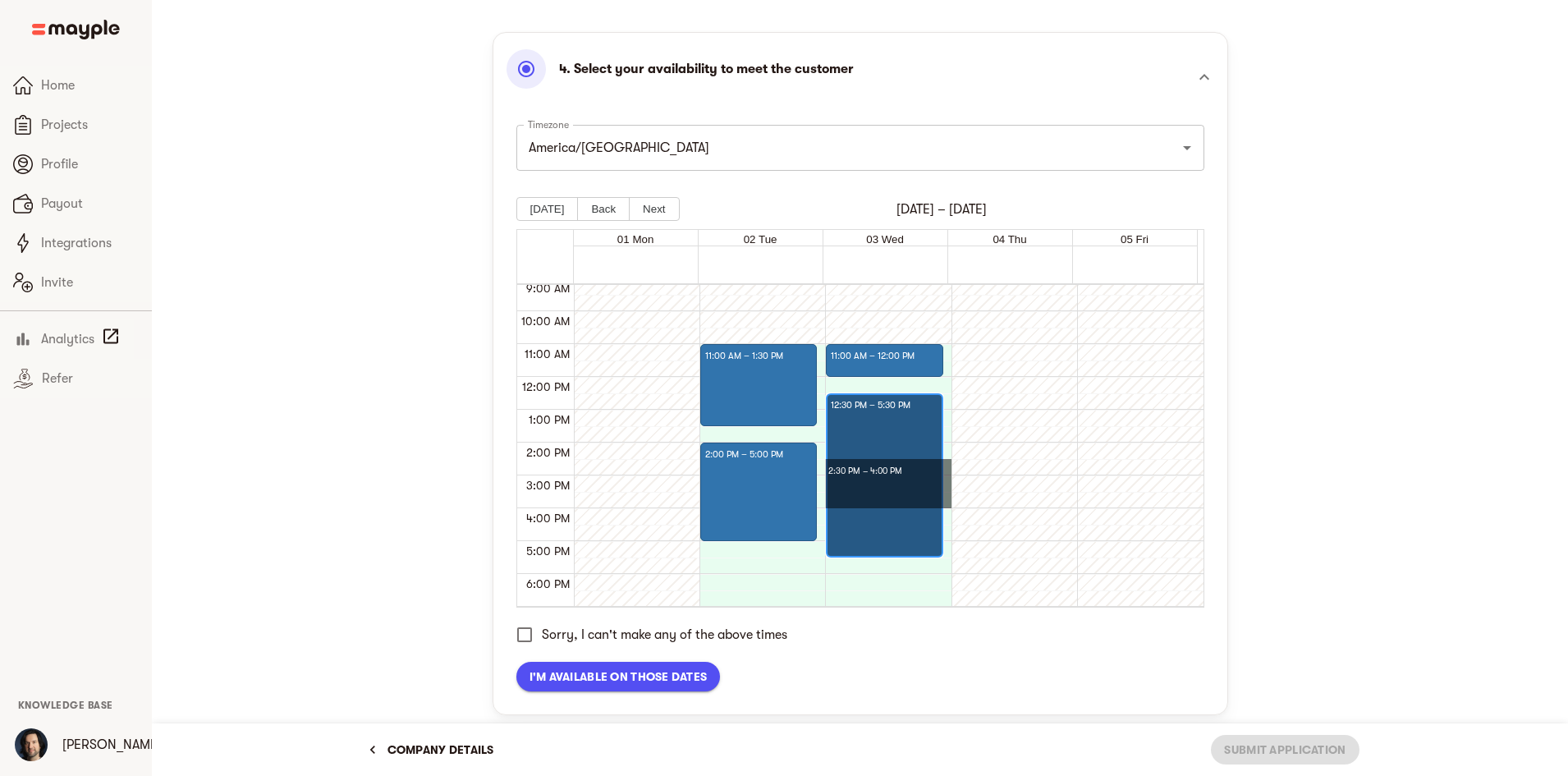
drag, startPoint x: 872, startPoint y: 489, endPoint x: 874, endPoint y: 468, distance: 21.1
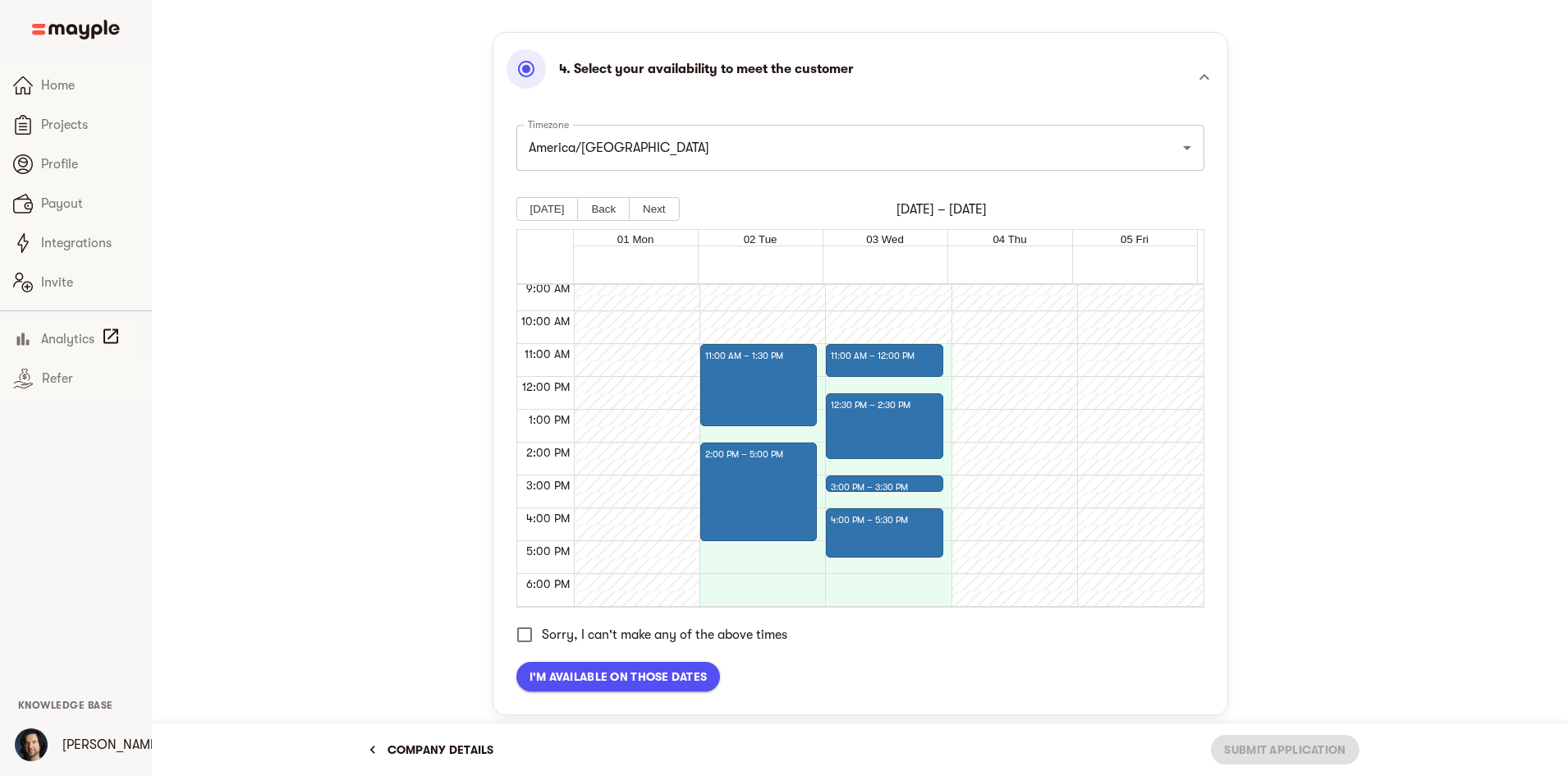
click at [858, 500] on div "11:00 AM – 12:00 PM 12:30 PM – 2:30 PM 3:00 PM – 3:30 PM 4:00 PM – 5:30 PM" at bounding box center [884, 377] width 118 height 788
click at [872, 500] on div "11:00 AM – 12:00 PM 12:30 PM – 2:30 PM 3:00 PM – 3:30 PM 4:00 PM – 5:30 PM" at bounding box center [884, 377] width 118 height 788
click at [856, 476] on div "3:00 PM – 3:30 PM" at bounding box center [884, 484] width 117 height 16
drag, startPoint x: 861, startPoint y: 484, endPoint x: 865, endPoint y: 473, distance: 11.7
drag, startPoint x: 865, startPoint y: 485, endPoint x: 865, endPoint y: 472, distance: 13.0
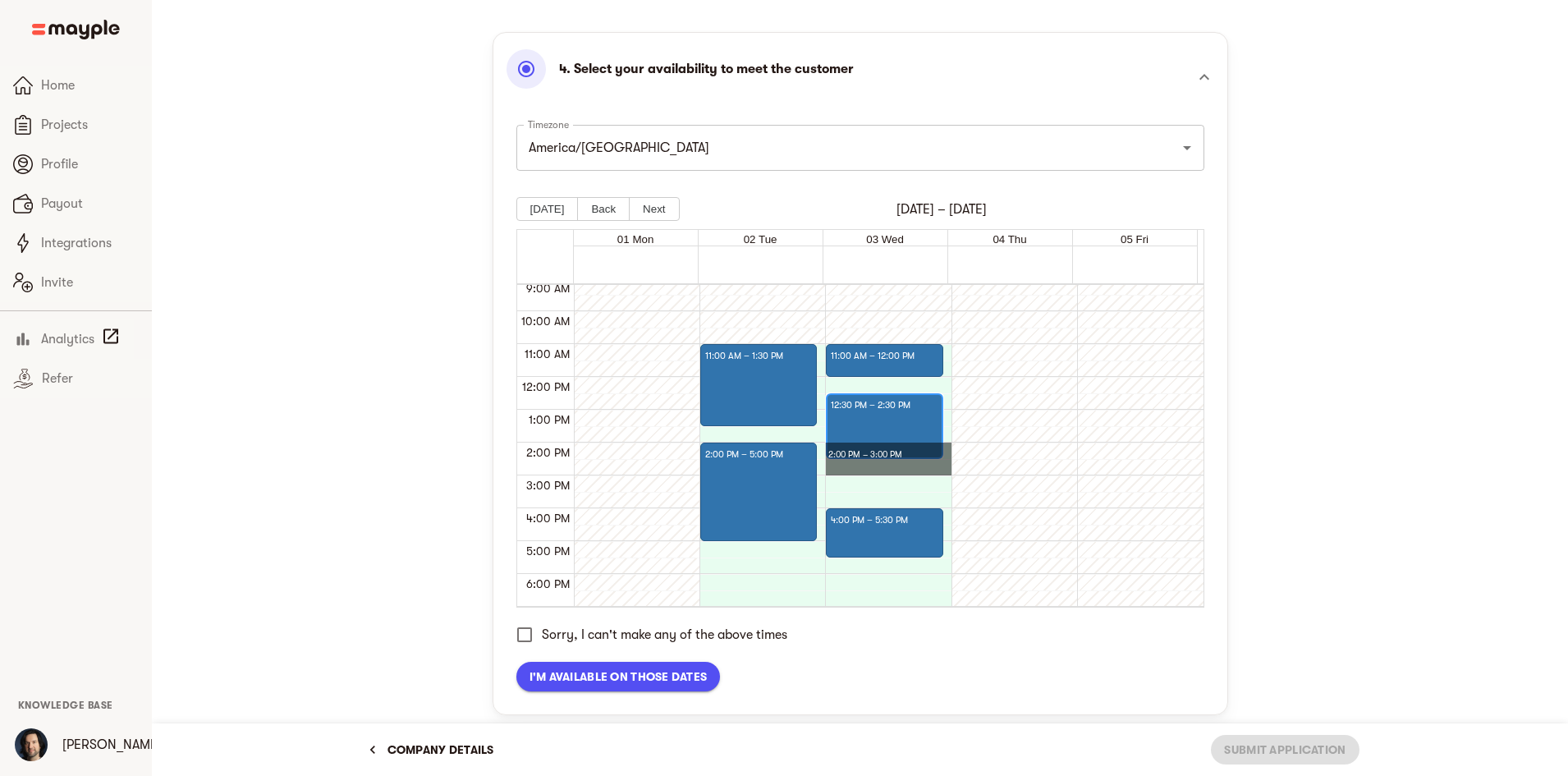
drag, startPoint x: 865, startPoint y: 453, endPoint x: 869, endPoint y: 463, distance: 10.8
drag, startPoint x: 870, startPoint y: 446, endPoint x: 871, endPoint y: 459, distance: 13.0
drag, startPoint x: 865, startPoint y: 350, endPoint x: 865, endPoint y: 335, distance: 15.0
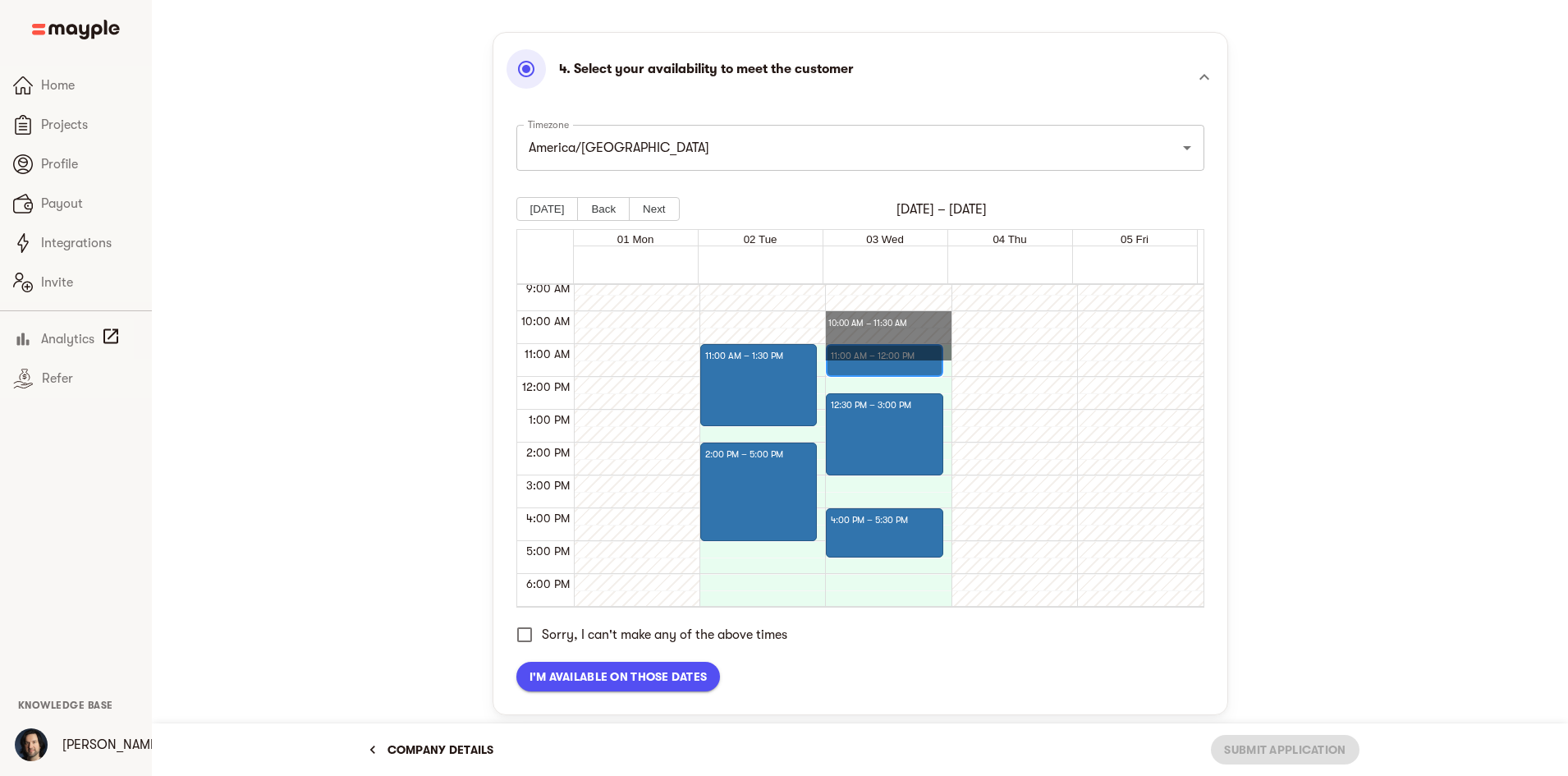
drag, startPoint x: 866, startPoint y: 344, endPoint x: 865, endPoint y: 317, distance: 27.0
drag, startPoint x: 759, startPoint y: 421, endPoint x: 761, endPoint y: 400, distance: 21.1
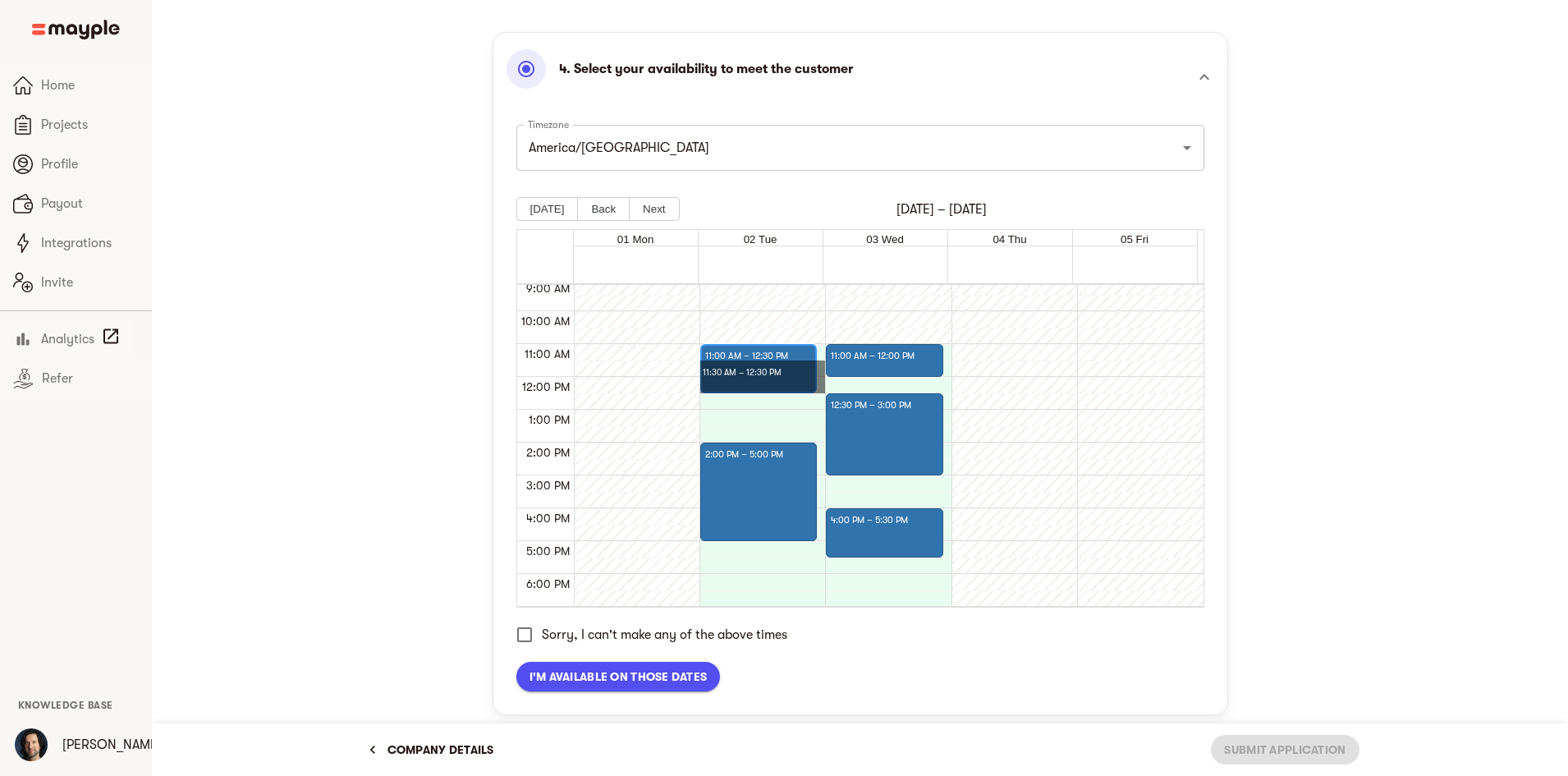
drag, startPoint x: 742, startPoint y: 384, endPoint x: 742, endPoint y: 373, distance: 11.0
drag, startPoint x: 759, startPoint y: 349, endPoint x: 762, endPoint y: 363, distance: 14.3
drag, startPoint x: 740, startPoint y: 403, endPoint x: 747, endPoint y: 434, distance: 31.8
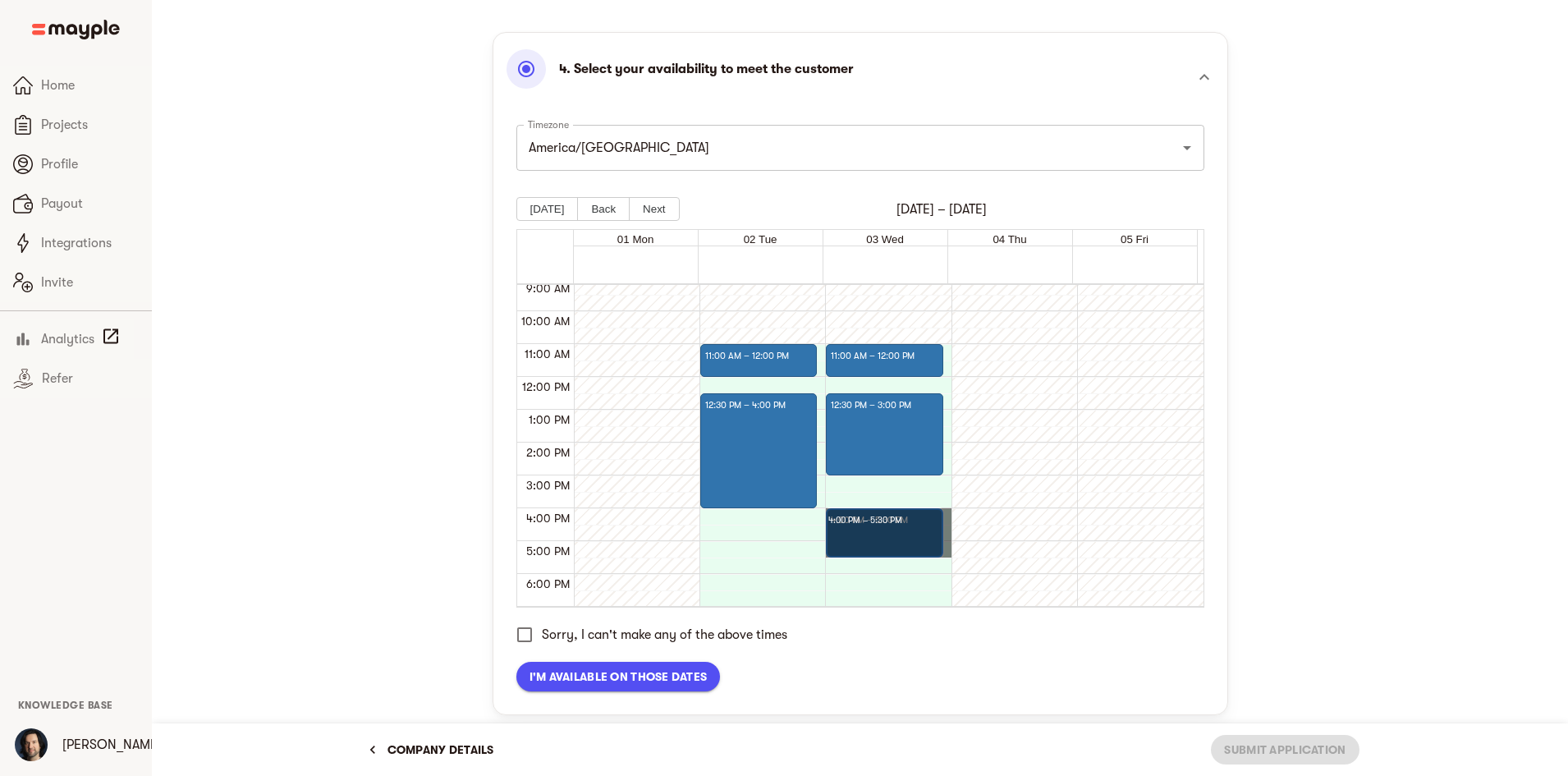
drag, startPoint x: 877, startPoint y: 554, endPoint x: 878, endPoint y: 518, distance: 36.0
drag, startPoint x: 767, startPoint y: 502, endPoint x: 768, endPoint y: 481, distance: 21.0
click at [1021, 386] on div at bounding box center [1010, 377] width 118 height 788
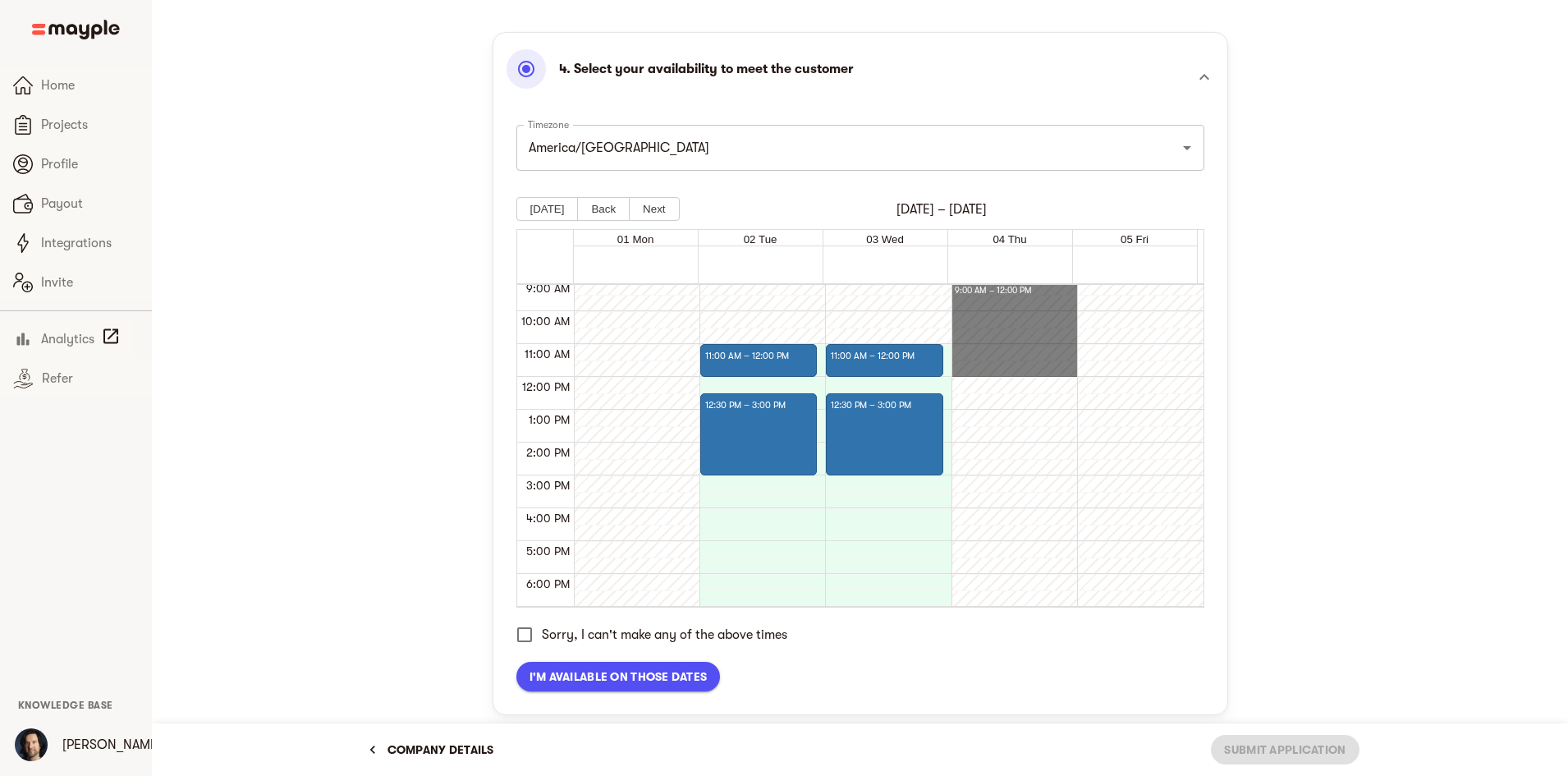
drag, startPoint x: 1031, startPoint y: 291, endPoint x: 1018, endPoint y: 327, distance: 38.3
click at [1031, 274] on div "01 Mon 02 Tue 03 Wed 04 Thu 05 Fri 12:00 AM 1:00 AM 2:00 AM 3:00 AM 4:00 AM 5:0…" at bounding box center [861, 418] width 688 height 379
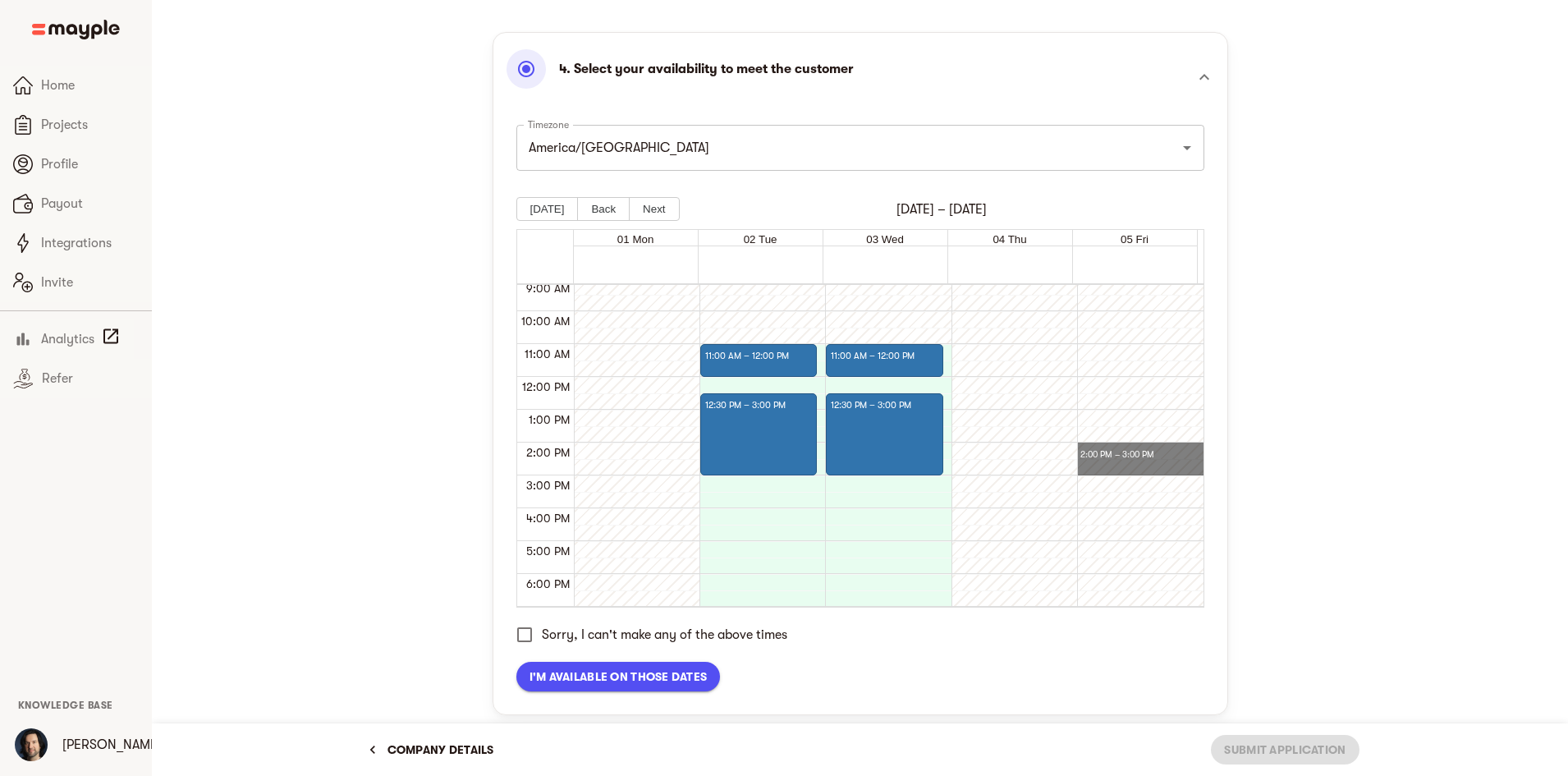
drag, startPoint x: 1154, startPoint y: 469, endPoint x: 1151, endPoint y: 373, distance: 96.0
drag, startPoint x: 1149, startPoint y: 341, endPoint x: 1144, endPoint y: 318, distance: 23.5
click at [571, 670] on span "I'm available on those dates" at bounding box center [619, 676] width 179 height 20
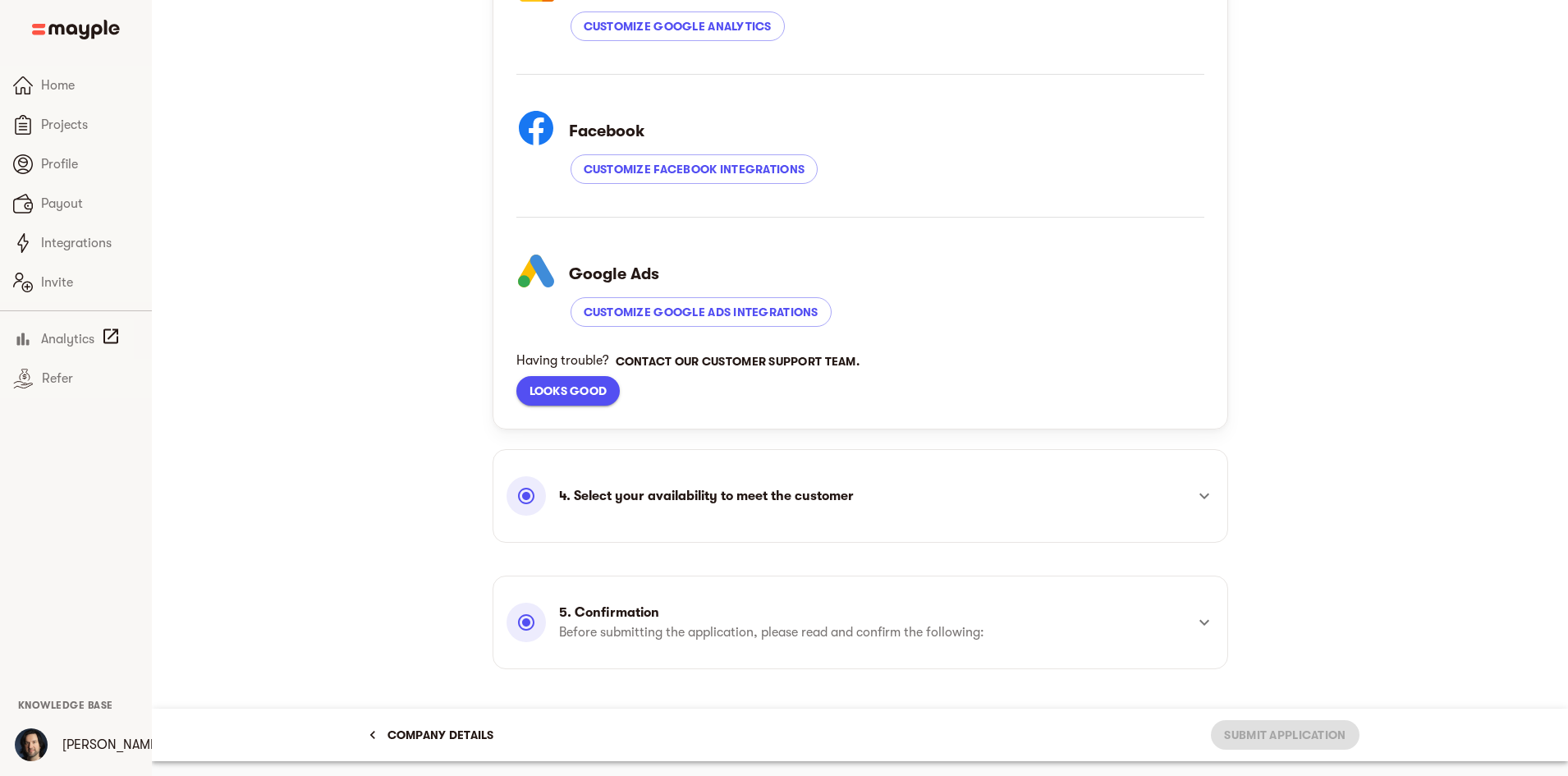
scroll to position [580, 0]
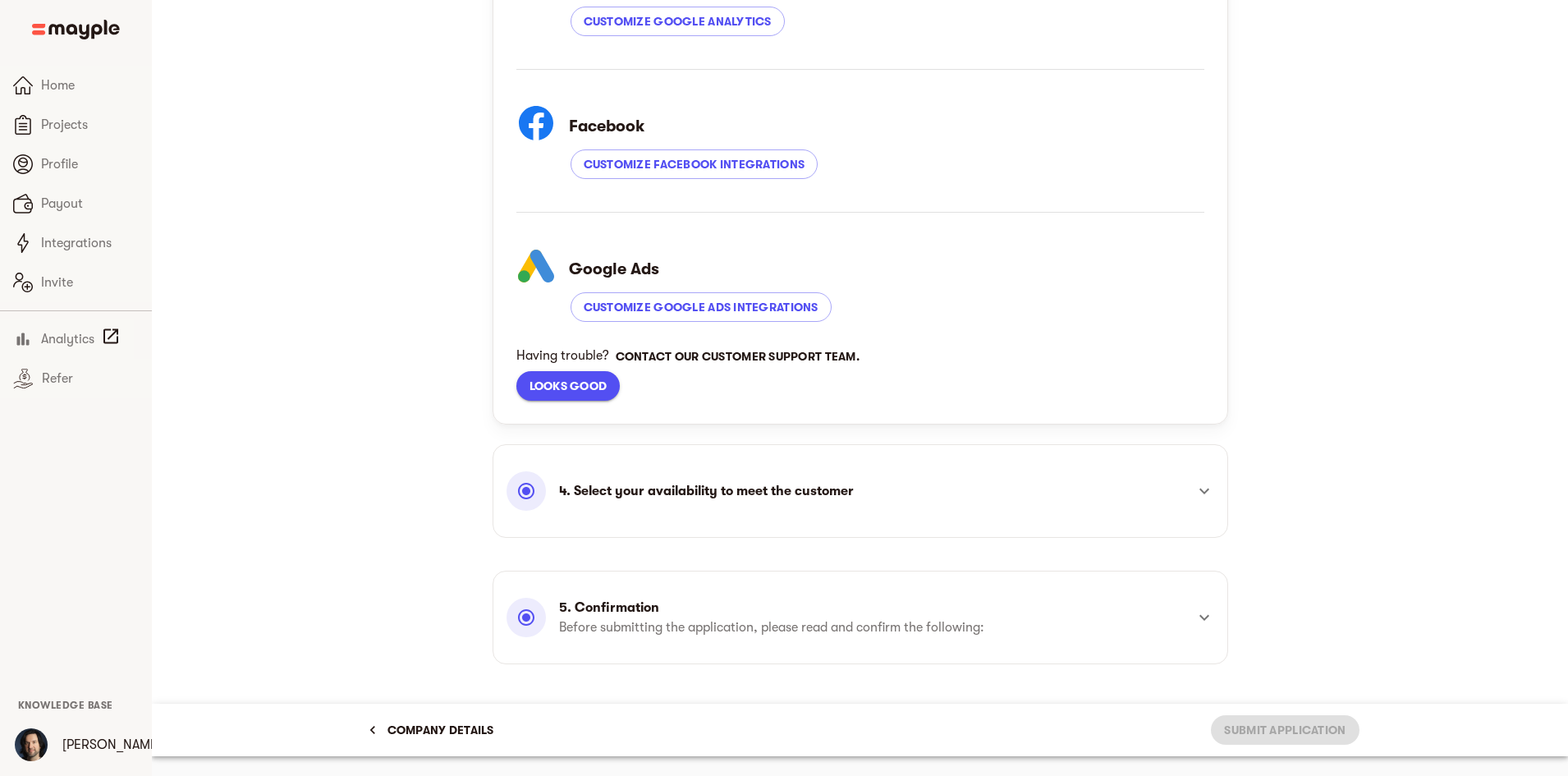
click at [781, 612] on p "5. Confirmation" at bounding box center [772, 608] width 425 height 20
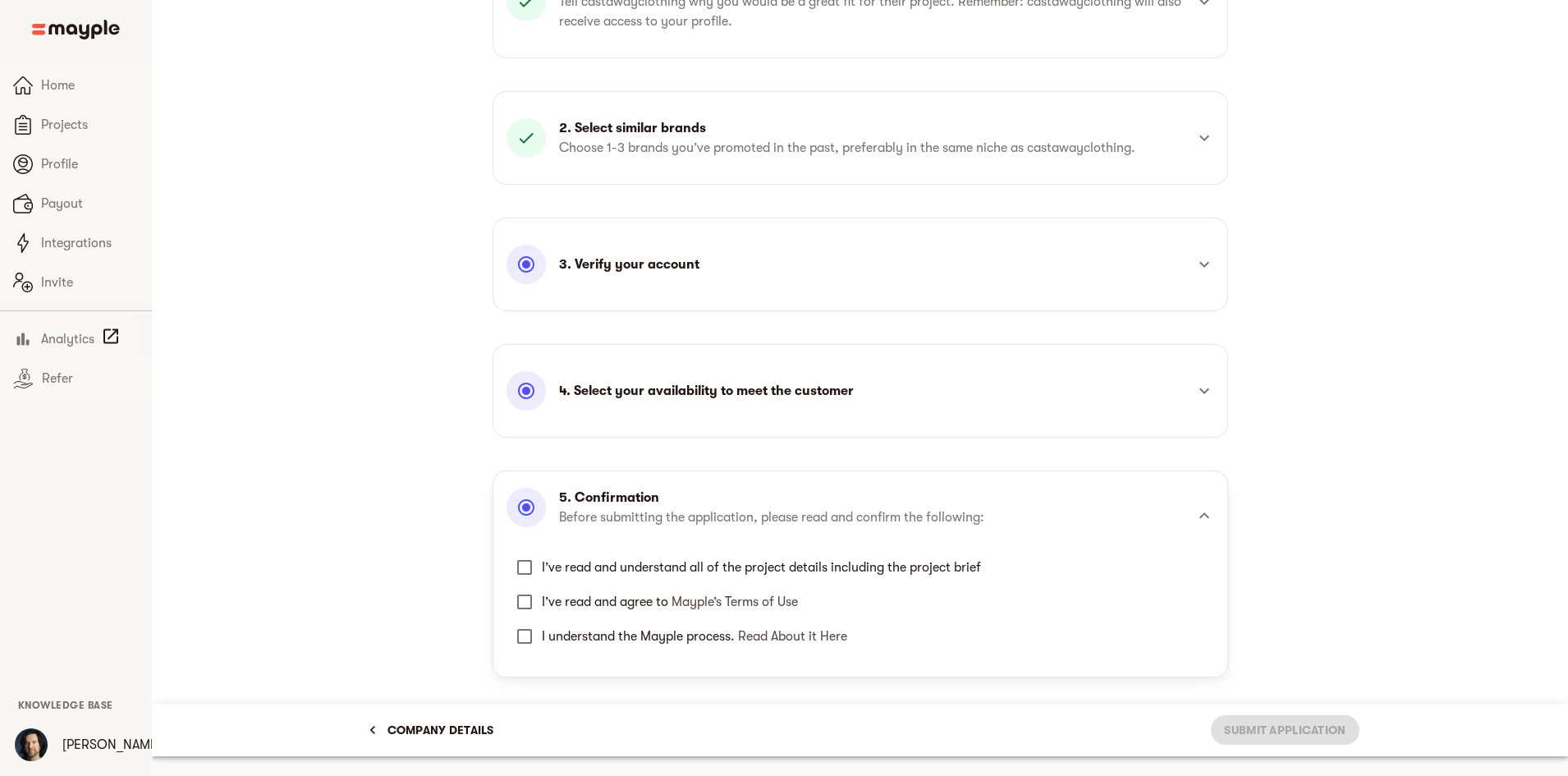
scroll to position [242, 0]
click at [716, 572] on span "I’ve read and understand all of the project details including the project brief" at bounding box center [762, 568] width 439 height 20
click at [542, 572] on input "I’ve read and understand all of the project details including the project brief" at bounding box center [525, 568] width 35 height 35
checkbox input "true"
click at [678, 598] on link "Mayple’s Terms of Use" at bounding box center [735, 602] width 127 height 15
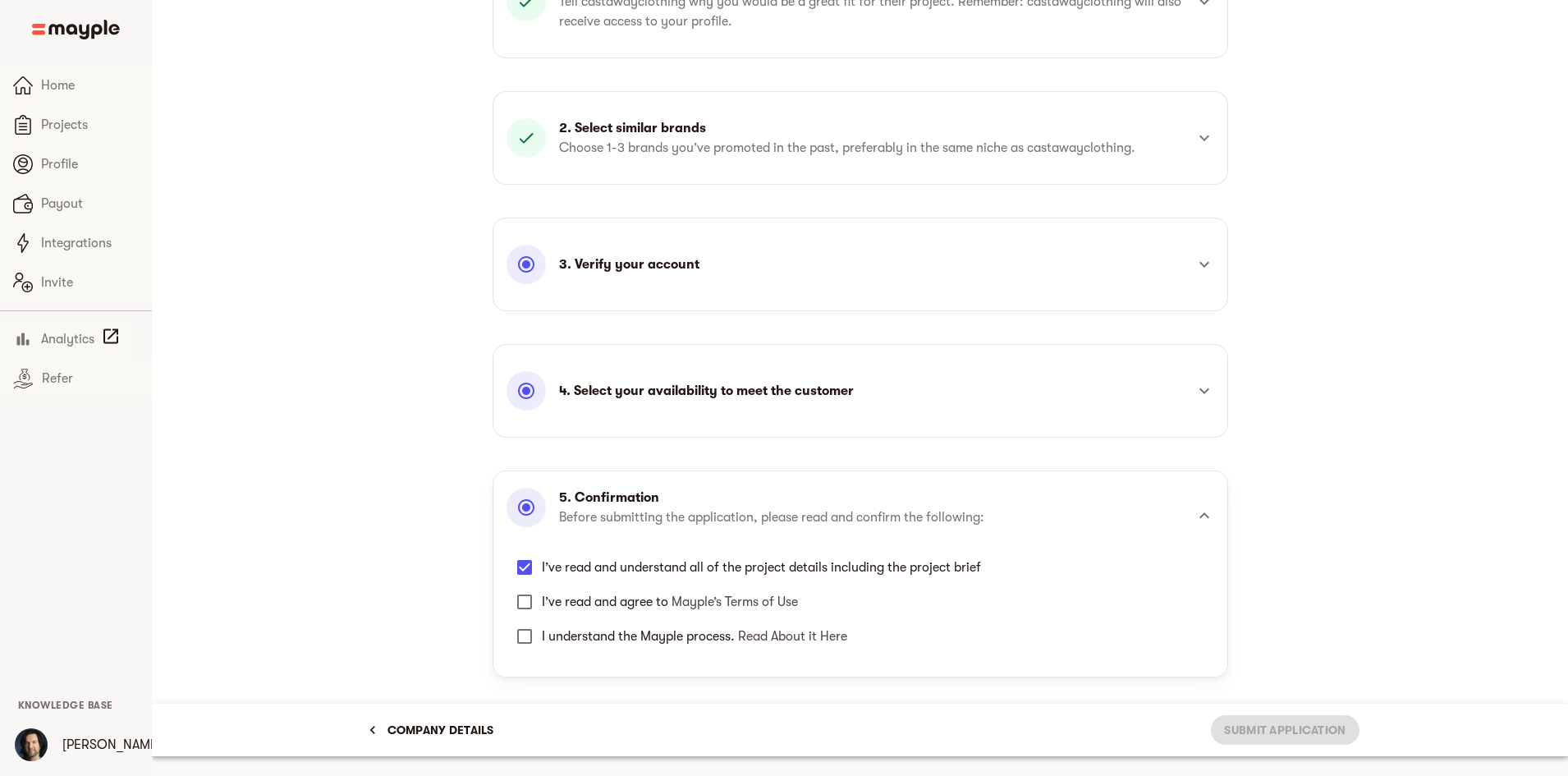
click at [533, 602] on input "I’ve read and agree to Mayple’s Terms of Use" at bounding box center [525, 602] width 35 height 35
checkbox input "true"
click at [531, 634] on input "I understand the Mayple process. Read About it Here" at bounding box center [525, 637] width 35 height 35
checkbox input "true"
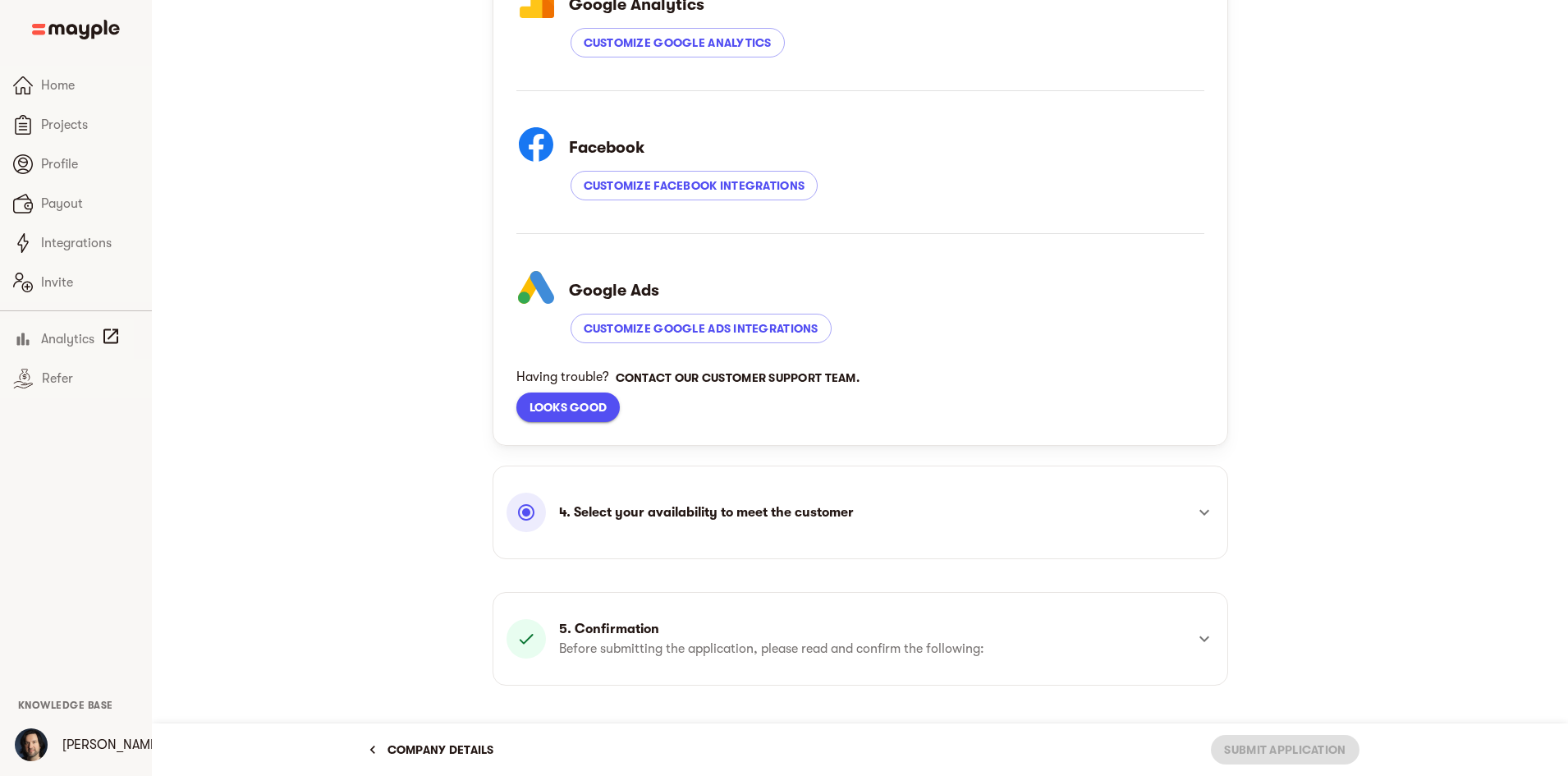
scroll to position [580, 0]
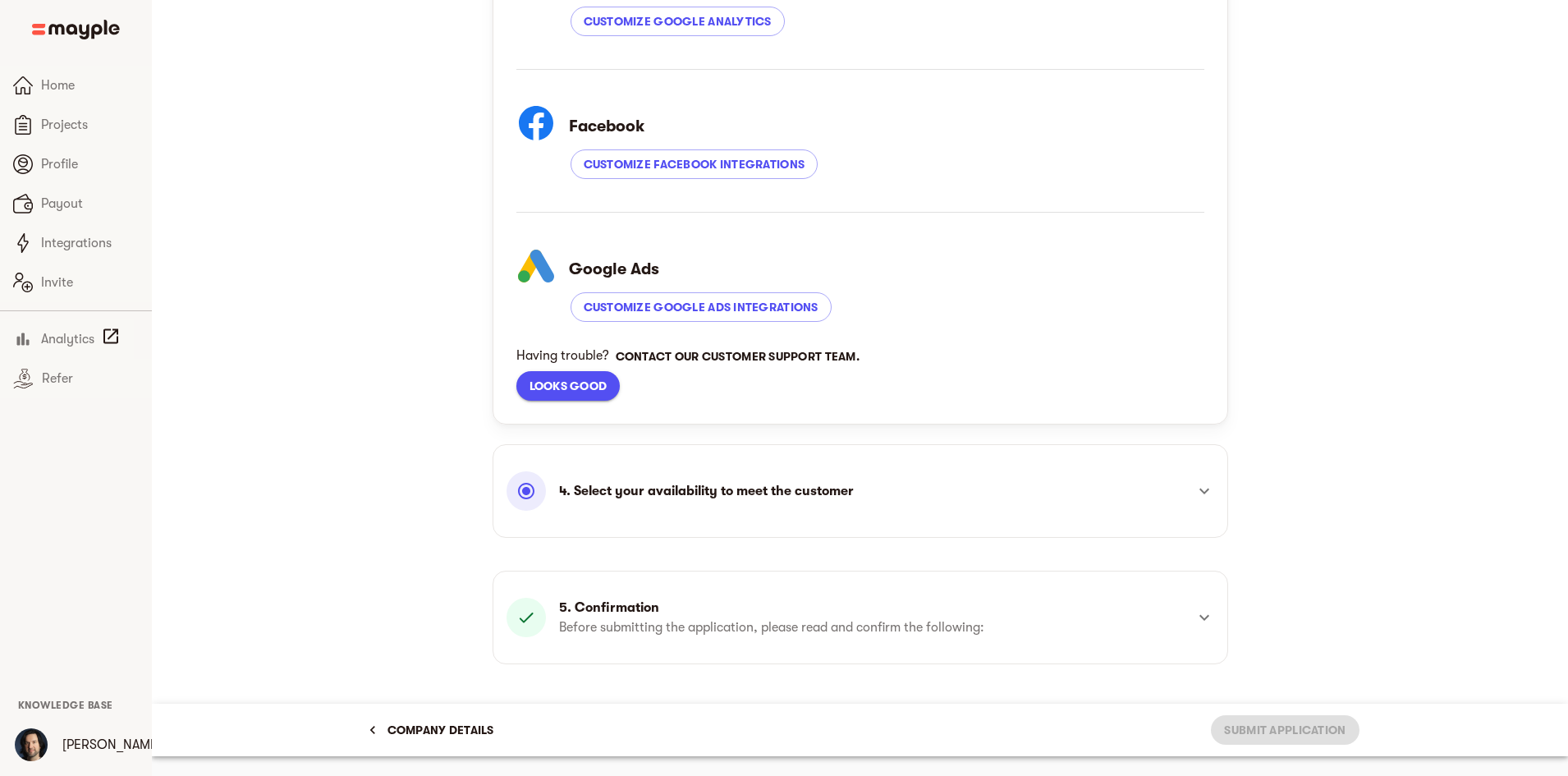
click at [596, 614] on p "5. Confirmation" at bounding box center [772, 608] width 425 height 20
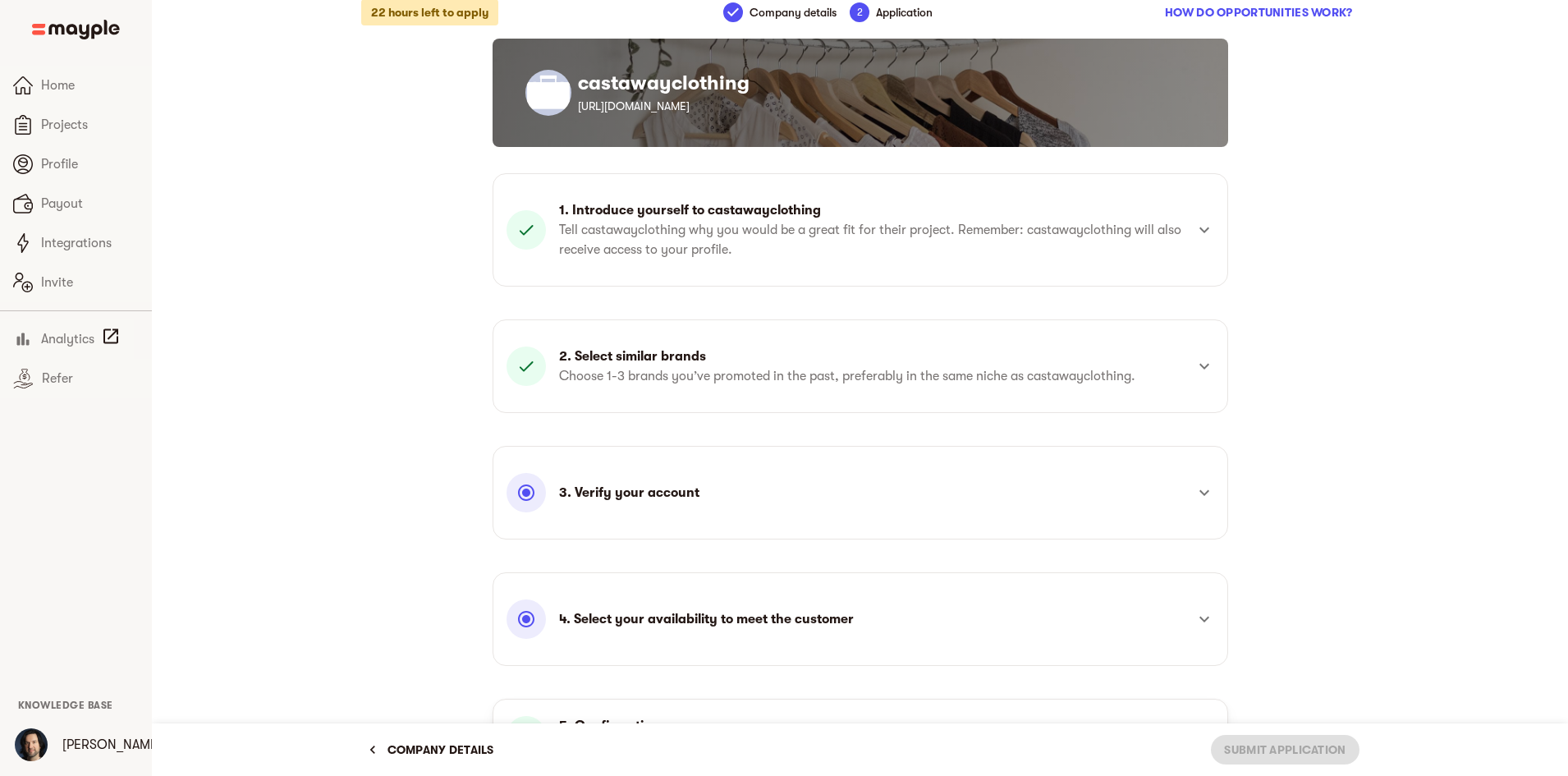
scroll to position [0, 0]
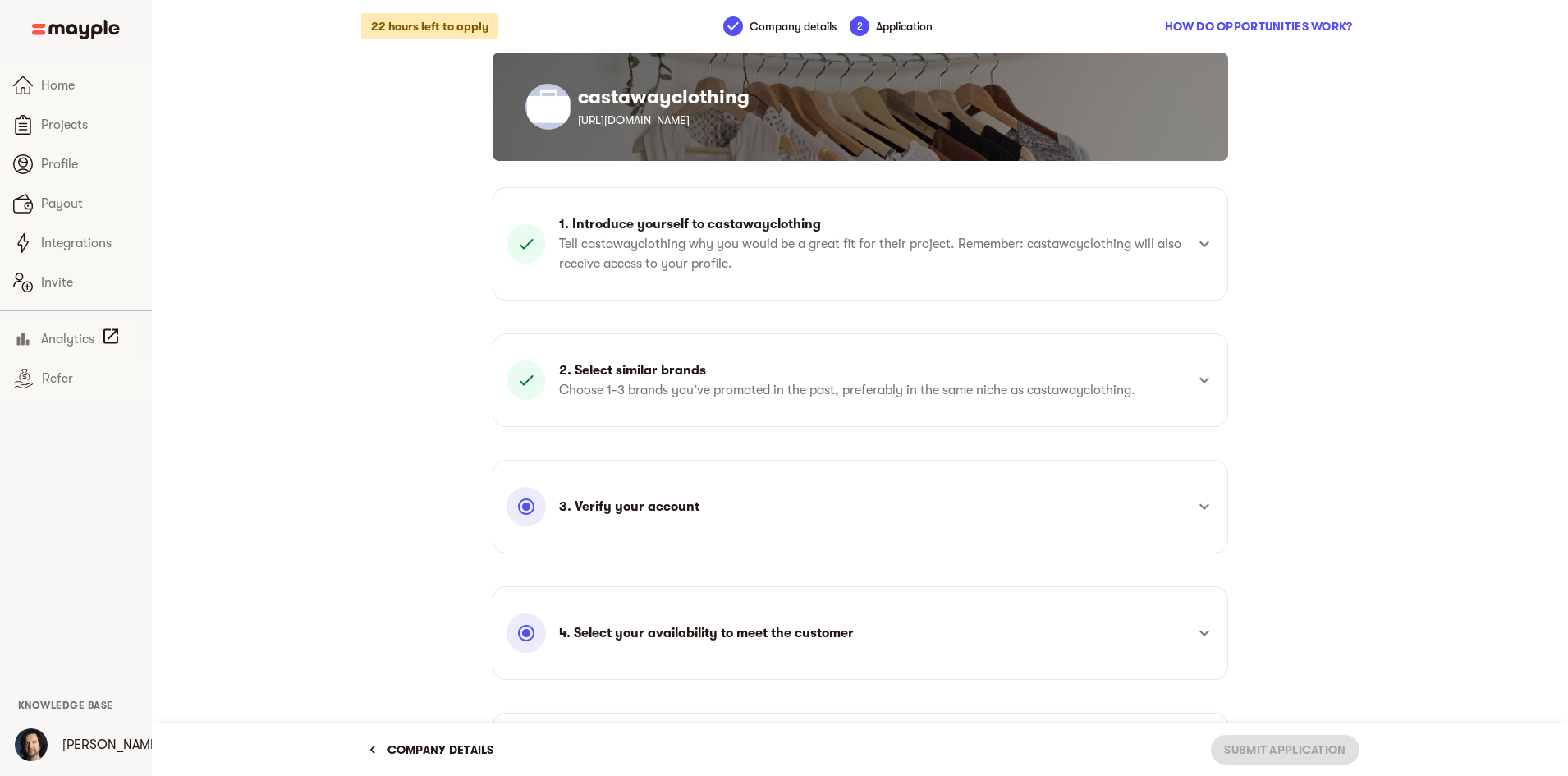
click at [860, 378] on p "2. Select similar brands" at bounding box center [847, 370] width 577 height 20
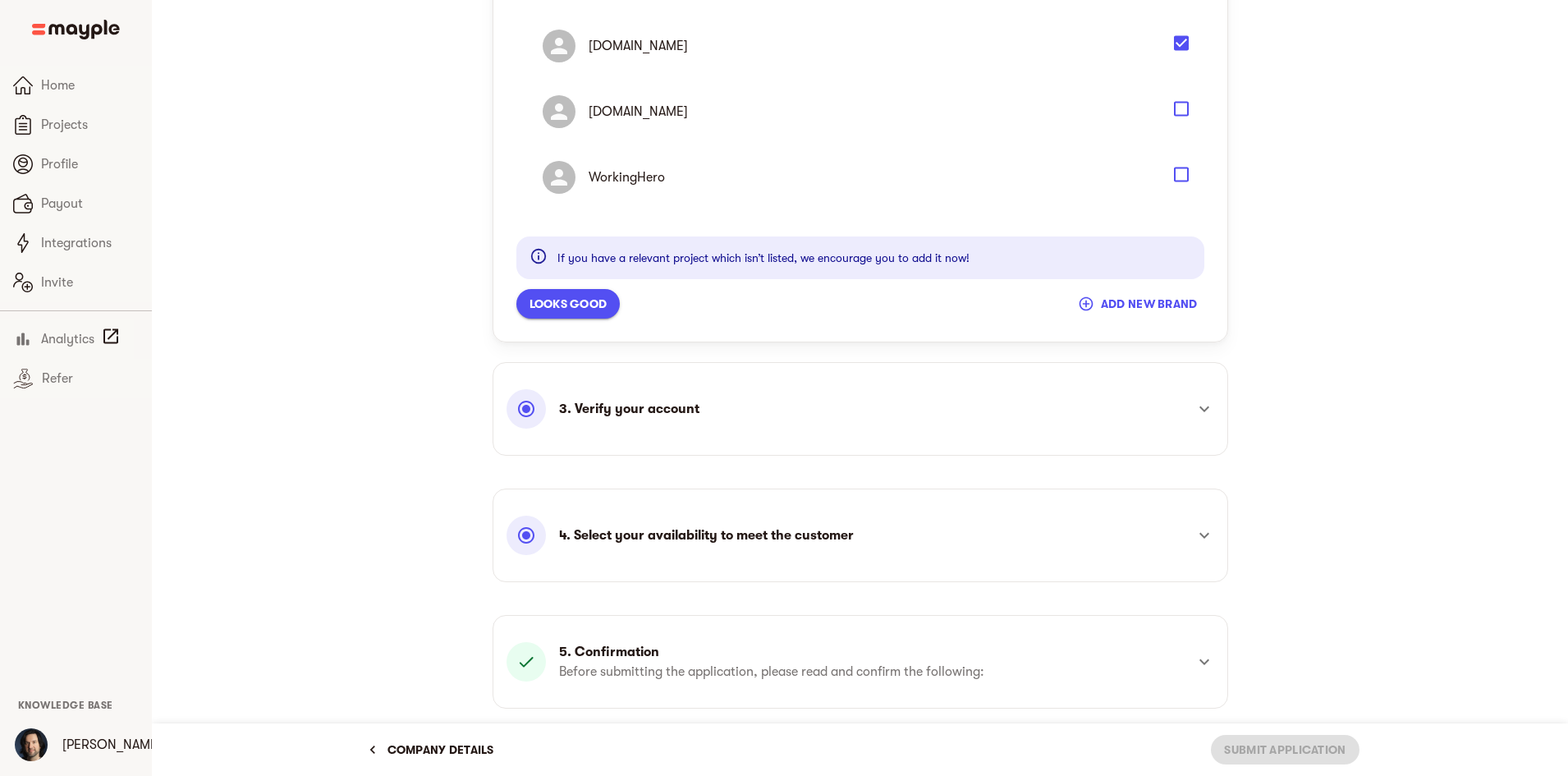
scroll to position [583, 0]
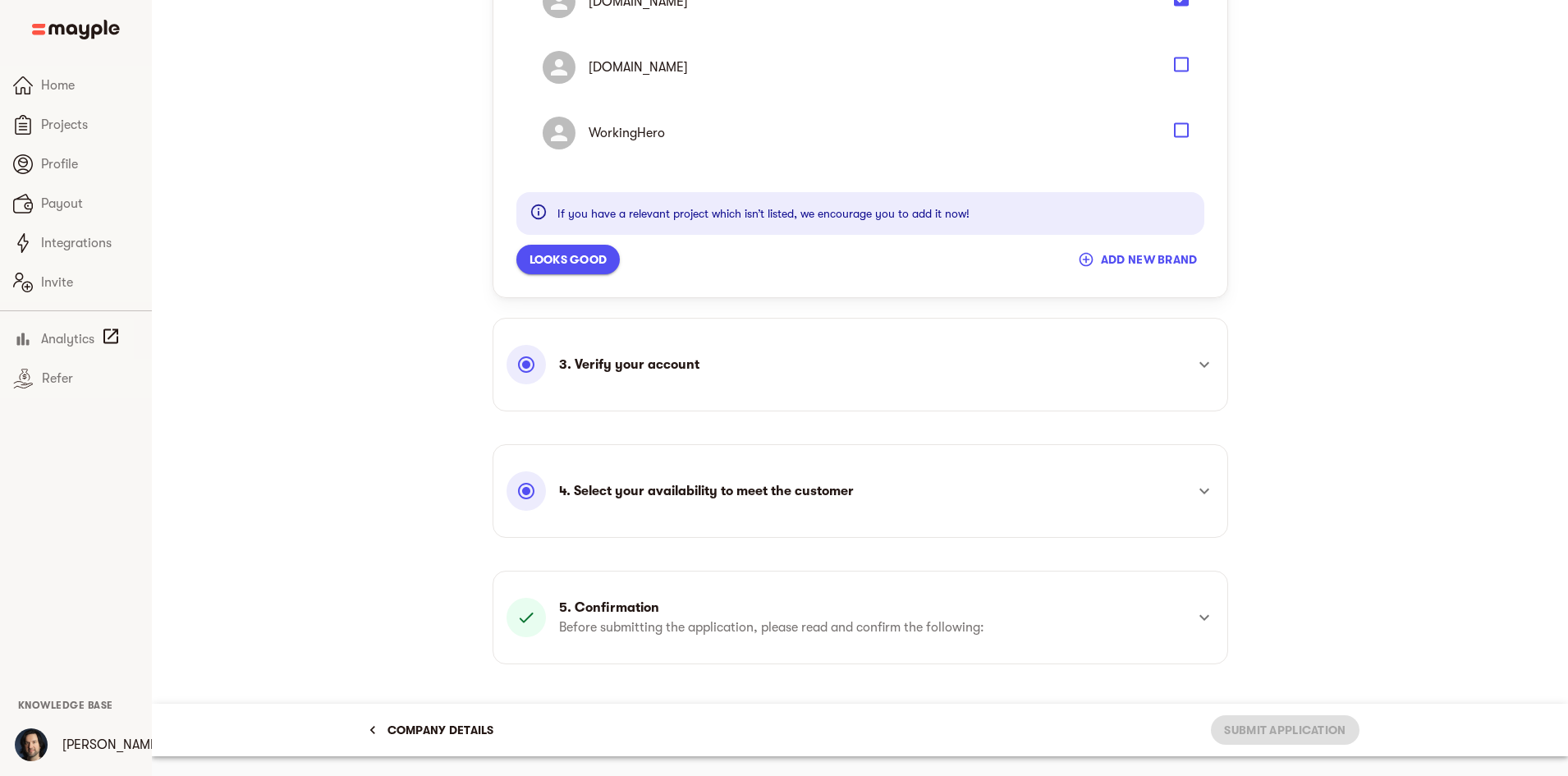
click at [587, 276] on div "[DOMAIN_NAME] [DOMAIN_NAME] [DOMAIN_NAME] [DOMAIN_NAME] WorkingHero If you have…" at bounding box center [861, 52] width 707 height 457
click at [597, 259] on span "Looks good" at bounding box center [568, 259] width 78 height 20
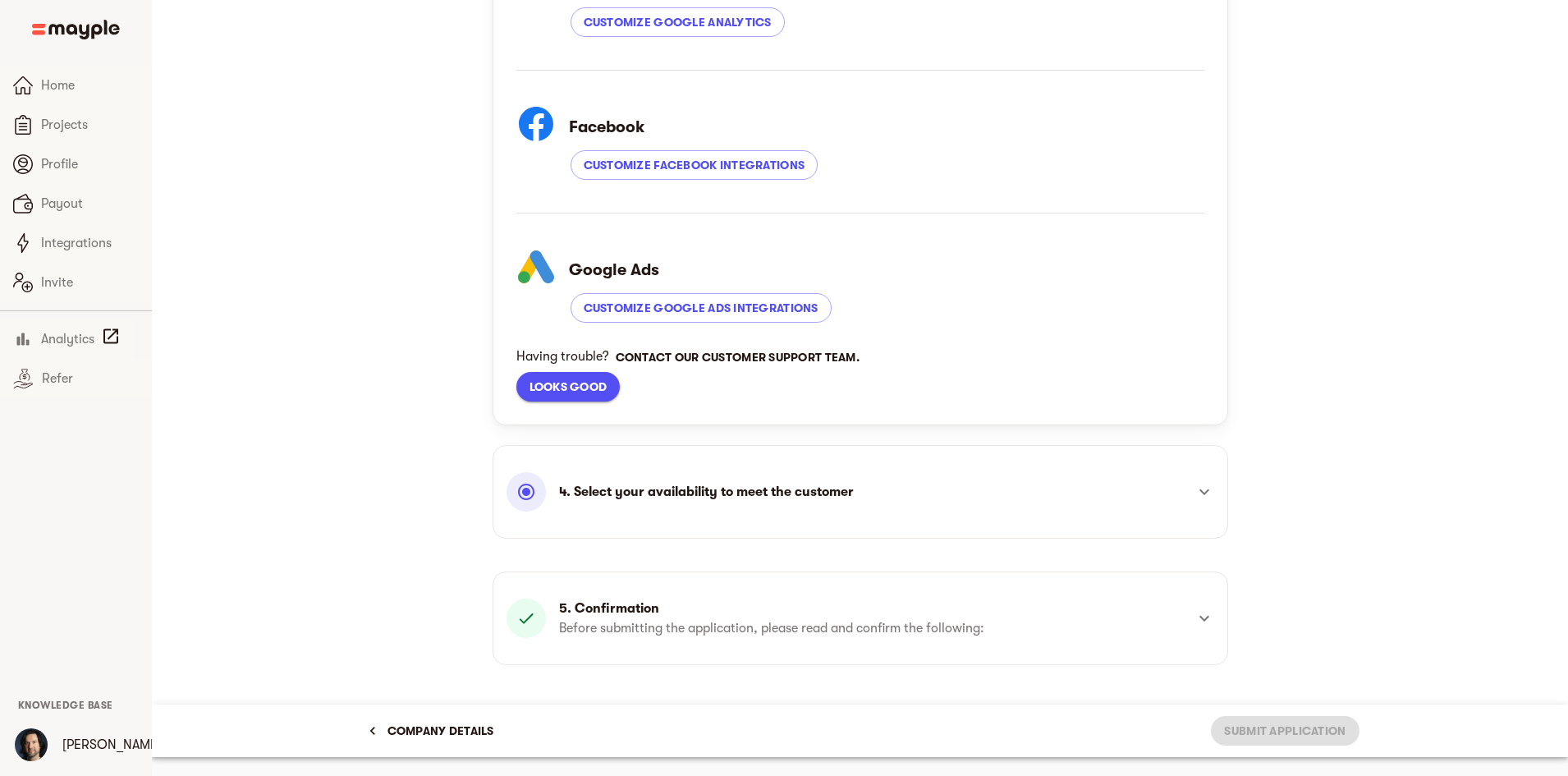
scroll to position [580, 0]
click at [907, 634] on p "Before submitting the application, please read and confirm the following:" at bounding box center [772, 628] width 425 height 20
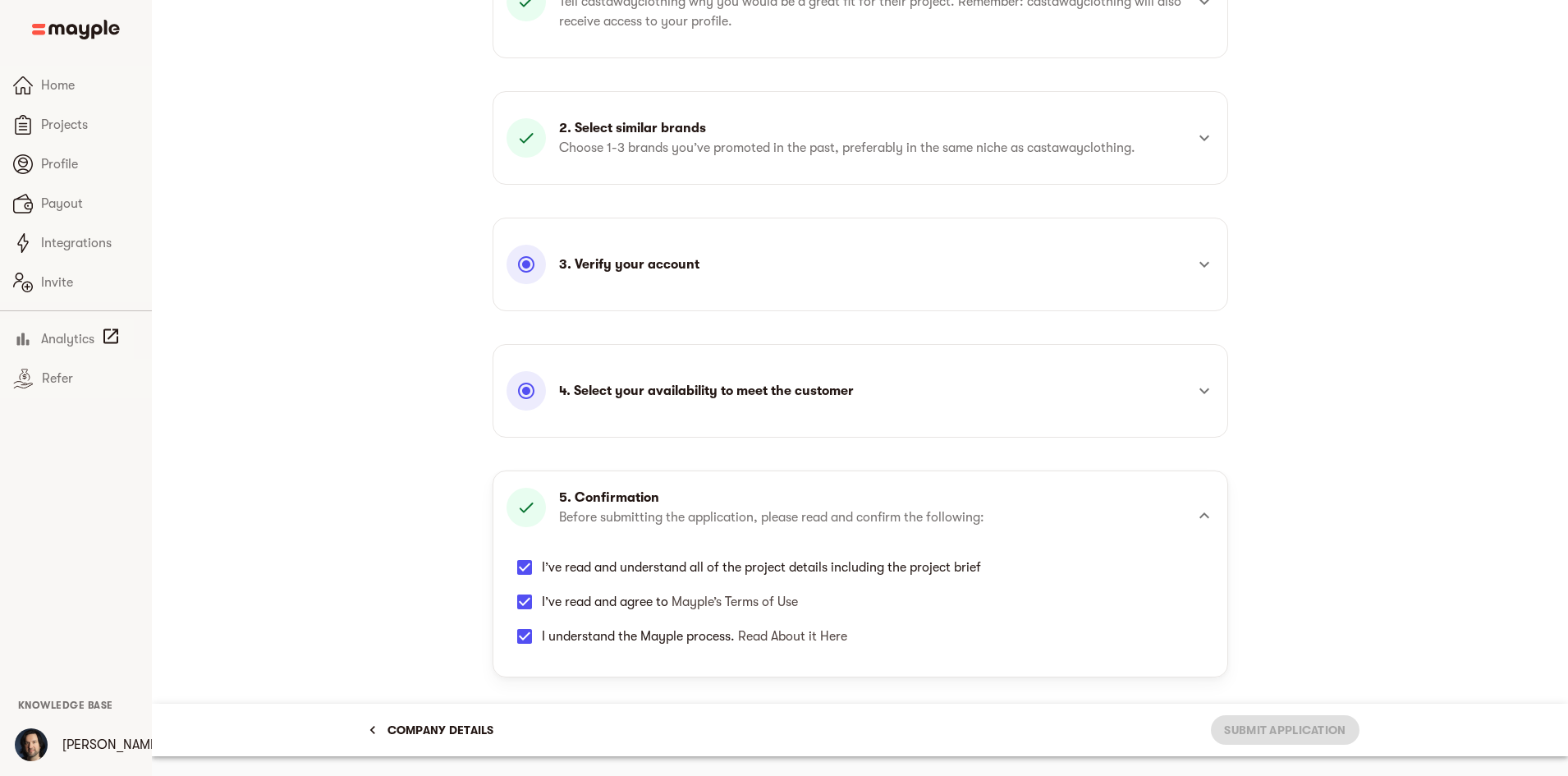
scroll to position [242, 0]
click at [874, 517] on p "Before submitting the application, please read and confirm the following:" at bounding box center [772, 518] width 425 height 20
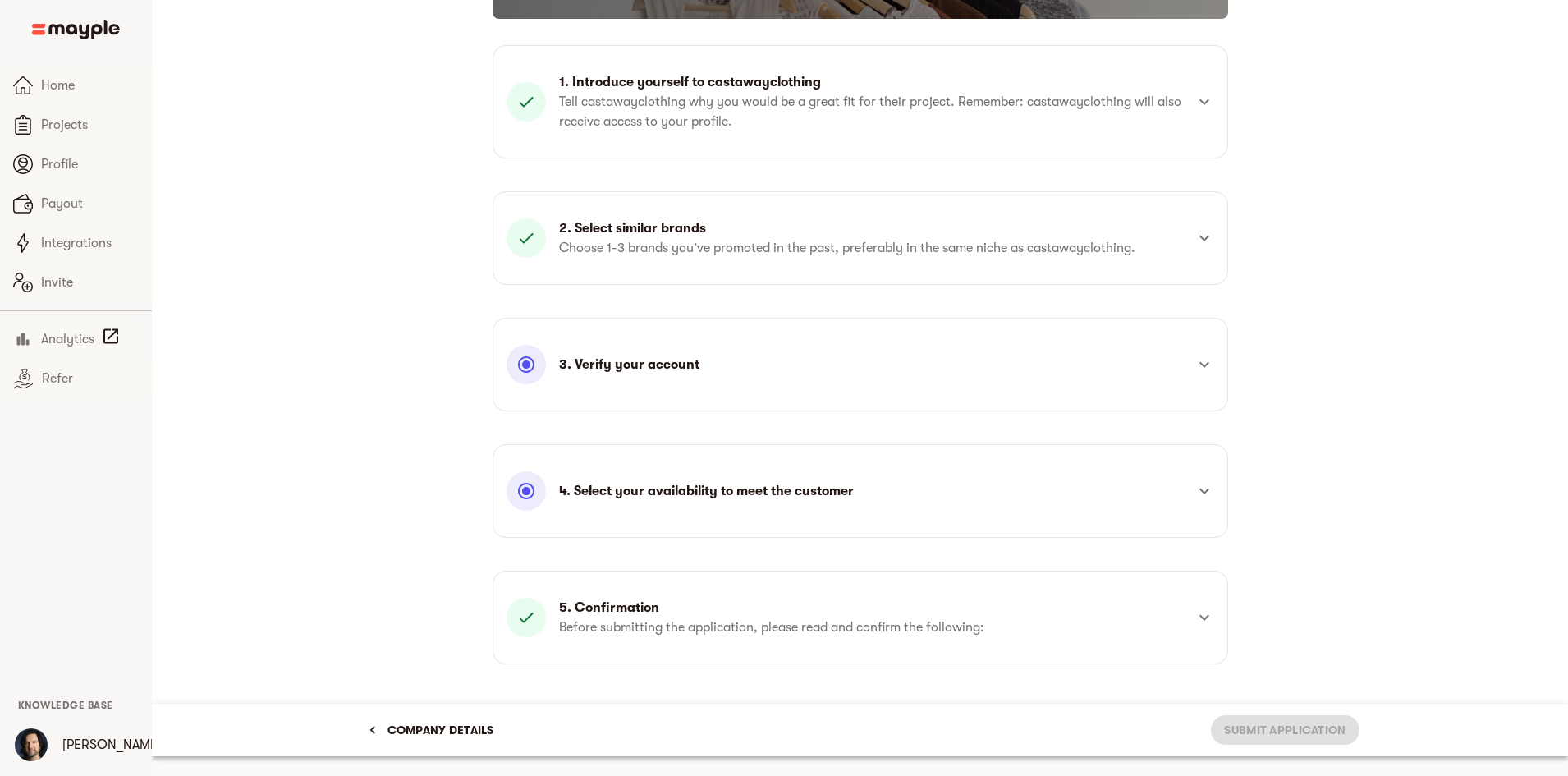
scroll to position [142, 0]
click at [863, 478] on div "4. Select your availability to meet the customer" at bounding box center [846, 491] width 678 height 39
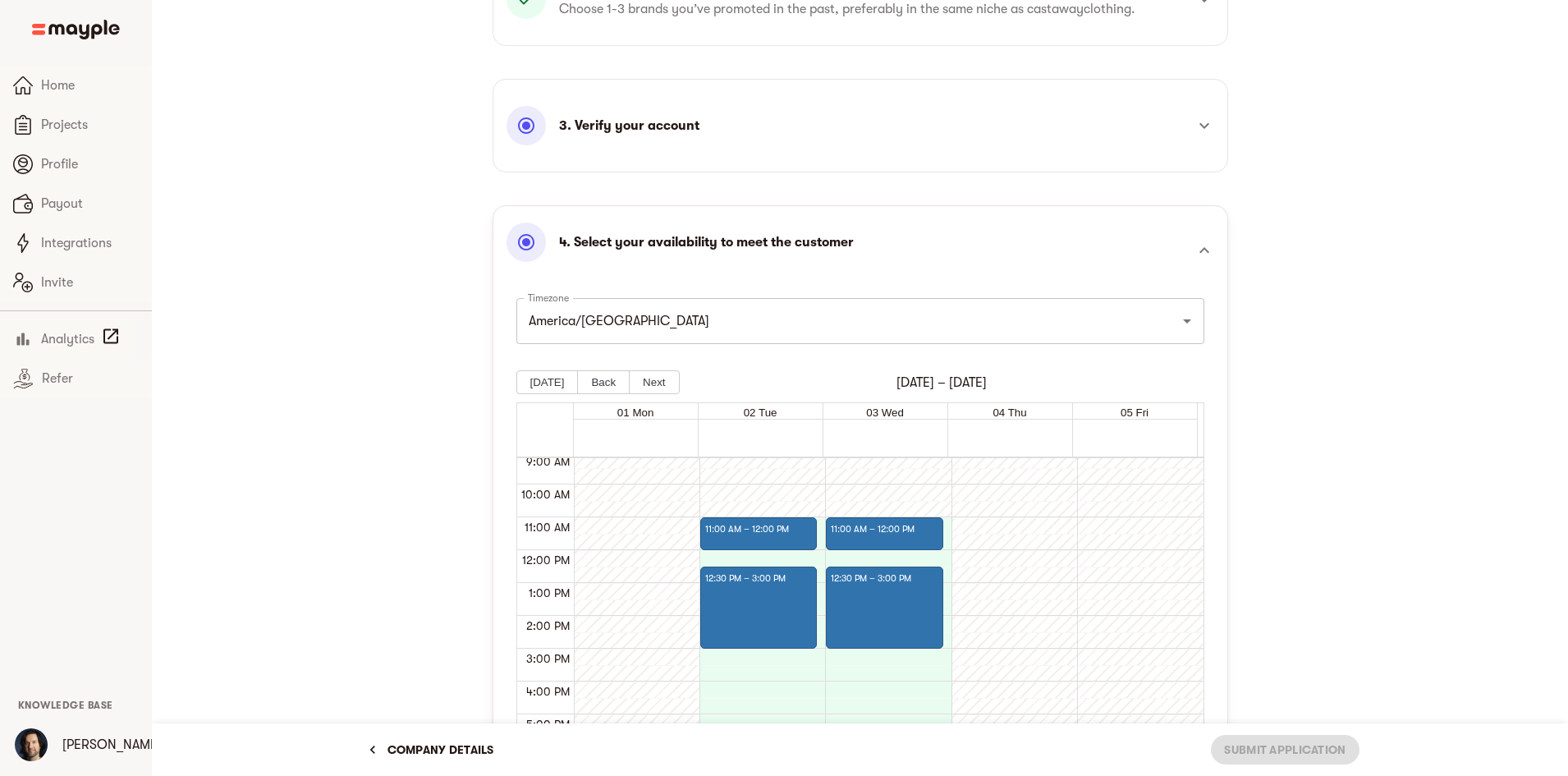
scroll to position [388, 0]
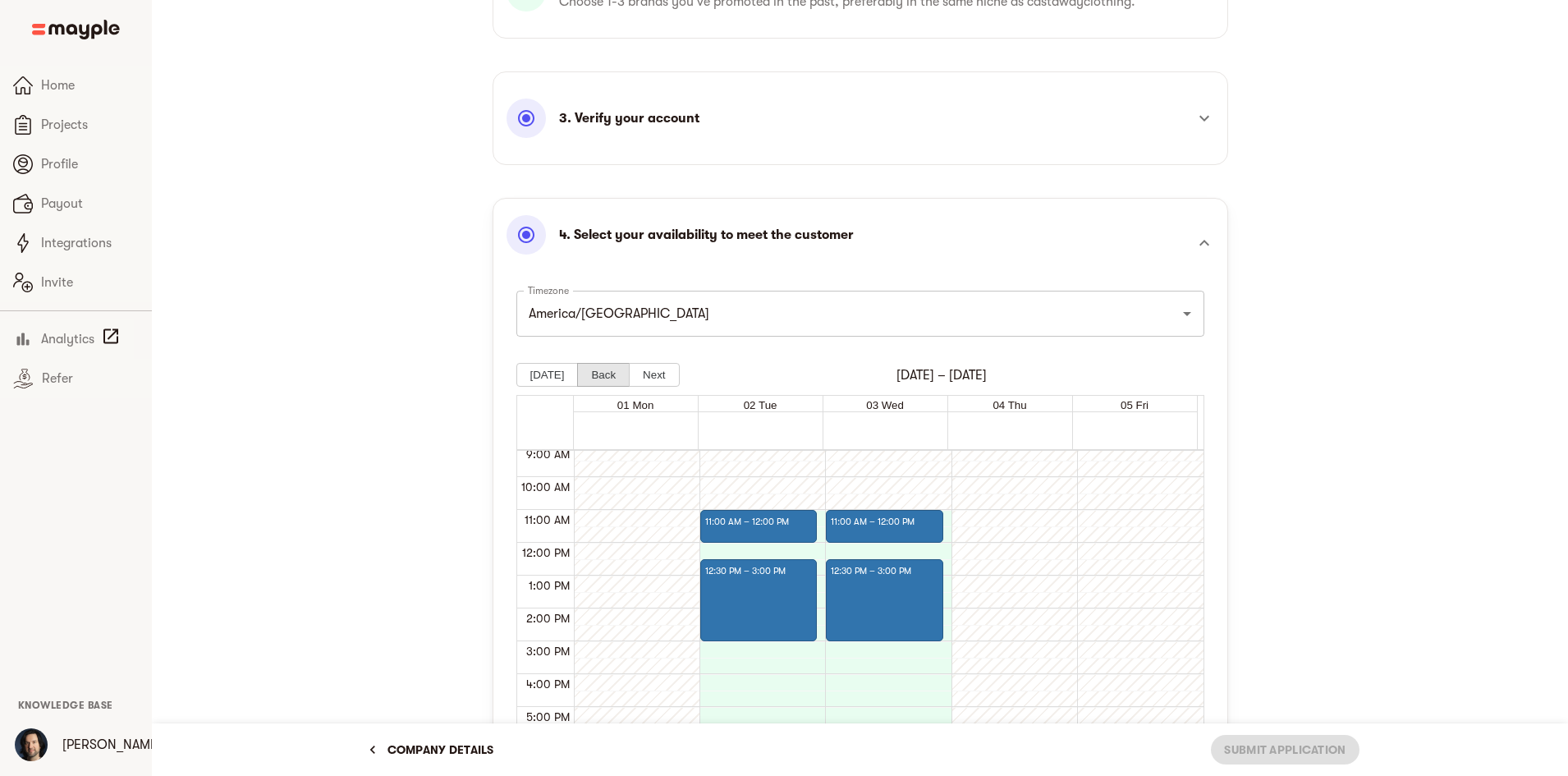
click at [587, 374] on button "Back" at bounding box center [604, 374] width 53 height 24
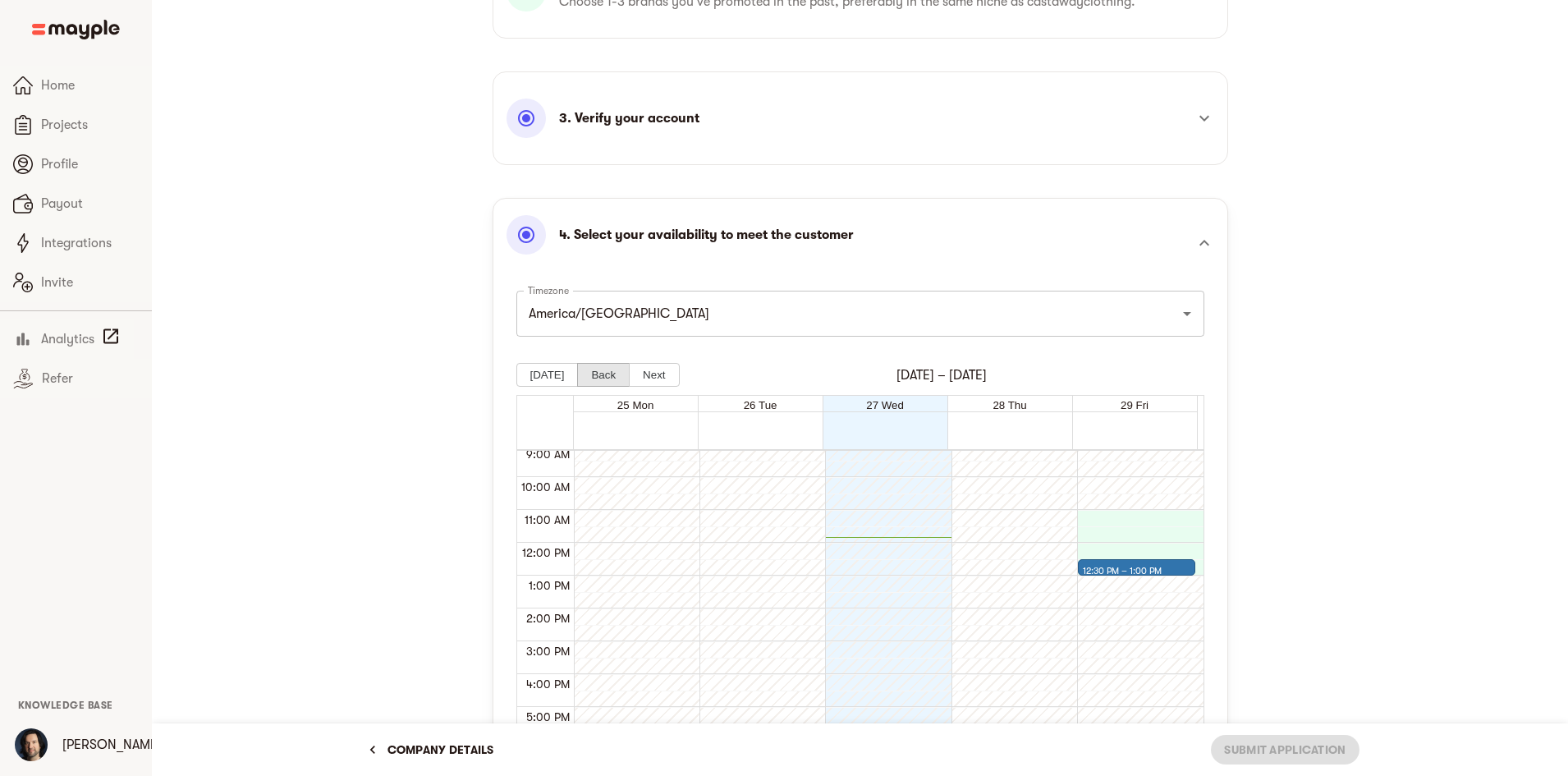
scroll to position [384, 0]
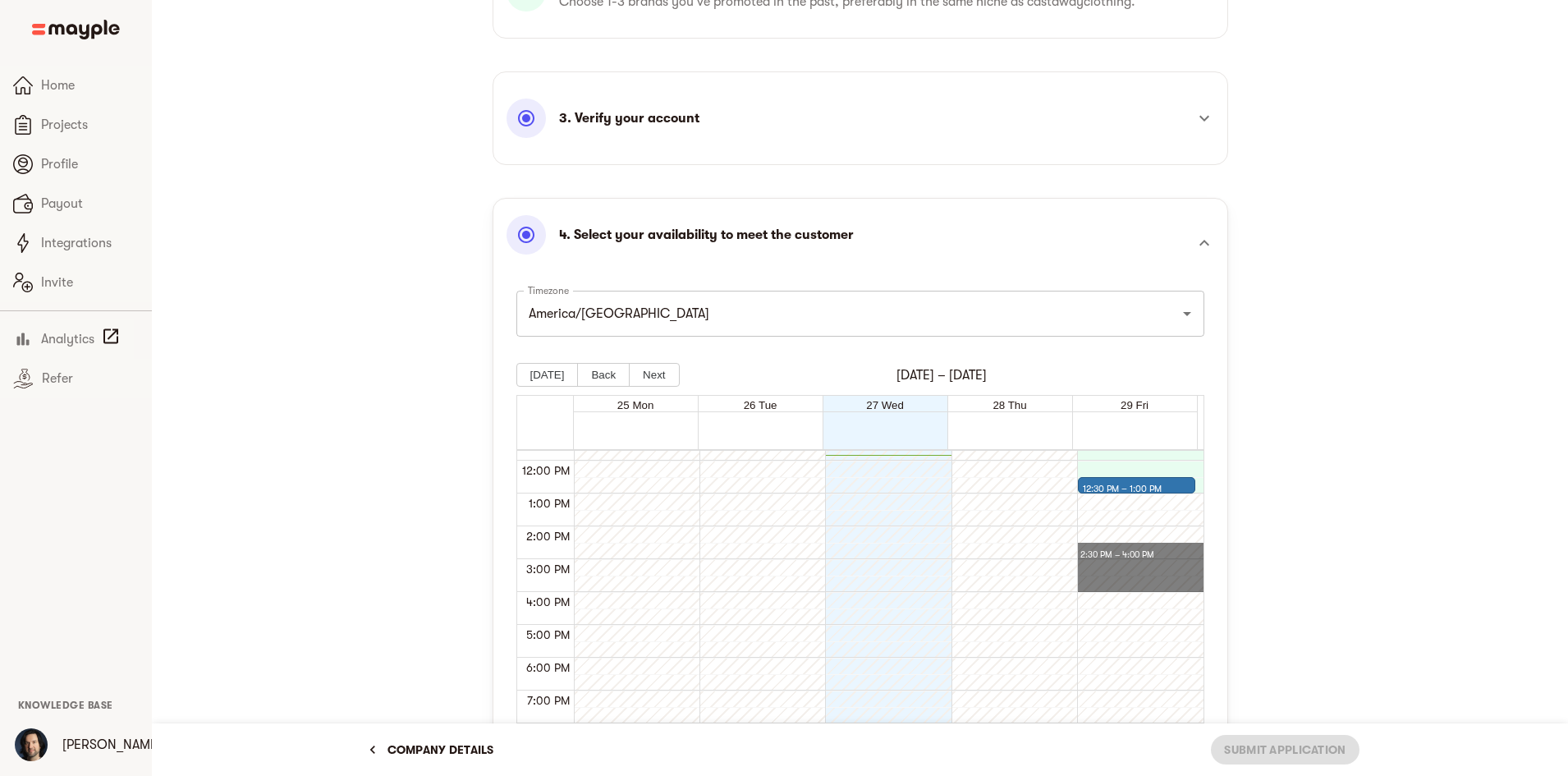
drag, startPoint x: 1120, startPoint y: 579, endPoint x: 1130, endPoint y: 541, distance: 39.3
click at [652, 376] on button "Next" at bounding box center [654, 374] width 50 height 24
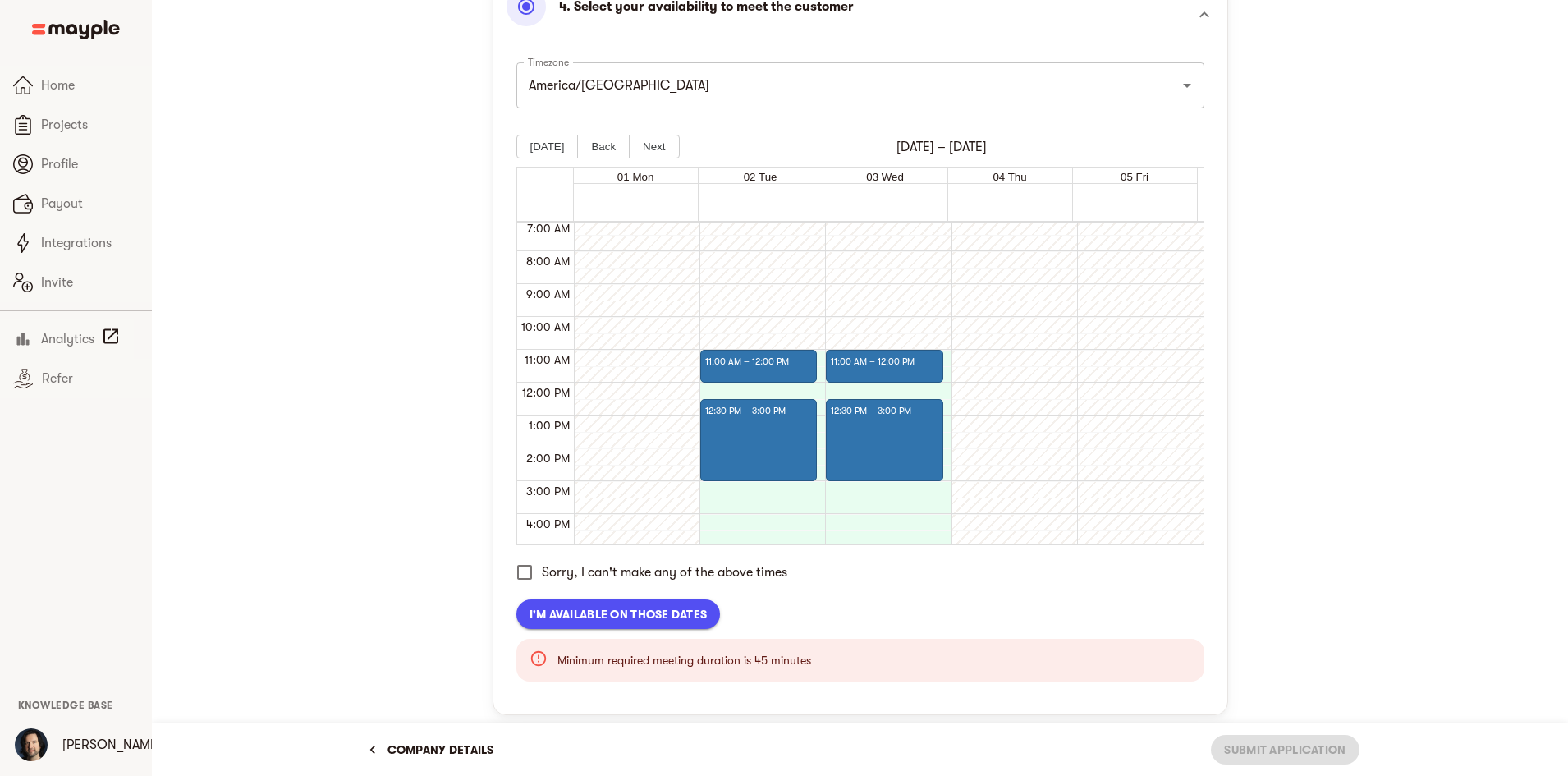
scroll to position [220, 0]
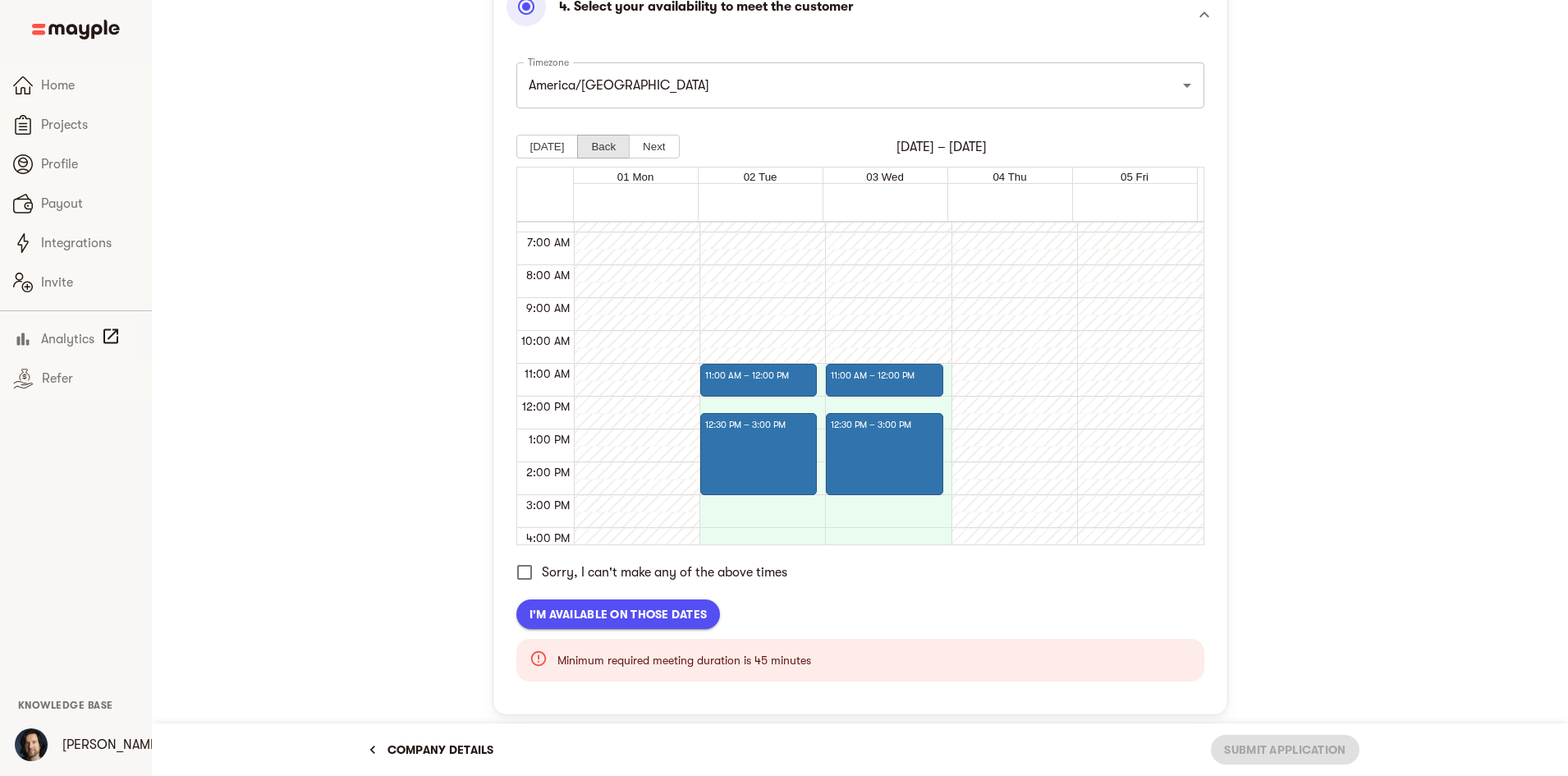
click at [613, 146] on button "Back" at bounding box center [604, 146] width 53 height 24
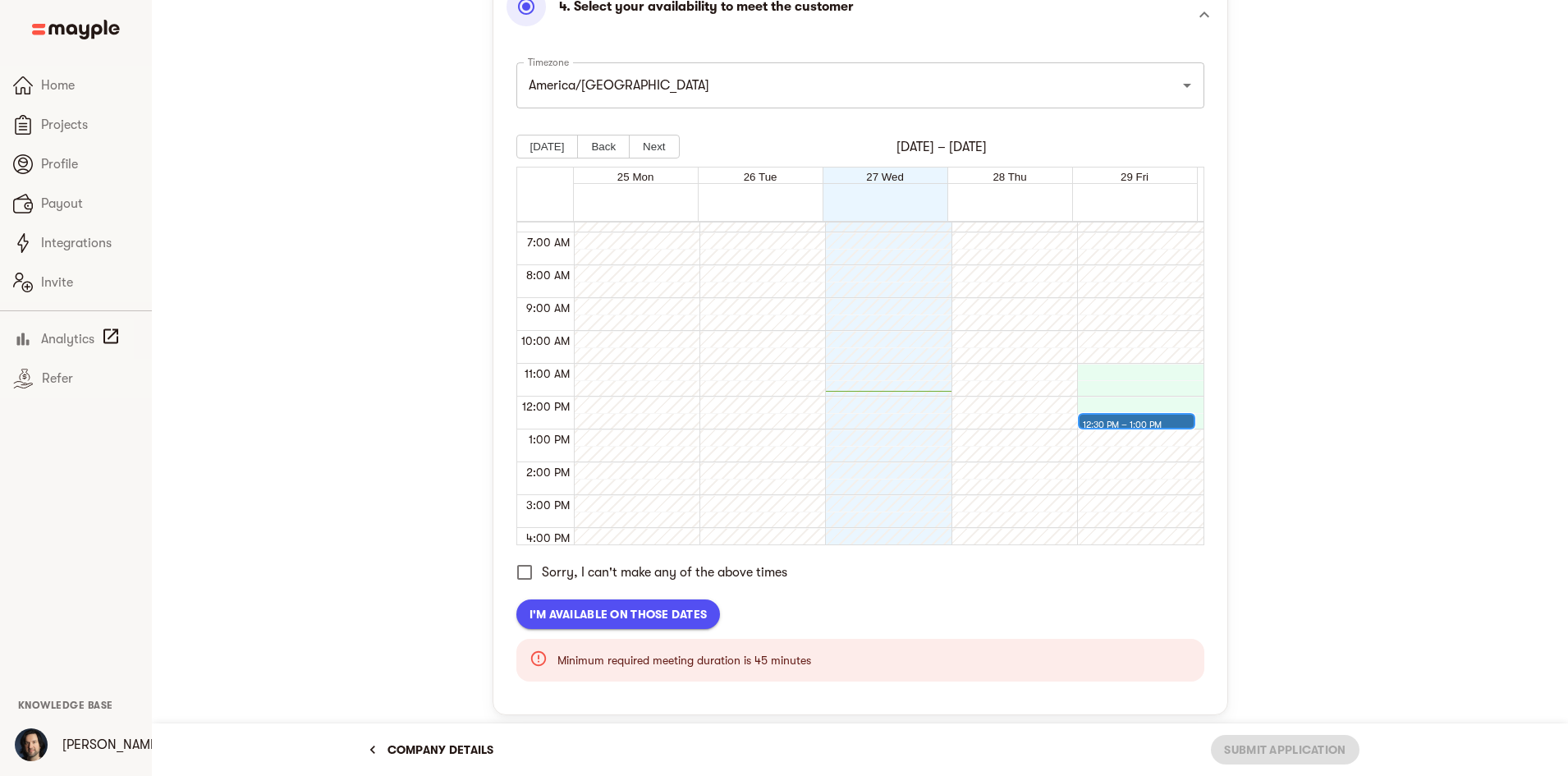
click at [1103, 424] on div "12:30 PM – 1:00 PM" at bounding box center [1124, 425] width 83 height 20
drag, startPoint x: 1101, startPoint y: 449, endPoint x: 1106, endPoint y: 428, distance: 21.6
drag, startPoint x: 1110, startPoint y: 424, endPoint x: 1114, endPoint y: 399, distance: 25.3
click at [647, 146] on button "Next" at bounding box center [654, 146] width 50 height 24
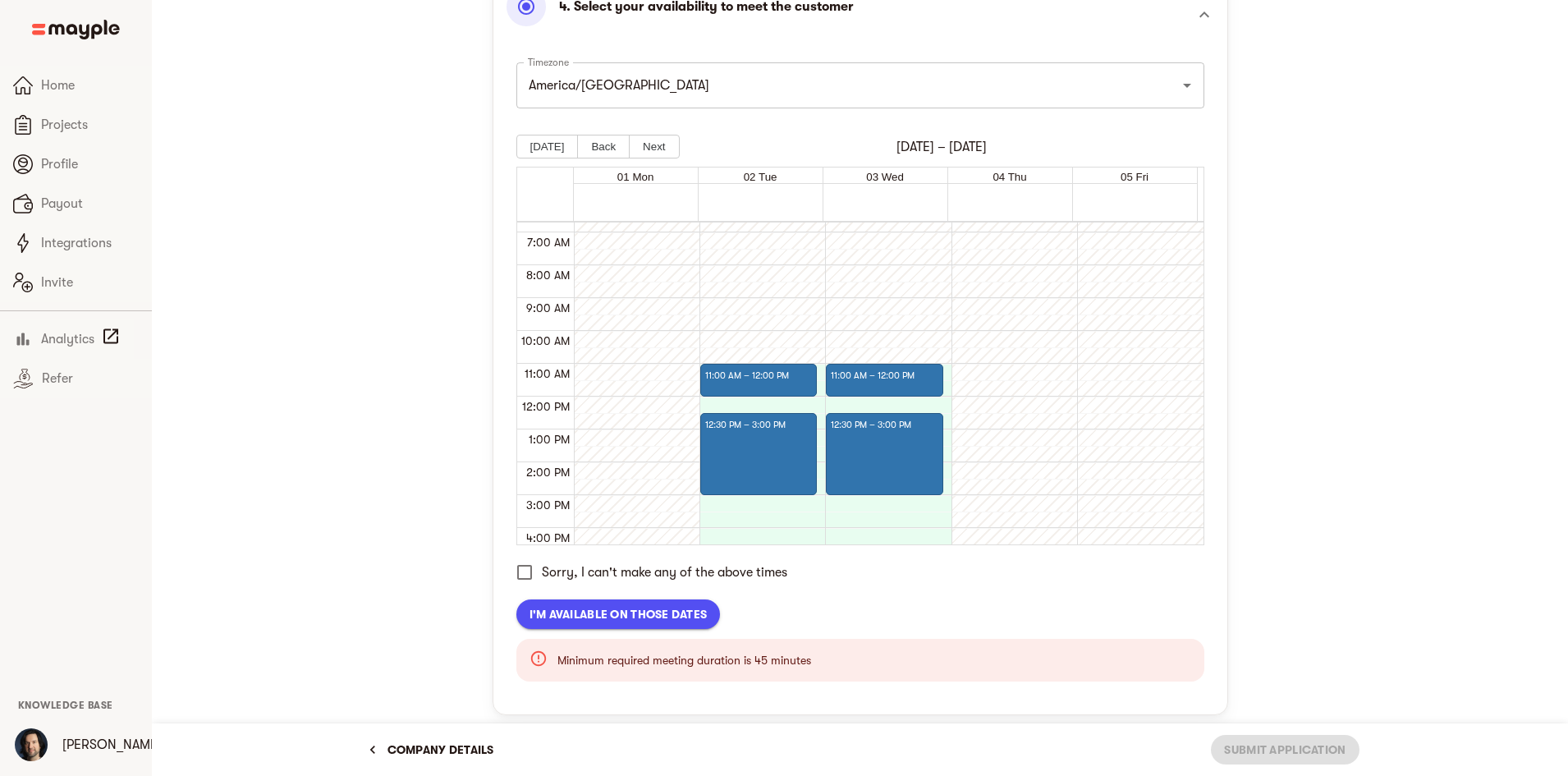
click at [621, 611] on span "I'm available on those dates" at bounding box center [619, 615] width 179 height 20
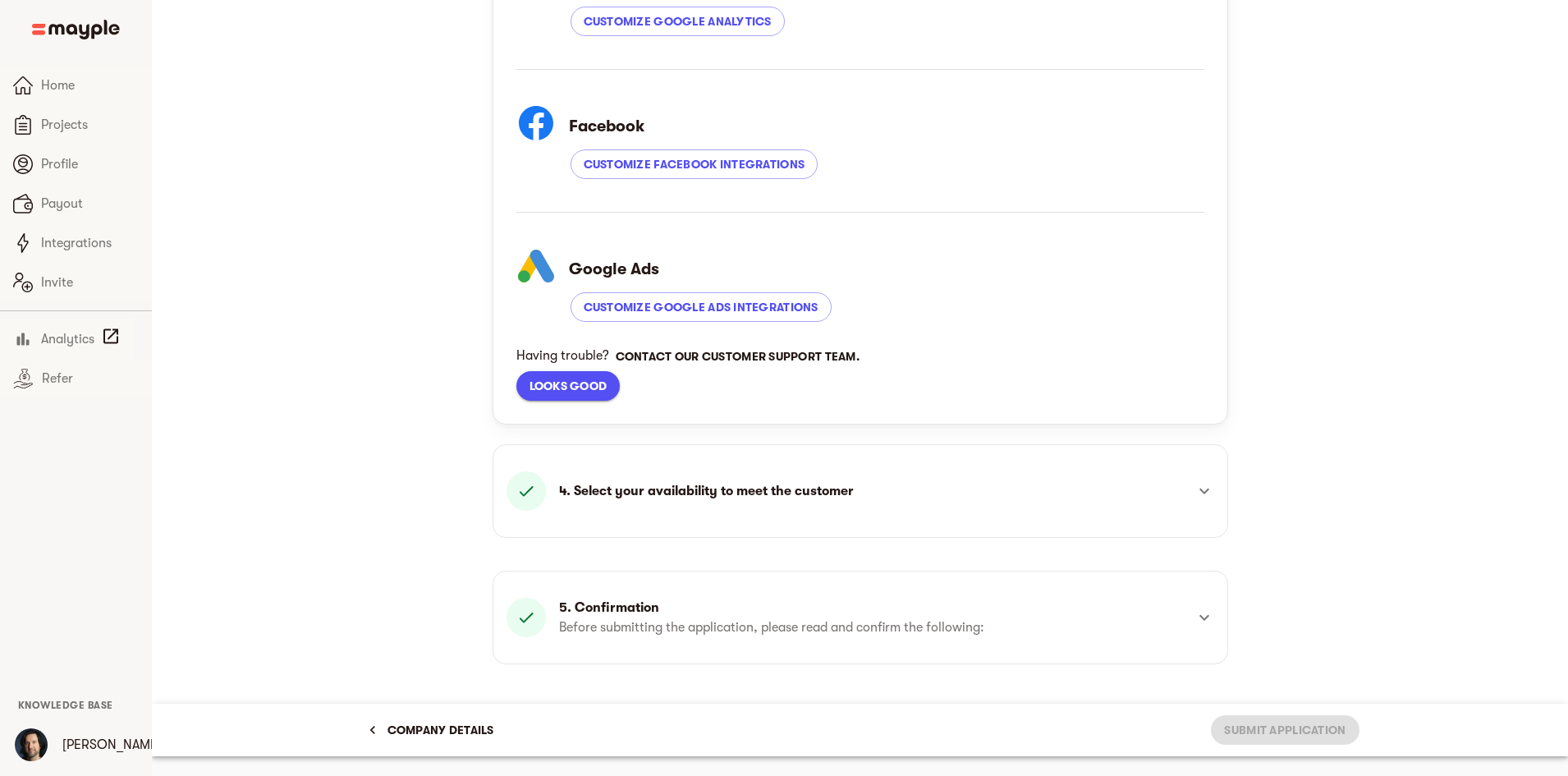
scroll to position [580, 0]
click at [862, 499] on div "4. Select your availability to meet the customer" at bounding box center [846, 491] width 678 height 39
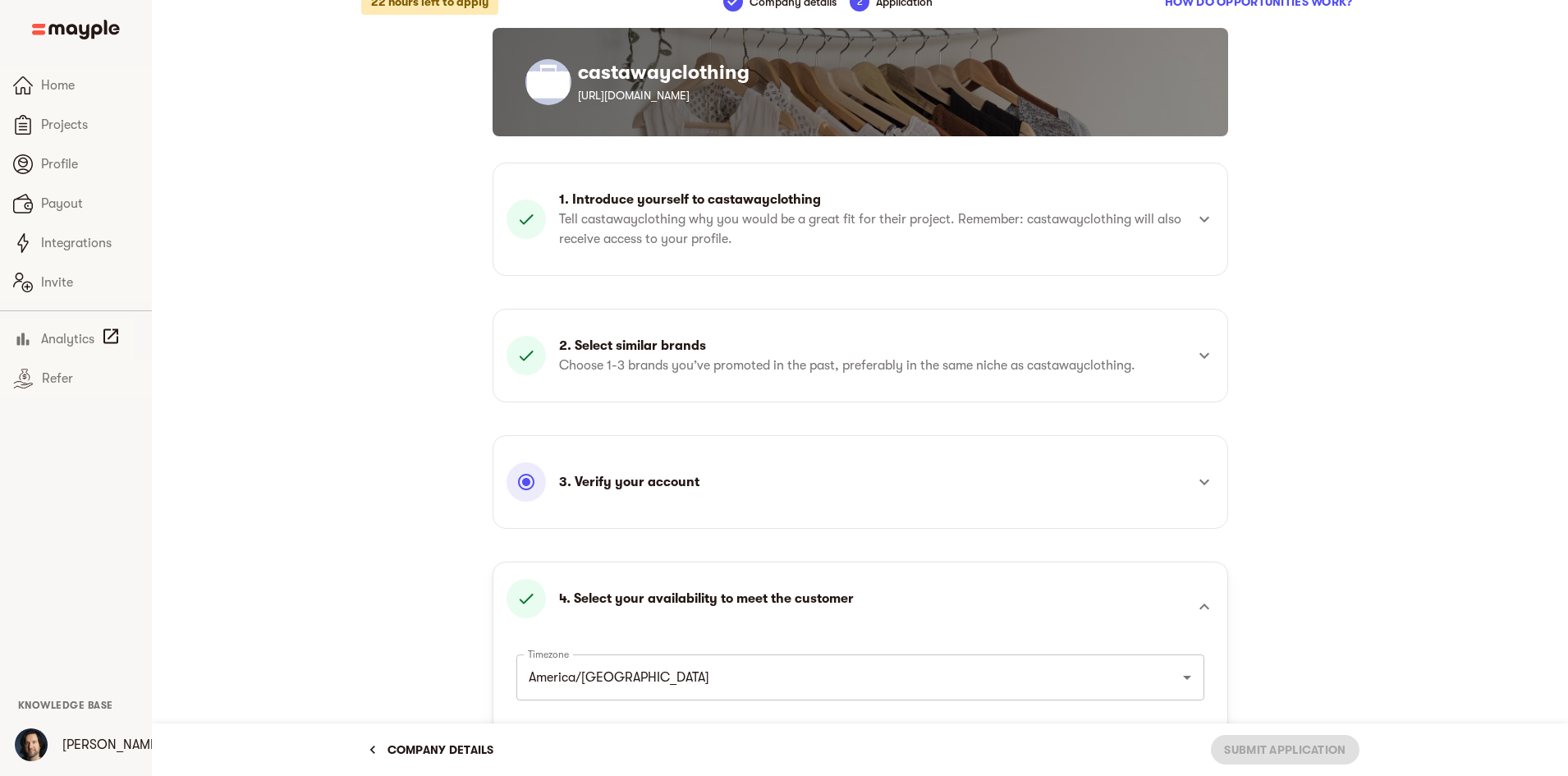
scroll to position [5, 0]
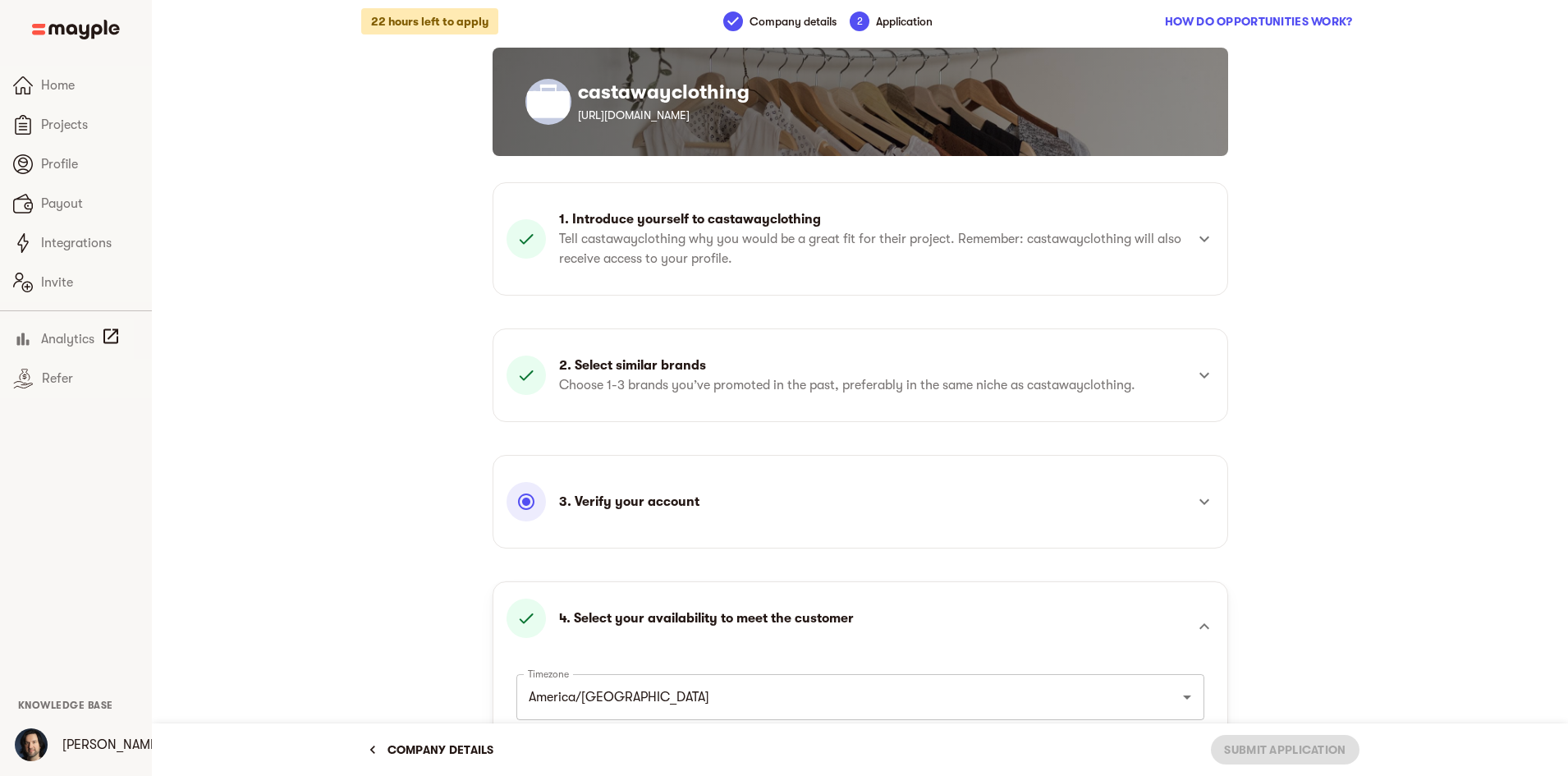
click at [1019, 233] on p "Tell castawayclothing why you would be a great fit for their project. Remember:…" at bounding box center [872, 249] width 626 height 39
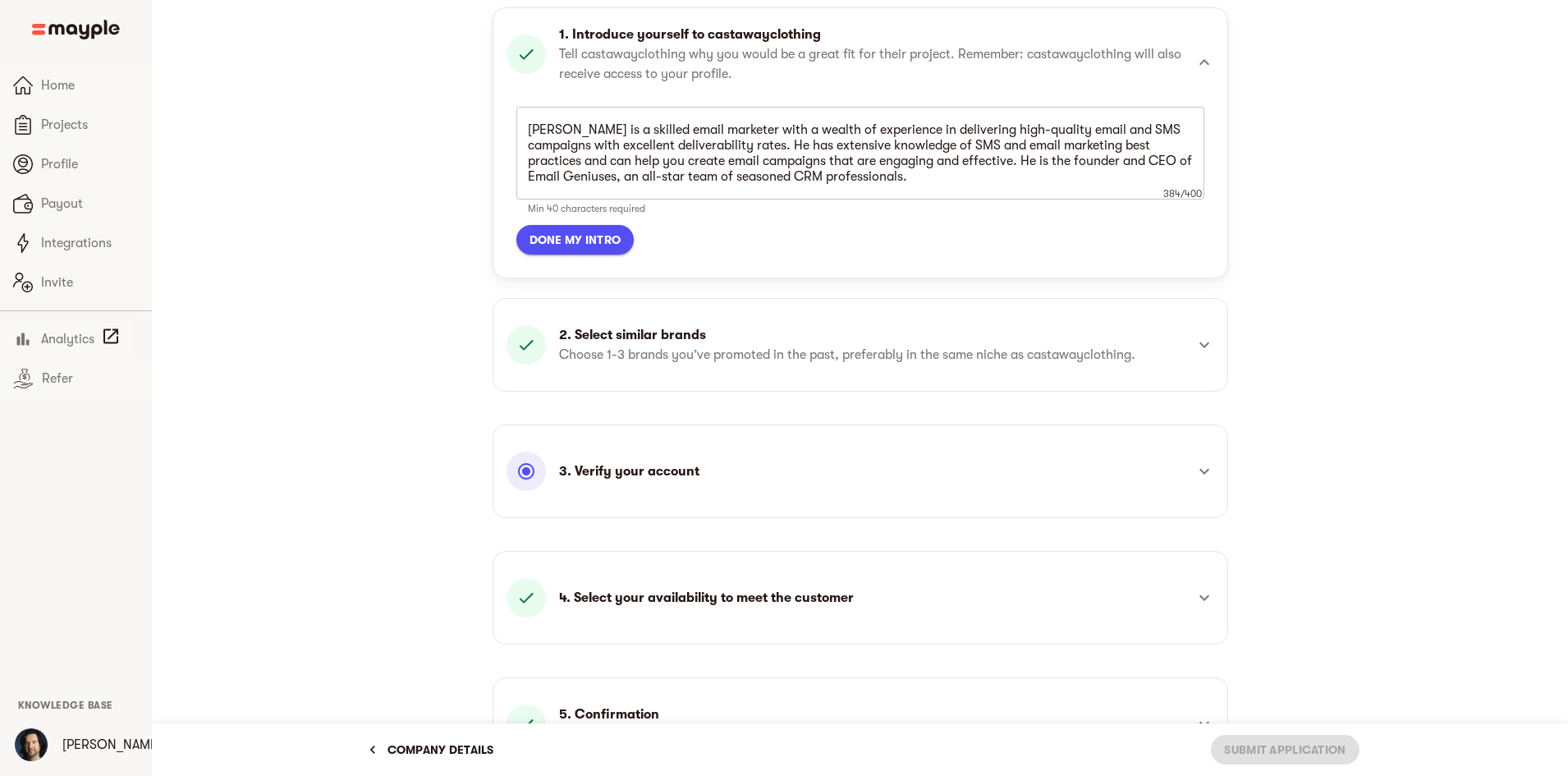
scroll to position [251, 0]
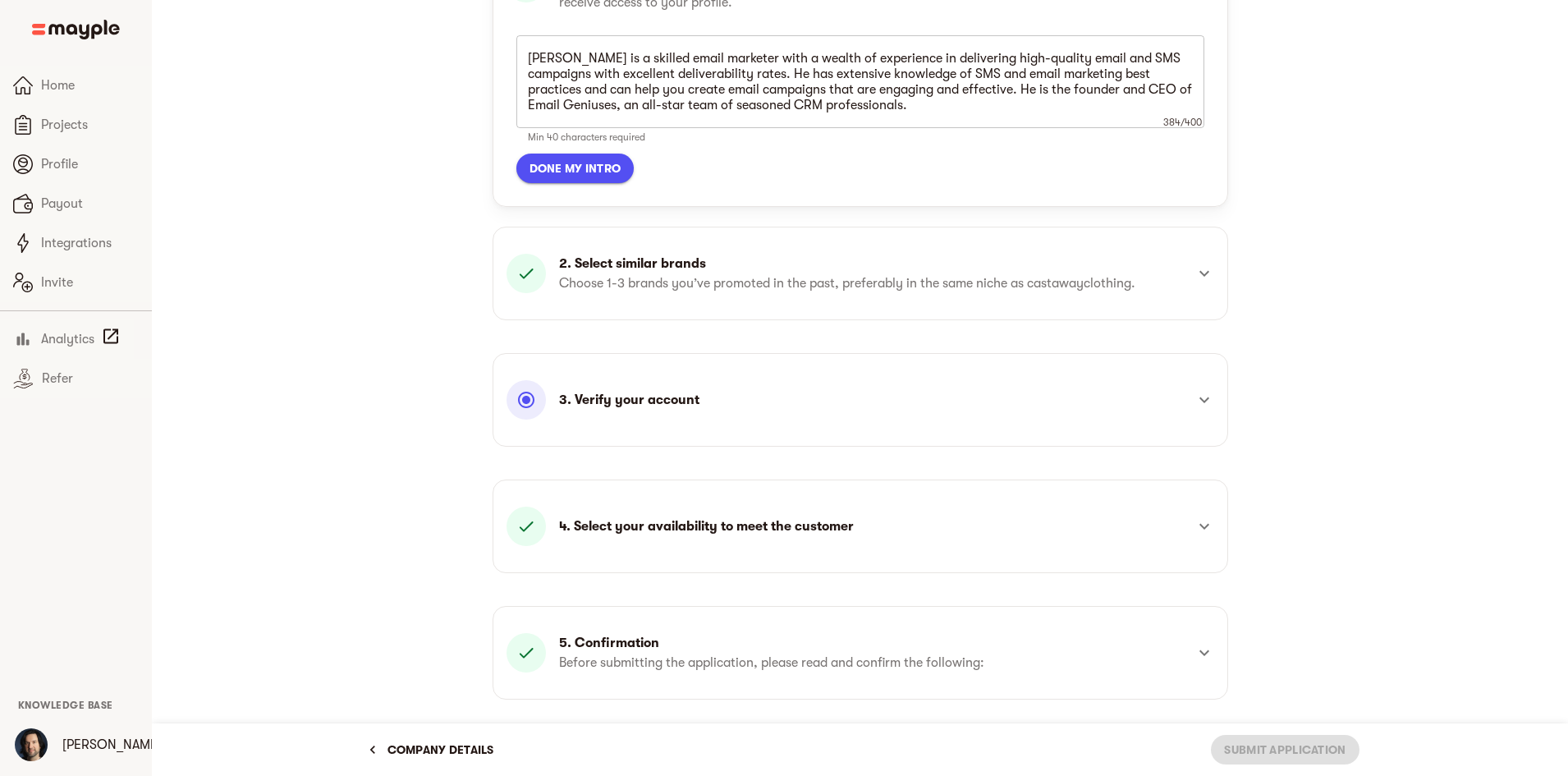
click at [922, 283] on p "Choose 1-3 brands you’ve promoted in the past, preferably in the same niche as …" at bounding box center [847, 283] width 577 height 20
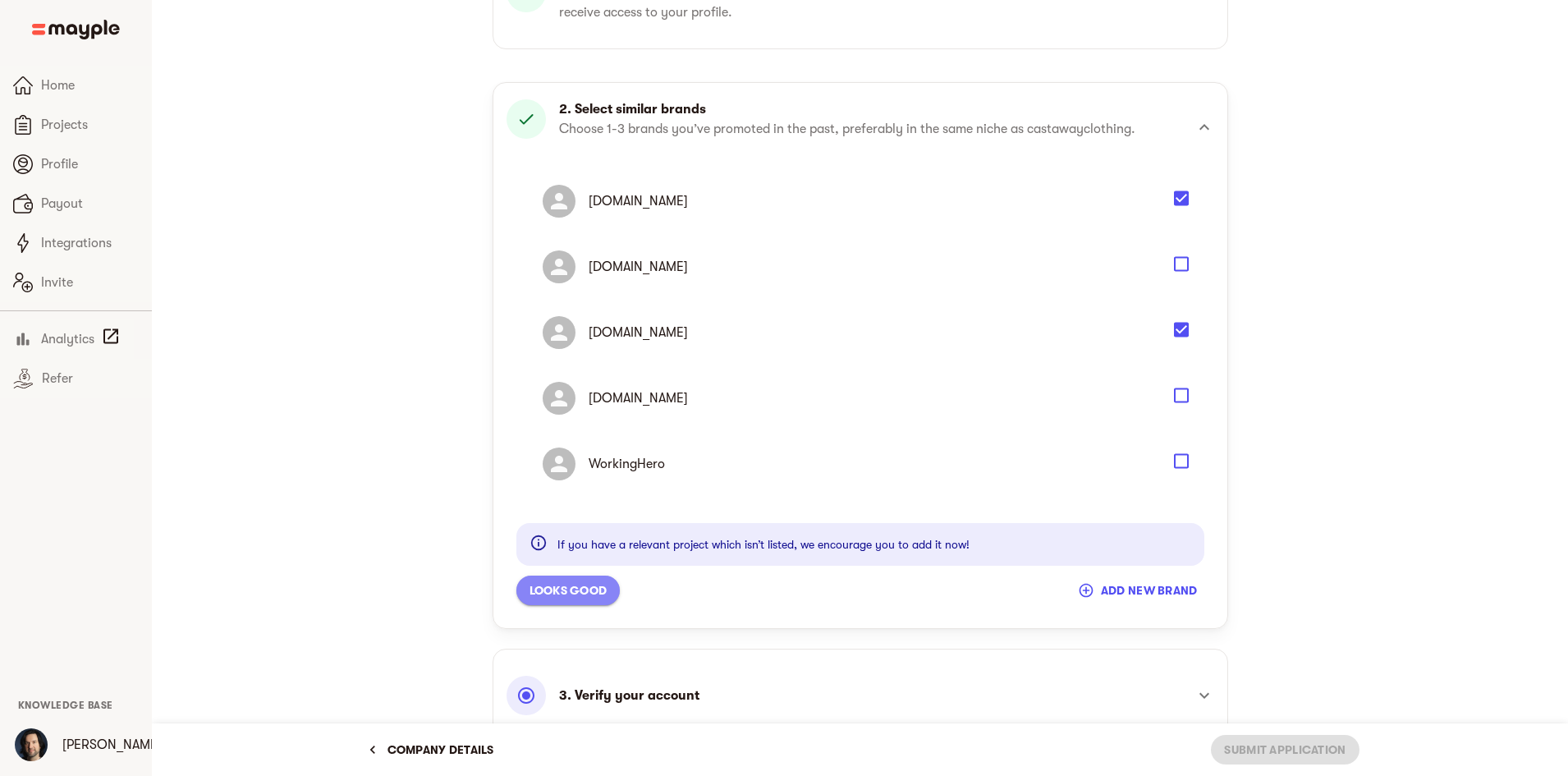
click at [608, 592] on span "Looks good" at bounding box center [568, 591] width 78 height 20
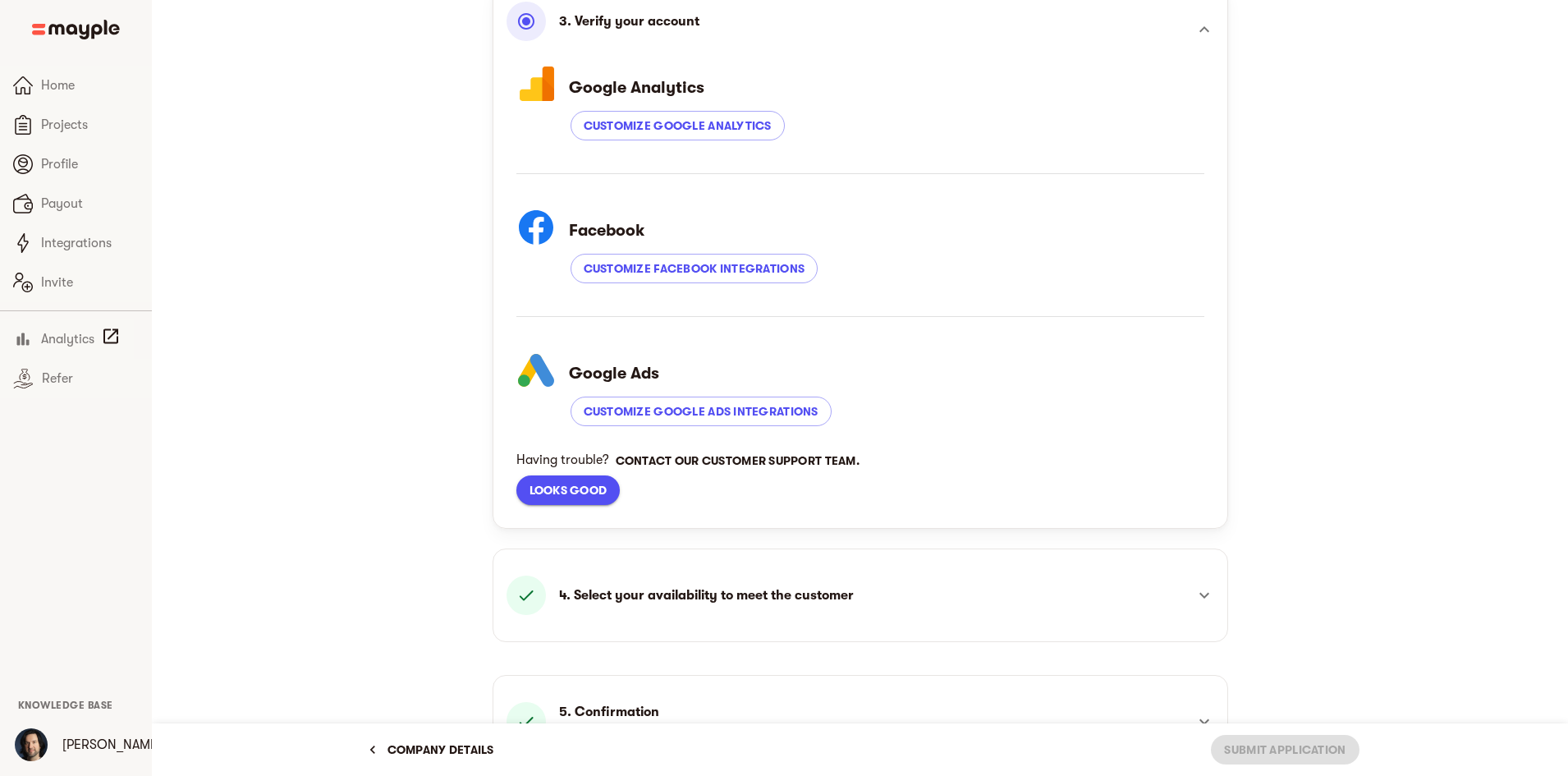
scroll to position [580, 0]
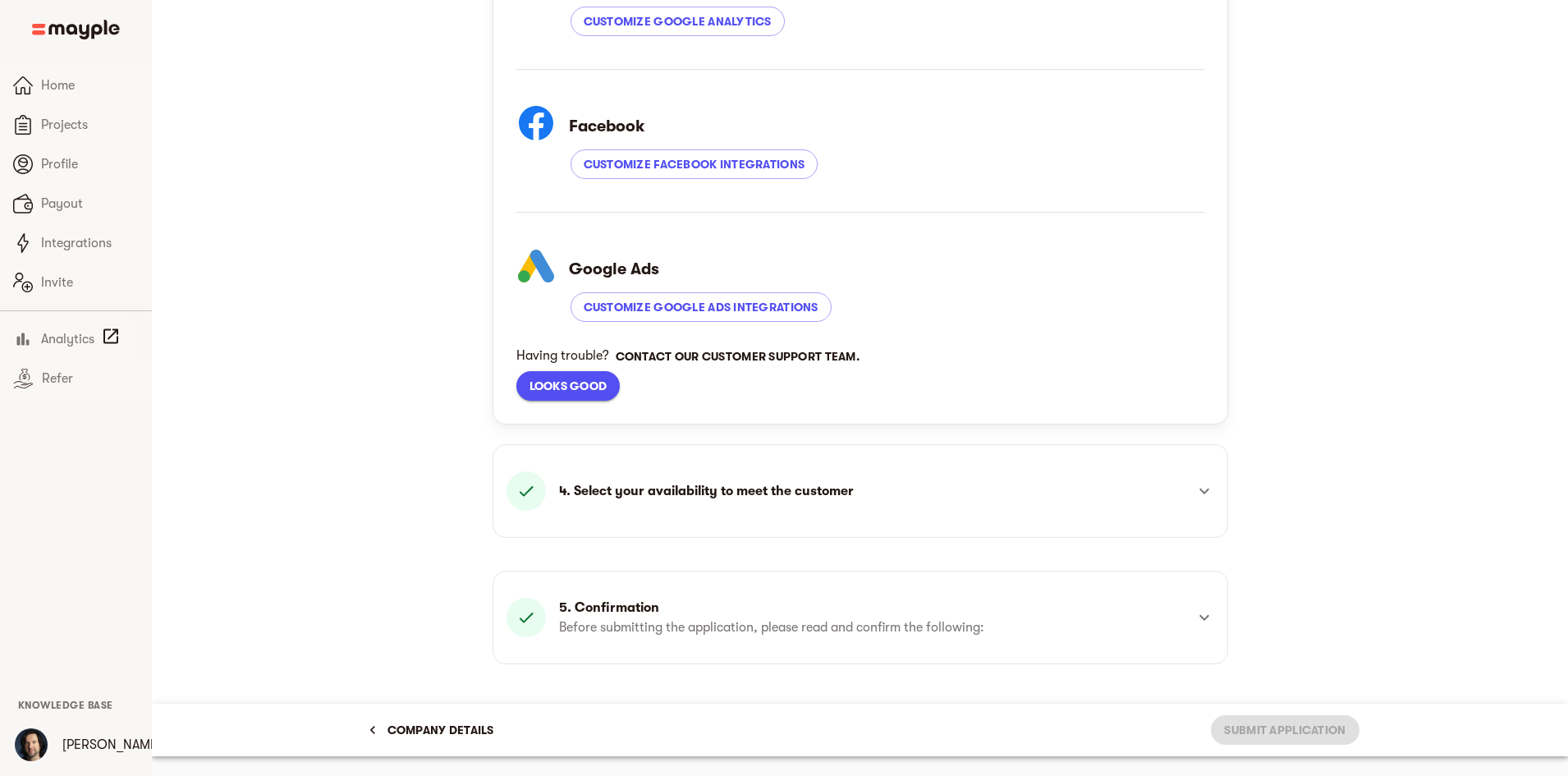
click at [596, 393] on span "Looks good" at bounding box center [568, 386] width 78 height 20
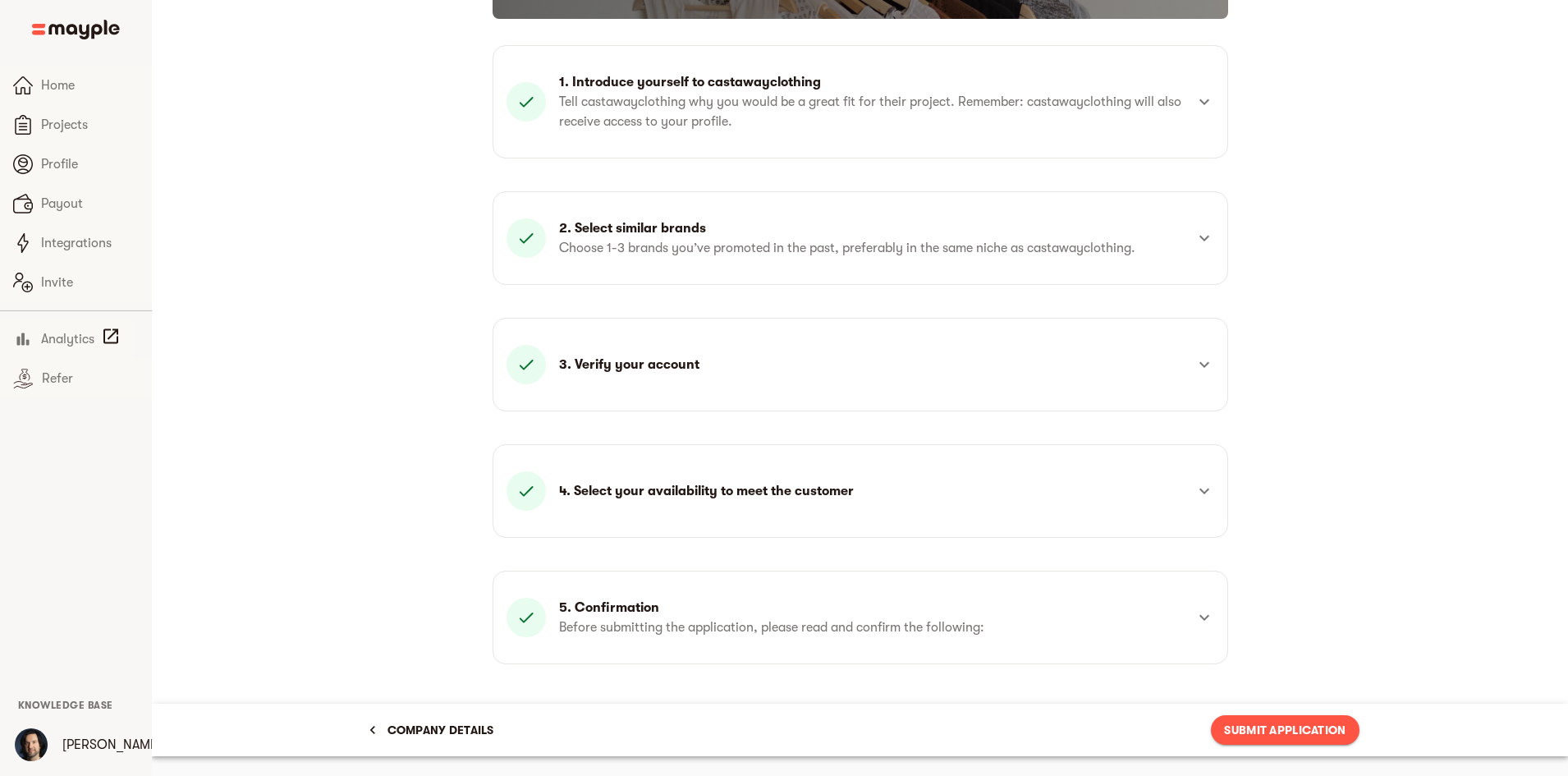
scroll to position [142, 0]
click at [1335, 728] on span "Submit Application" at bounding box center [1285, 730] width 122 height 20
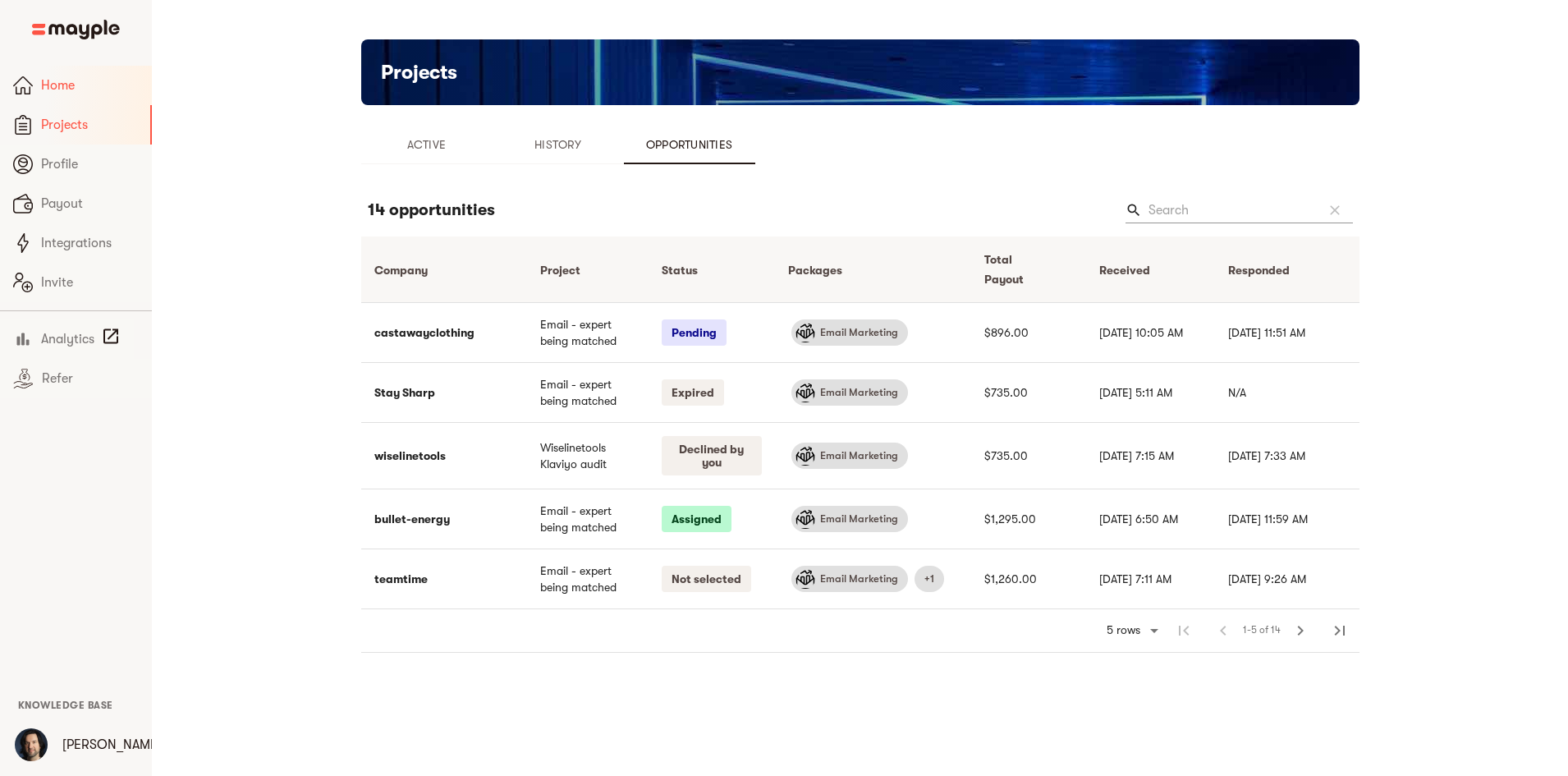
click at [67, 90] on span "Home" at bounding box center [90, 86] width 98 height 20
